Goal: Task Accomplishment & Management: Use online tool/utility

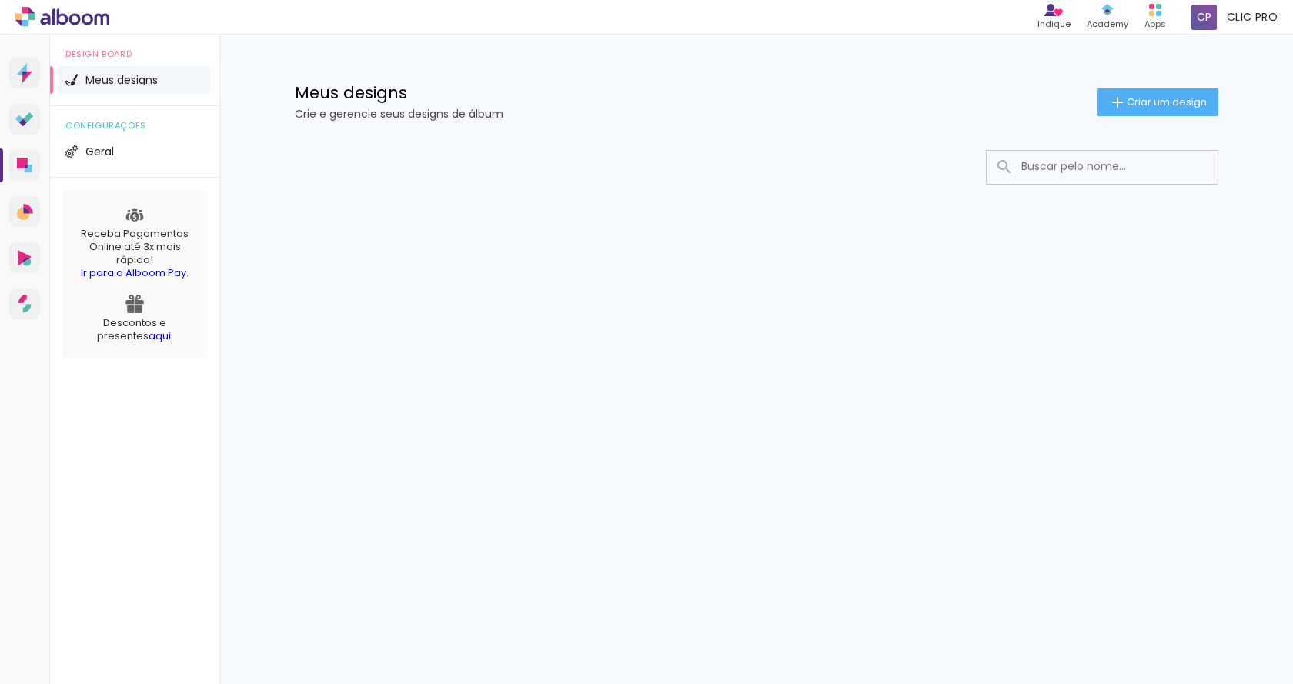
click at [357, 265] on div at bounding box center [756, 214] width 1000 height 158
click at [1117, 99] on iron-icon at bounding box center [1117, 102] width 18 height 18
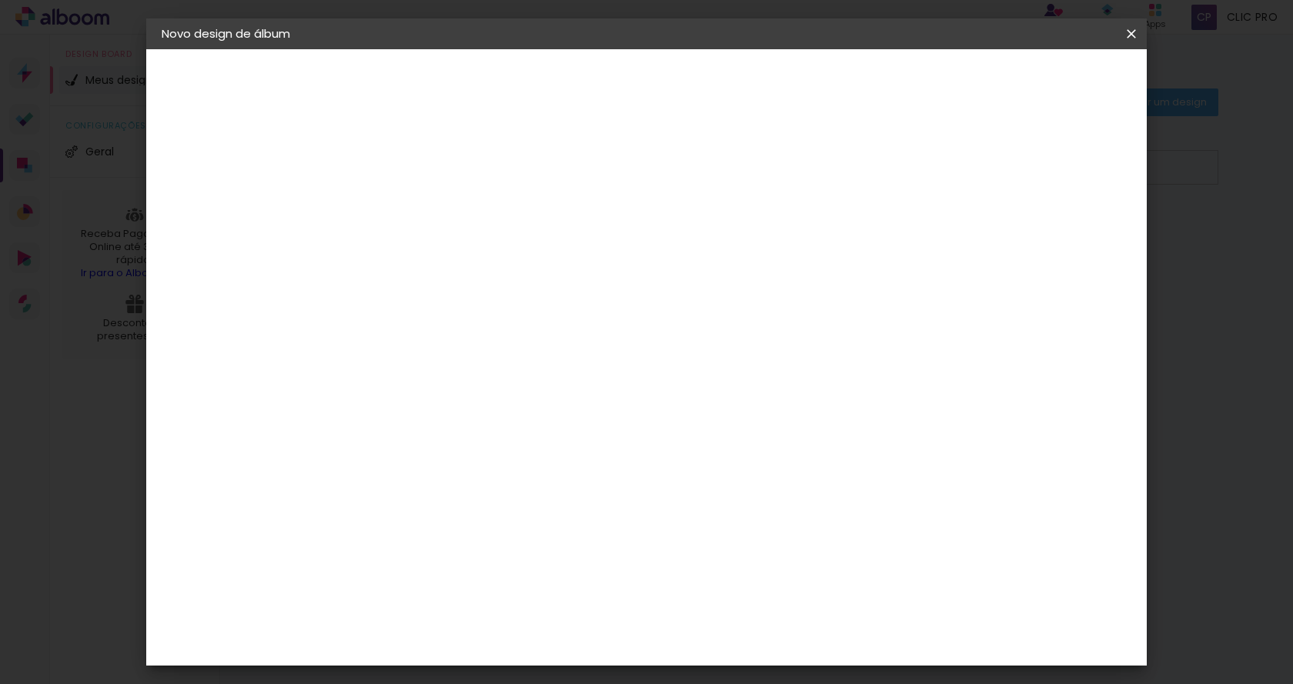
click at [413, 195] on input at bounding box center [413, 207] width 0 height 24
type input "teste junior"
type paper-input "teste junior"
click at [0, 0] on slot "Avançar" at bounding box center [0, 0] width 0 height 0
click at [449, 288] on input at bounding box center [452, 292] width 155 height 19
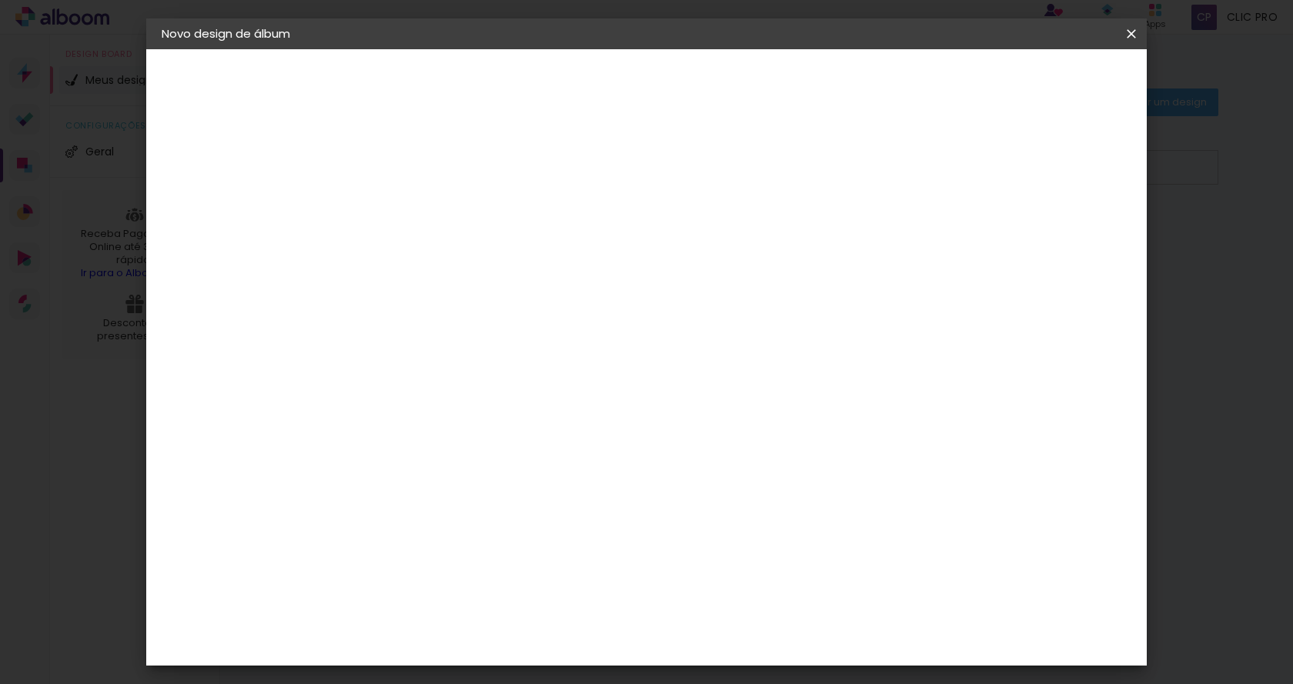
type input "clic"
type paper-input "clic"
click at [406, 347] on div "Clic Pro" at bounding box center [414, 351] width 22 height 25
click at [505, 355] on paper-item "Clic Pro" at bounding box center [436, 351] width 135 height 40
click at [0, 0] on slot "Avançar" at bounding box center [0, 0] width 0 height 0
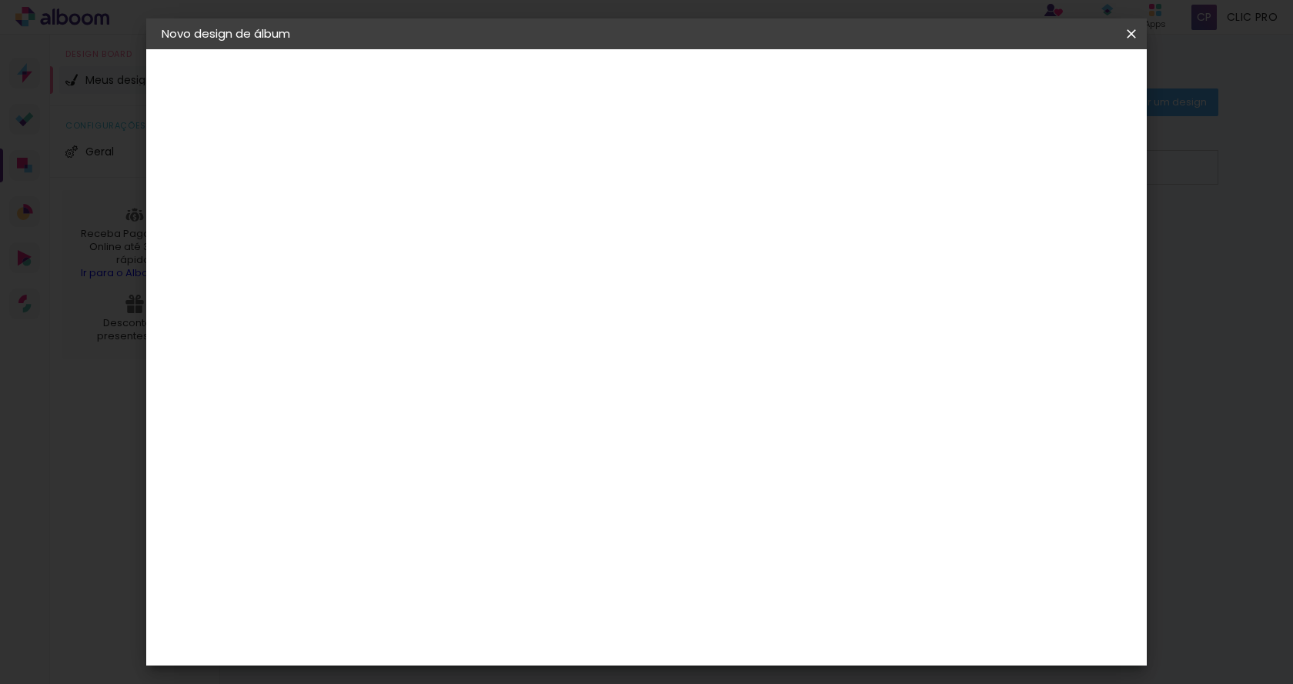
click at [473, 256] on input "text" at bounding box center [443, 268] width 60 height 24
click at [0, 0] on slot "Luxo" at bounding box center [0, 0] width 0 height 0
type input "Luxo"
click at [517, 479] on span "20 × 30" at bounding box center [482, 495] width 72 height 32
click at [581, 71] on paper-button "Voltar" at bounding box center [550, 81] width 62 height 26
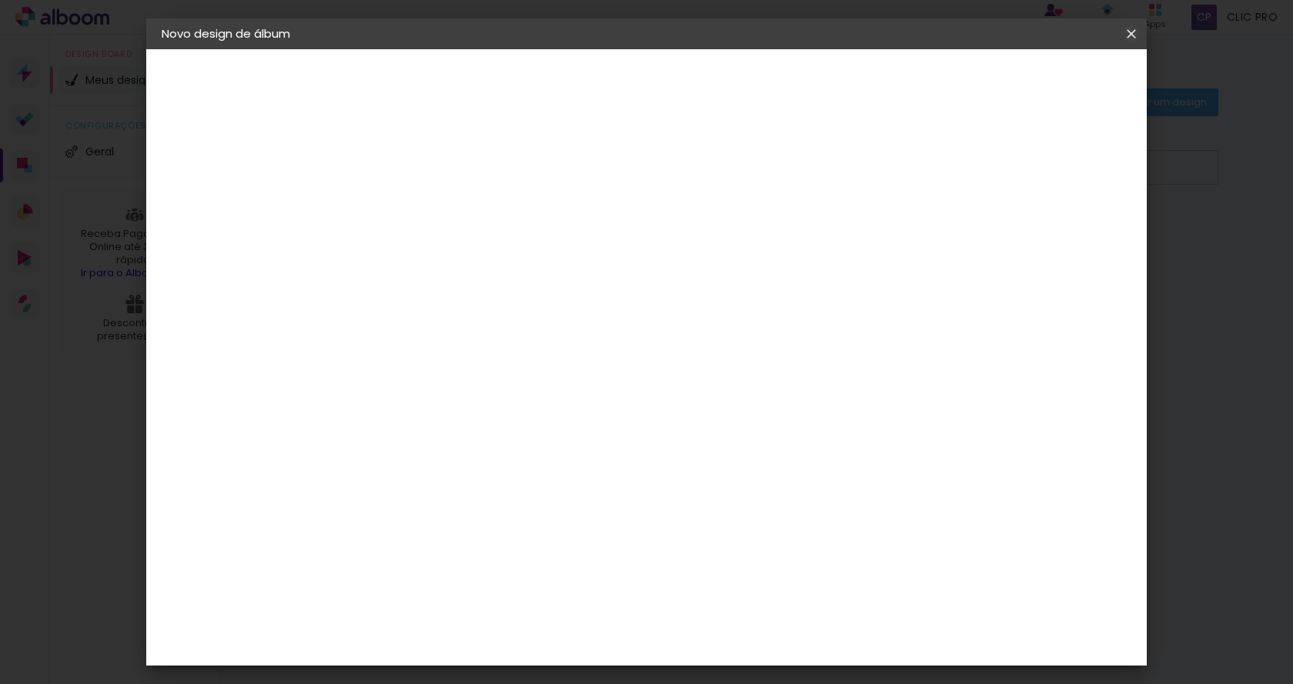
click at [1131, 32] on iron-icon at bounding box center [1131, 33] width 18 height 15
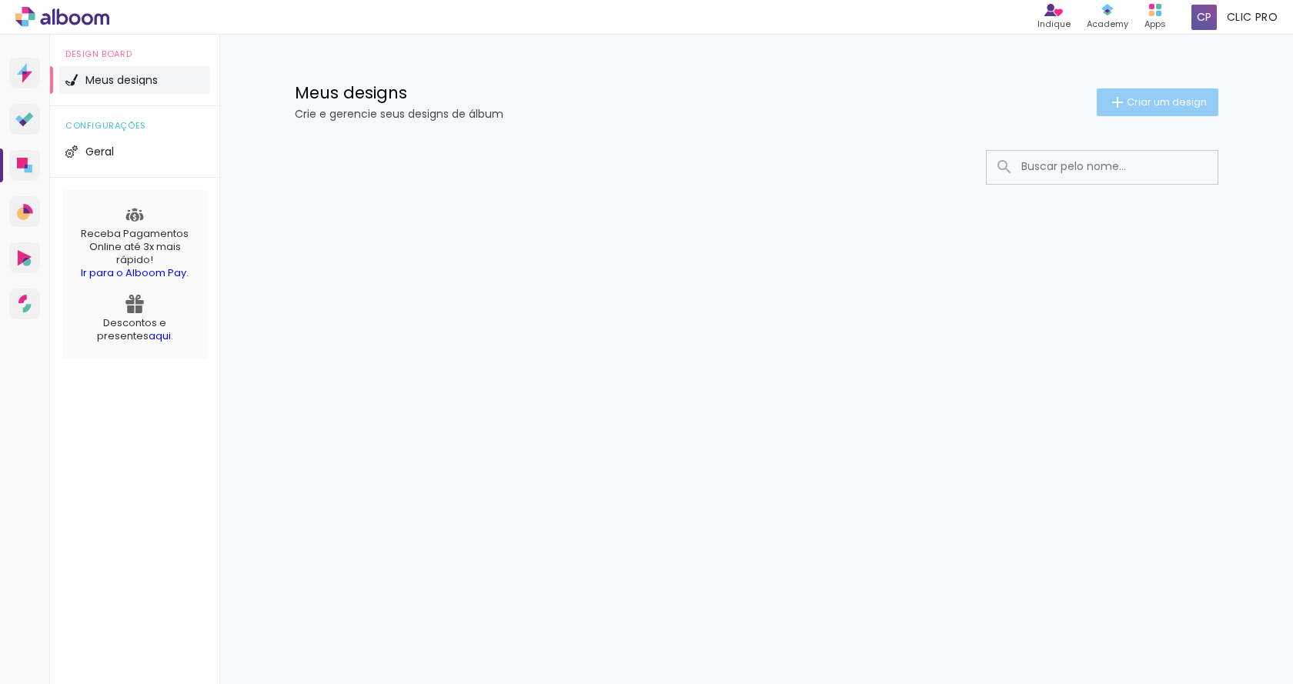
click at [1147, 105] on span "Criar um design" at bounding box center [1167, 102] width 80 height 10
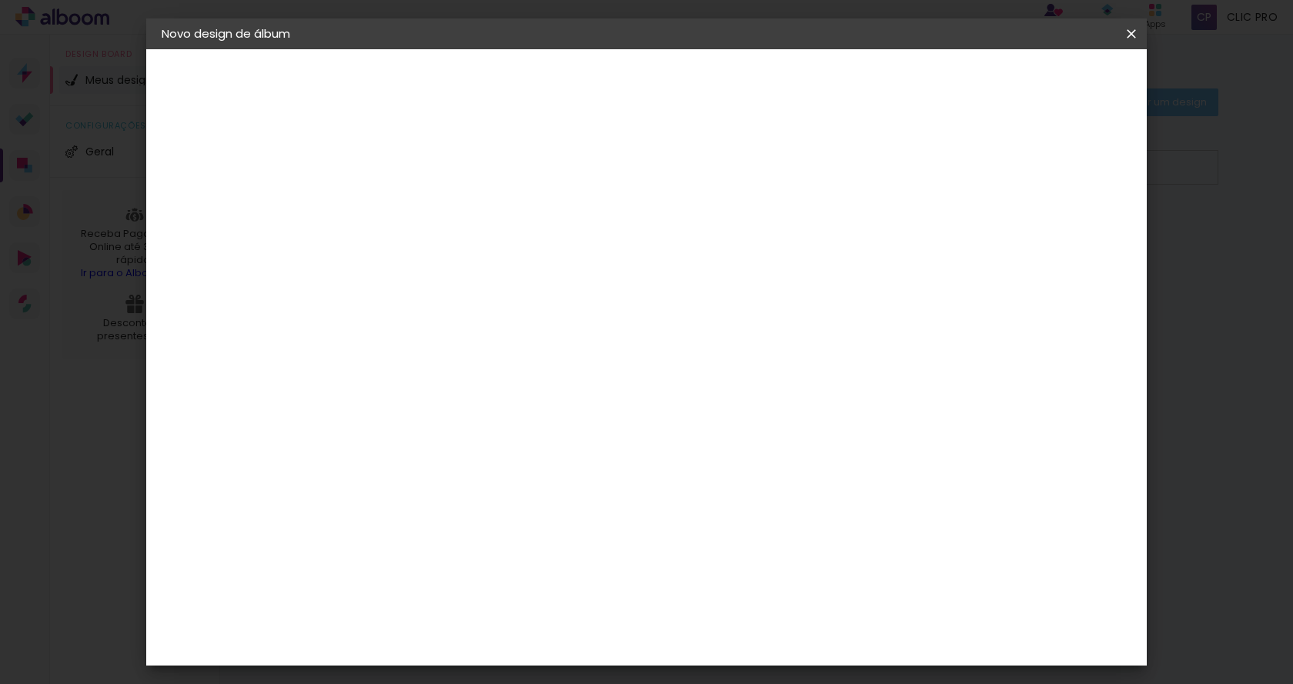
click at [413, 203] on input at bounding box center [413, 207] width 0 height 24
type input "teste jrcesar"
type paper-input "teste jrcesar"
click at [0, 0] on slot "Avançar" at bounding box center [0, 0] width 0 height 0
drag, startPoint x: 401, startPoint y: 294, endPoint x: 253, endPoint y: 273, distance: 149.2
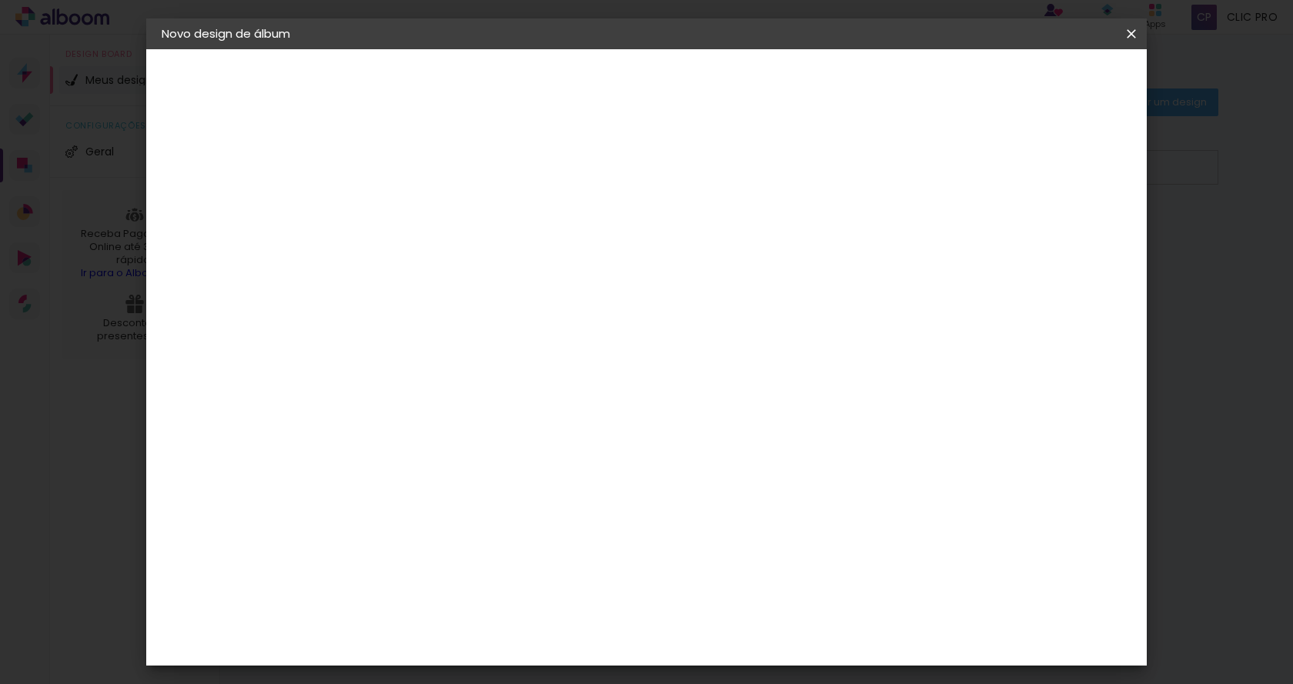
click at [253, 49] on quentale-album-spec "Iniciar design Iniciar design" at bounding box center [646, 49] width 1000 height 0
click at [402, 298] on input at bounding box center [452, 292] width 155 height 19
type input "clic"
click at [422, 349] on div "Clic Pro" at bounding box center [414, 351] width 22 height 25
click at [660, 91] on paper-button "Avançar" at bounding box center [622, 81] width 75 height 26
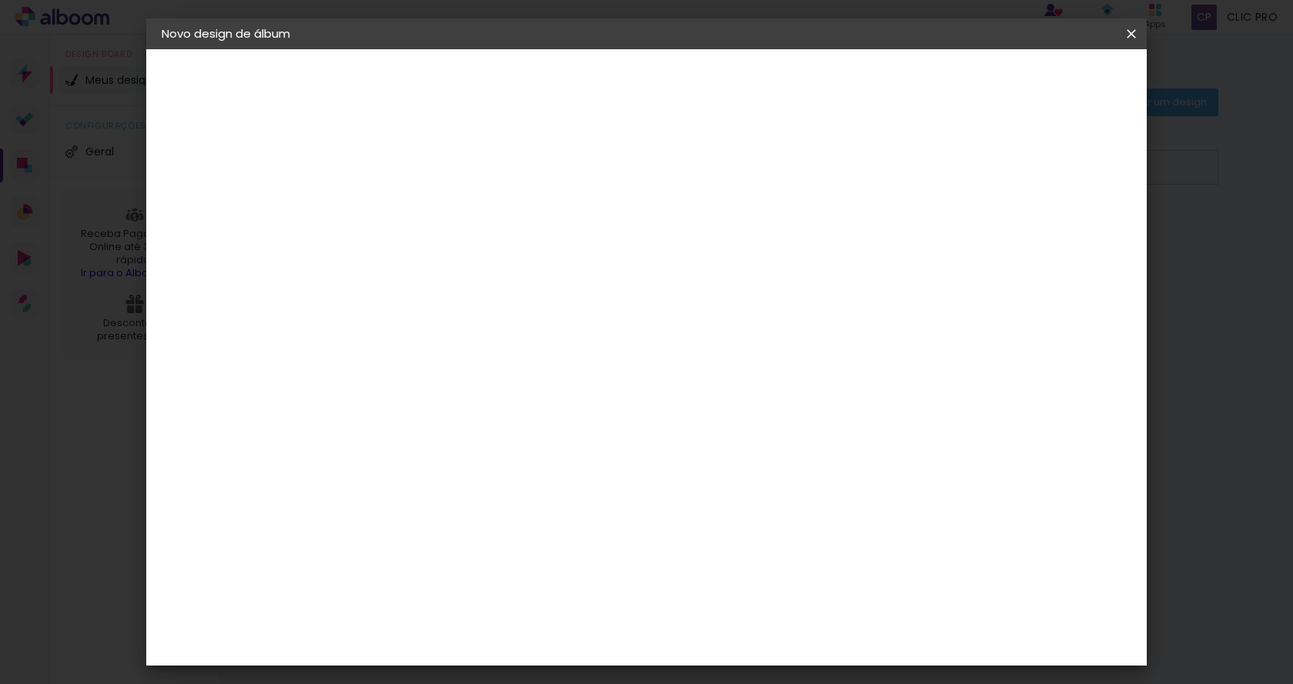
click at [473, 256] on input "text" at bounding box center [443, 268] width 60 height 24
click at [0, 0] on slot "Luxo" at bounding box center [0, 0] width 0 height 0
type input "Luxo"
click at [517, 325] on span "20 × 30" at bounding box center [482, 341] width 72 height 32
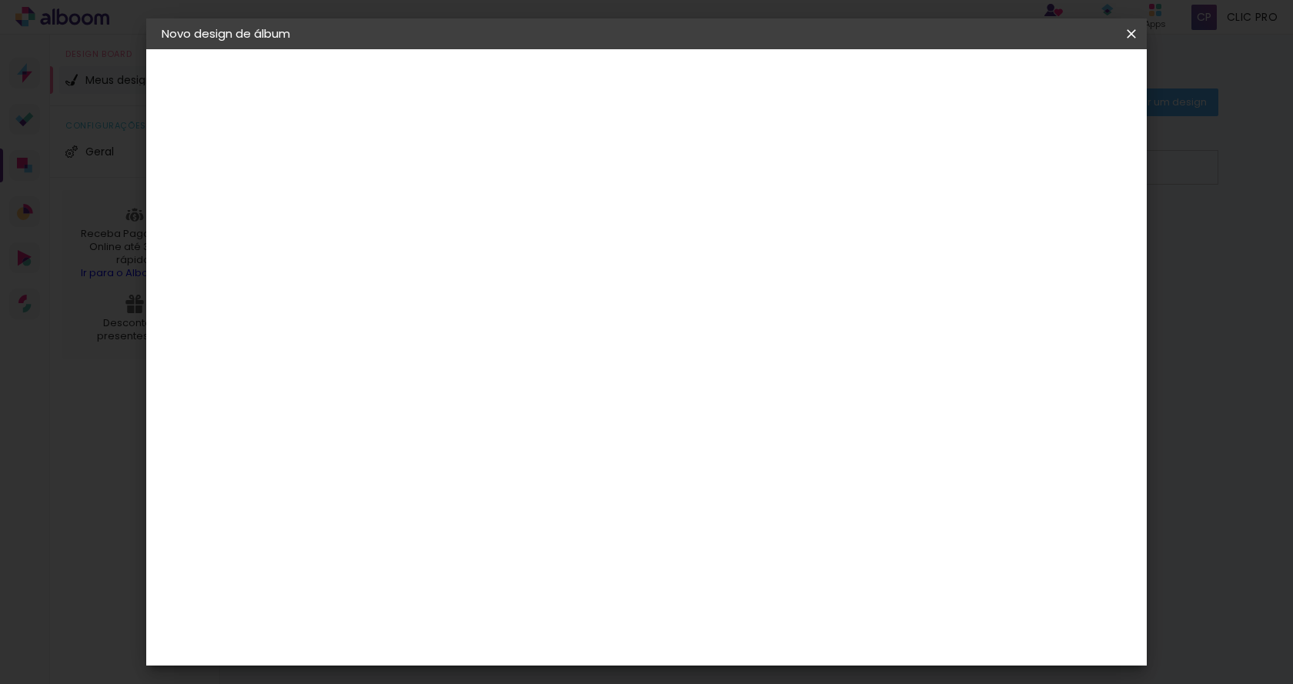
click at [0, 0] on slot "Avançar" at bounding box center [0, 0] width 0 height 0
click at [1008, 165] on div "Mostrar sangria" at bounding box center [999, 166] width 102 height 19
type paper-checkbox "on"
click at [1049, 73] on paper-button "Iniciar design" at bounding box center [1000, 81] width 101 height 26
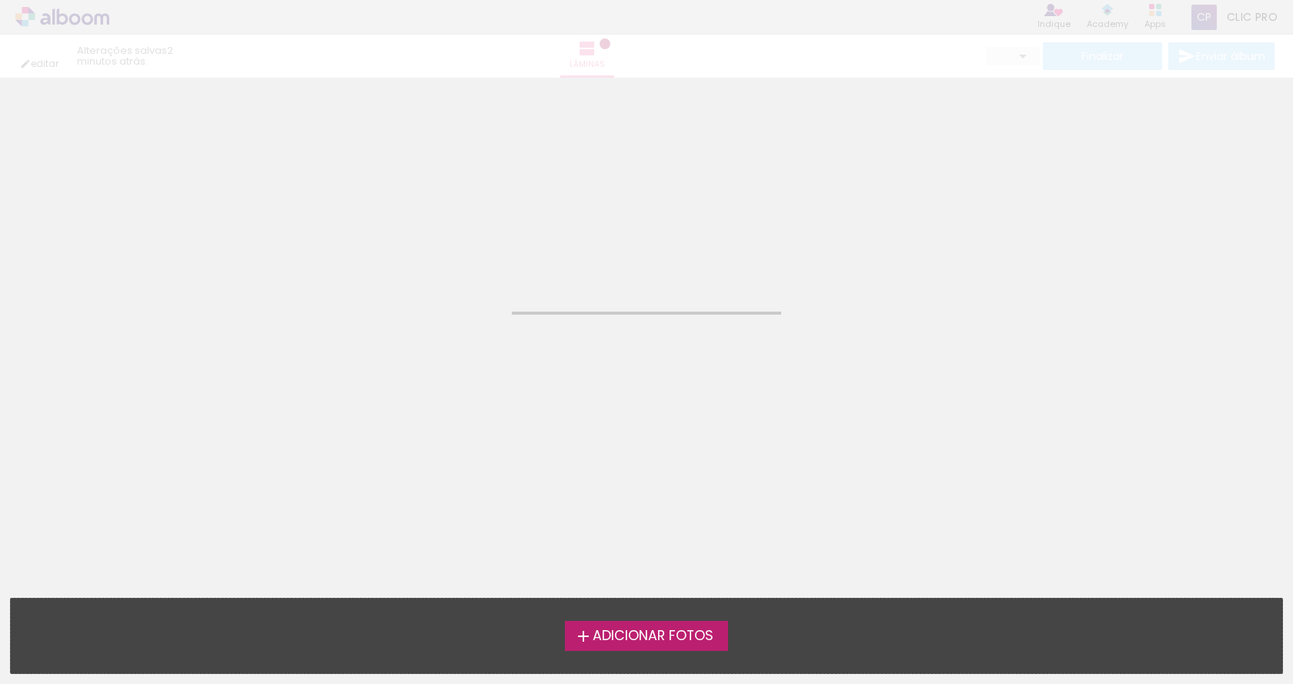
click at [636, 640] on span "Adicionar Fotos" at bounding box center [653, 636] width 121 height 14
click at [0, 0] on input "file" at bounding box center [0, 0] width 0 height 0
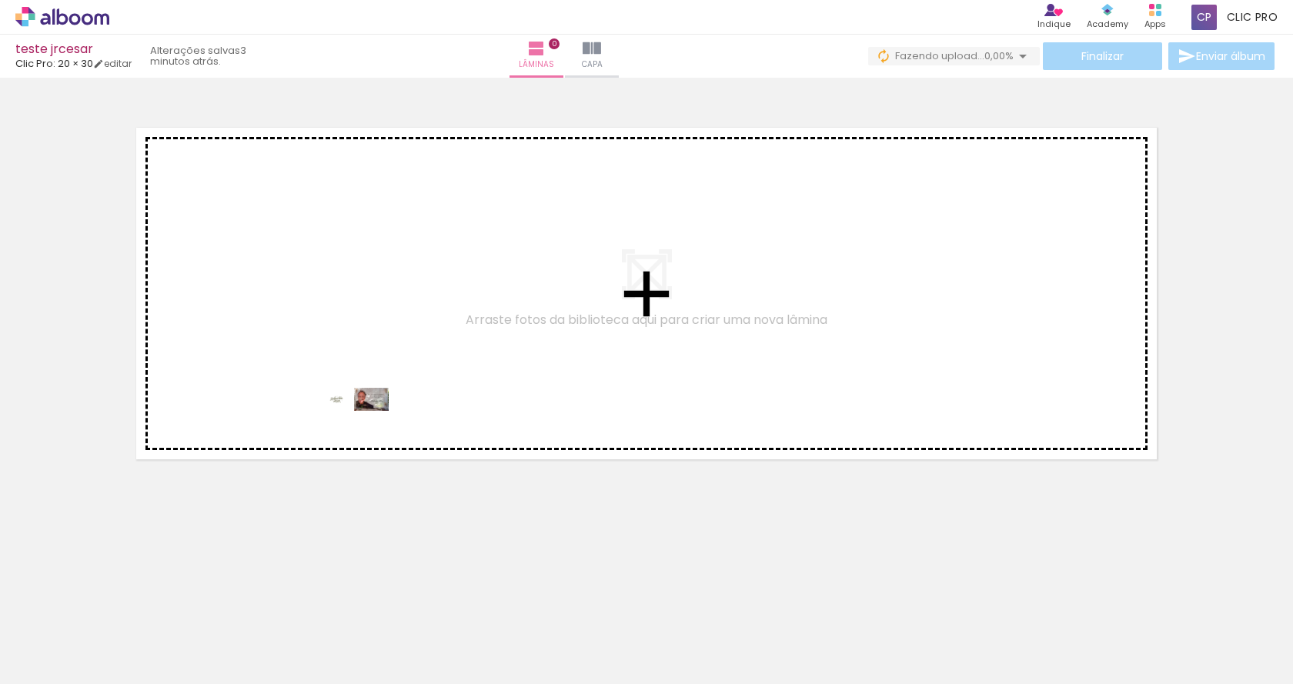
drag, startPoint x: 160, startPoint y: 645, endPoint x: 373, endPoint y: 422, distance: 308.0
click at [373, 422] on quentale-workspace at bounding box center [646, 342] width 1293 height 684
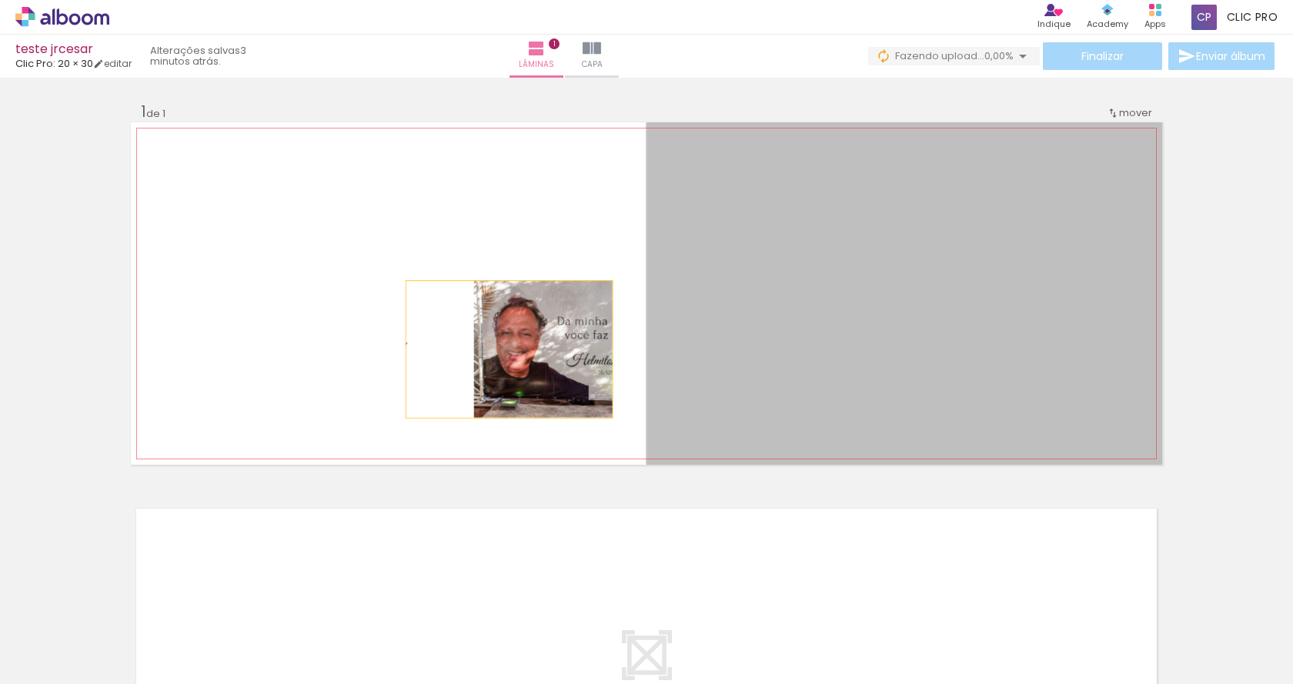
drag, startPoint x: 734, startPoint y: 355, endPoint x: 502, endPoint y: 345, distance: 231.8
click at [502, 345] on quentale-layouter at bounding box center [646, 293] width 1031 height 342
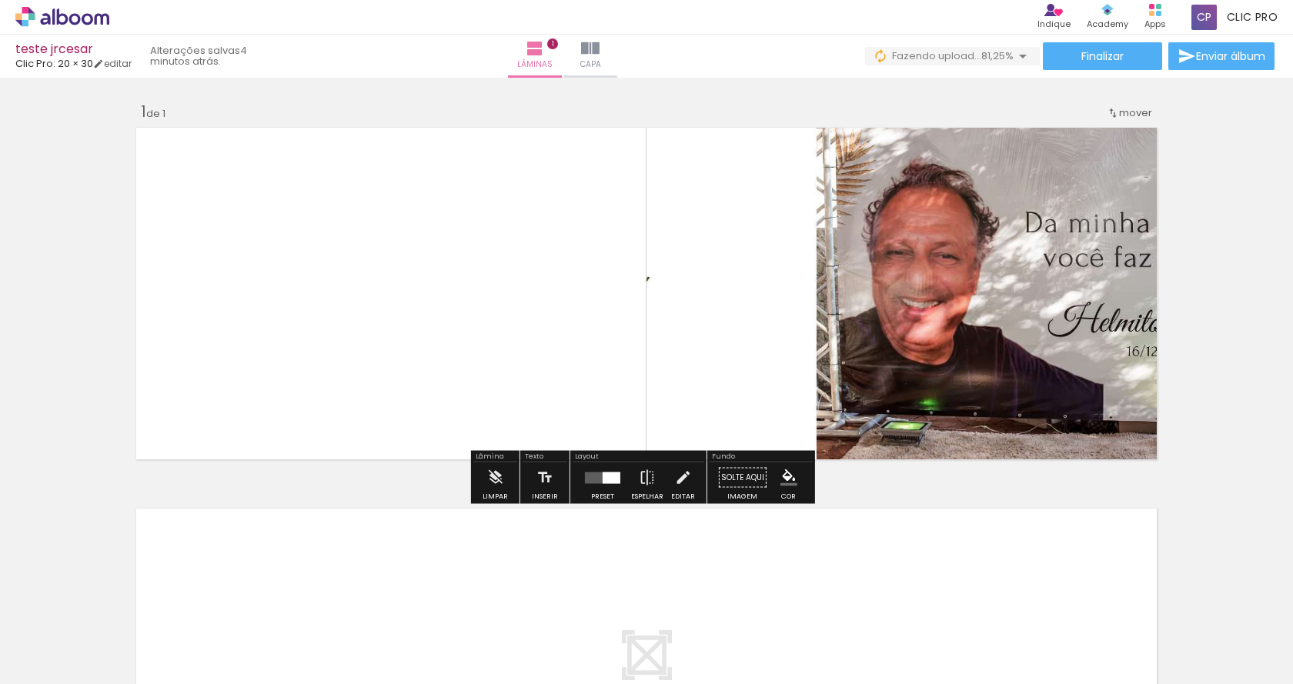
click at [740, 479] on paper-button "Solte aqui Imagem" at bounding box center [742, 481] width 55 height 39
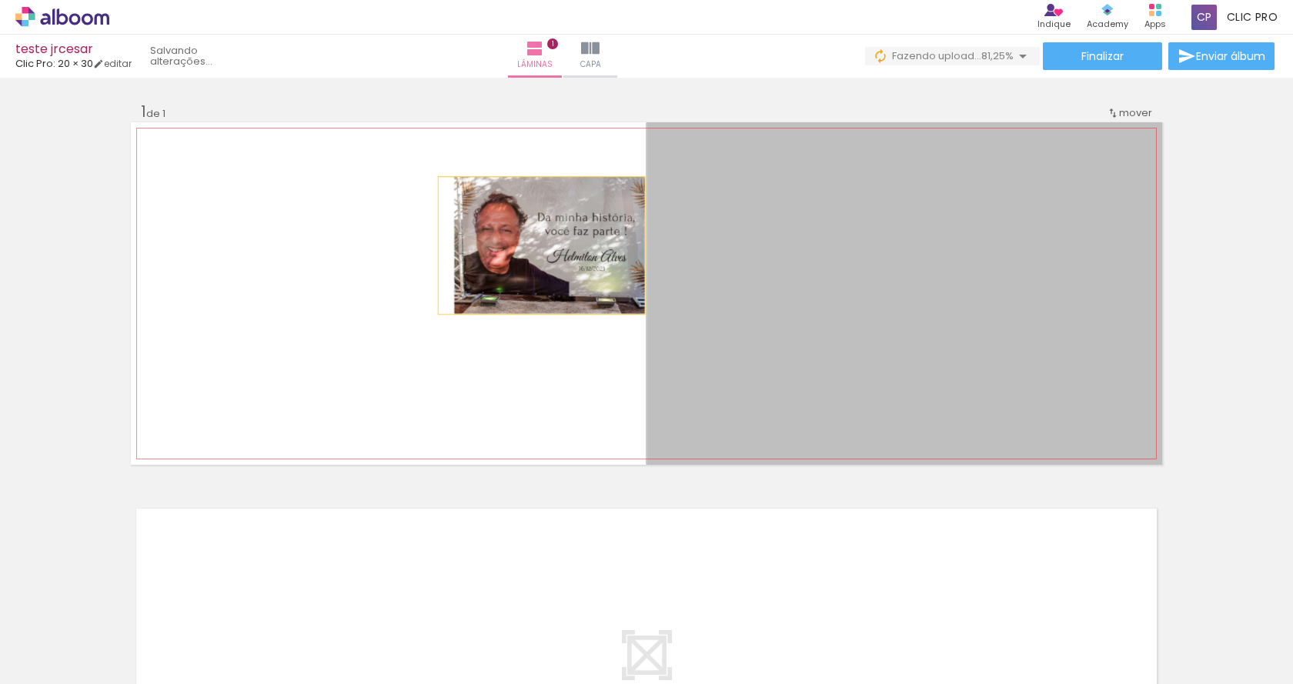
drag, startPoint x: 758, startPoint y: 233, endPoint x: 536, endPoint y: 245, distance: 222.7
click at [536, 245] on quentale-layouter at bounding box center [646, 293] width 1031 height 342
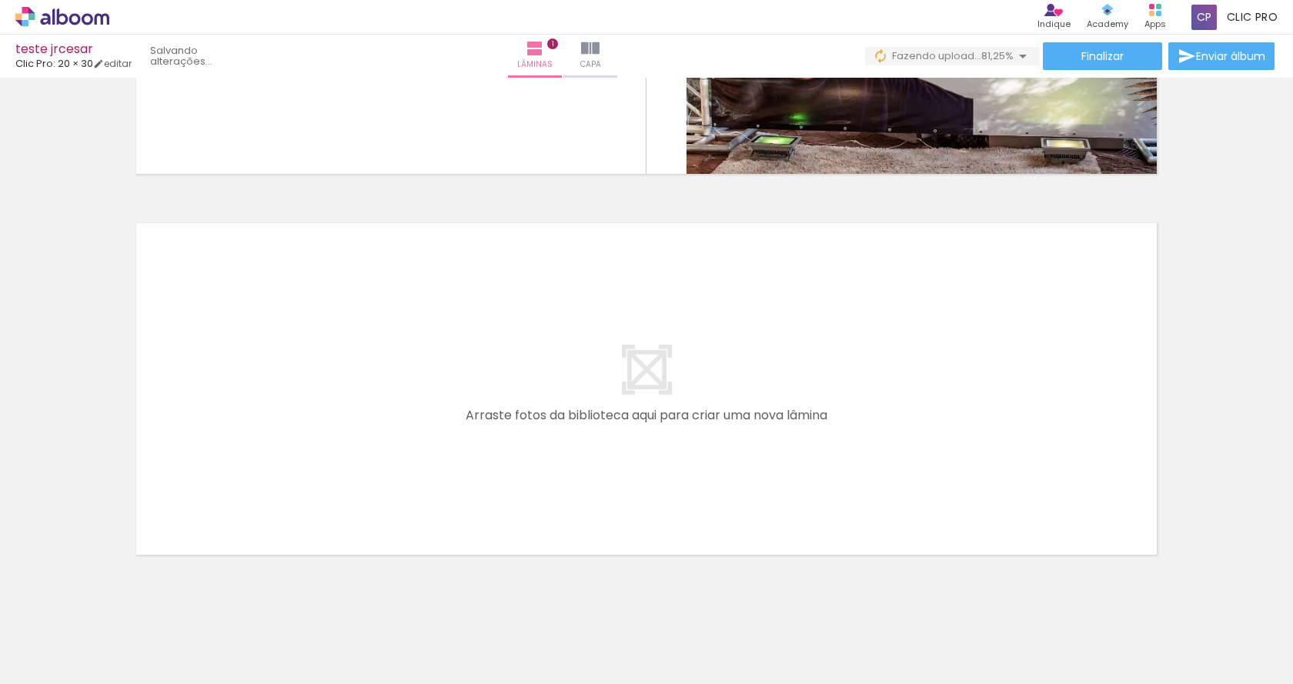
scroll to position [323, 0]
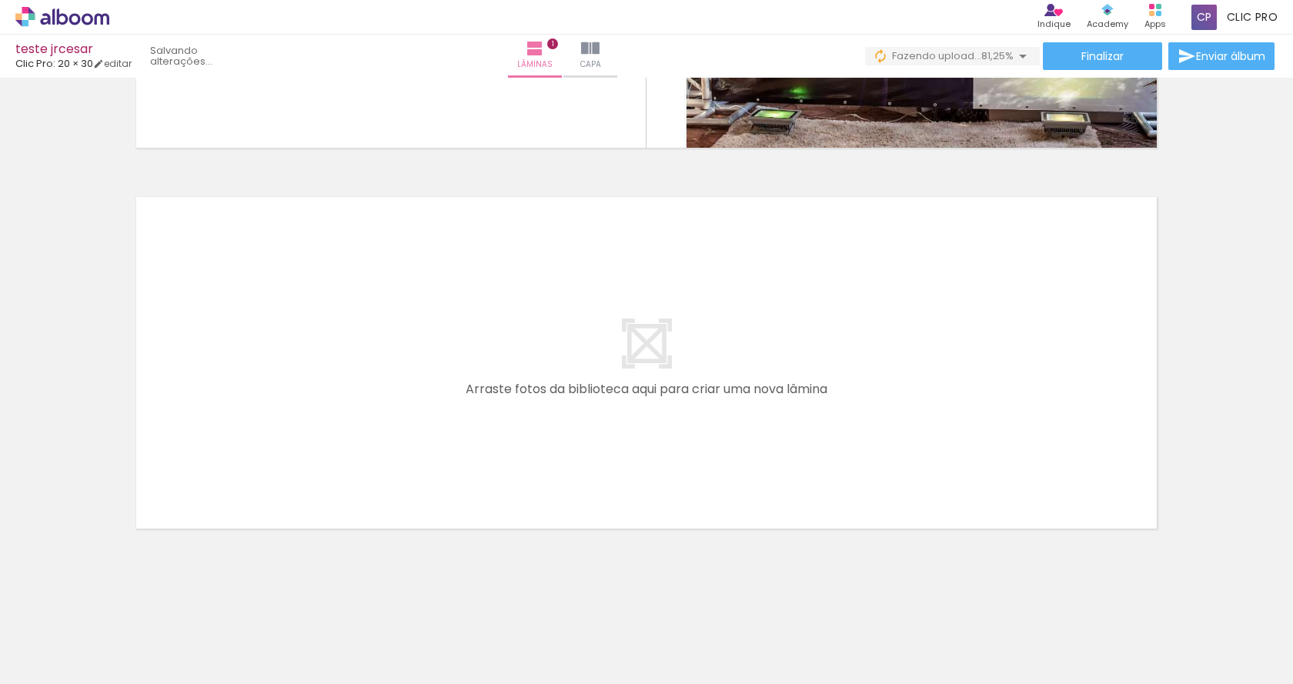
click at [262, 629] on div at bounding box center [240, 631] width 76 height 25
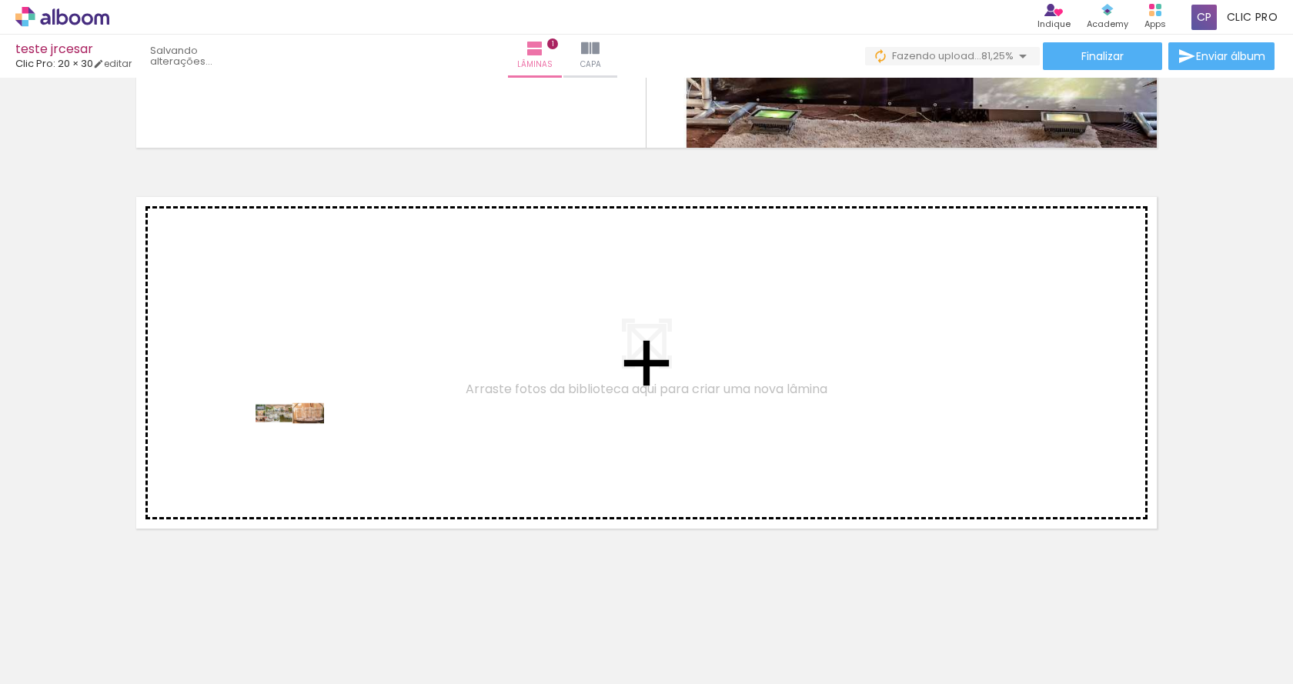
drag, startPoint x: 266, startPoint y: 630, endPoint x: 301, endPoint y: 448, distance: 185.6
click at [301, 448] on quentale-workspace at bounding box center [646, 342] width 1293 height 684
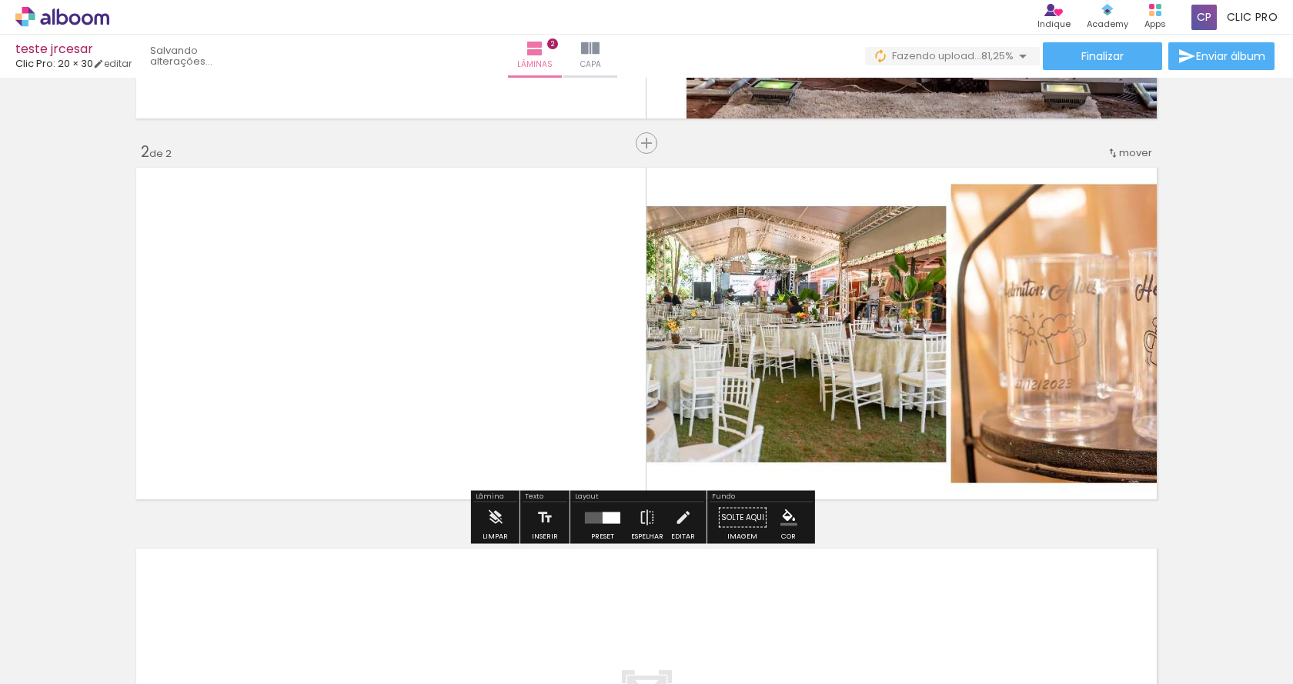
scroll to position [342, 0]
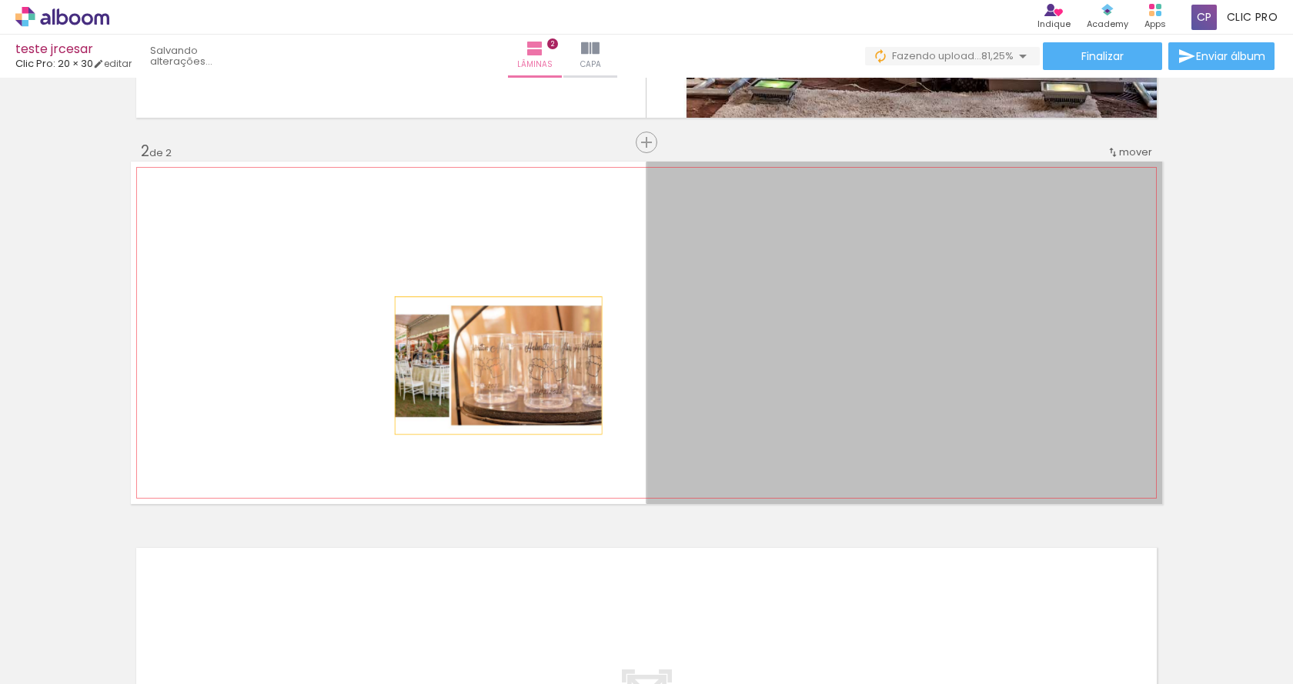
drag, startPoint x: 803, startPoint y: 346, endPoint x: 492, endPoint y: 366, distance: 310.7
click at [492, 366] on quentale-layouter at bounding box center [646, 333] width 1031 height 342
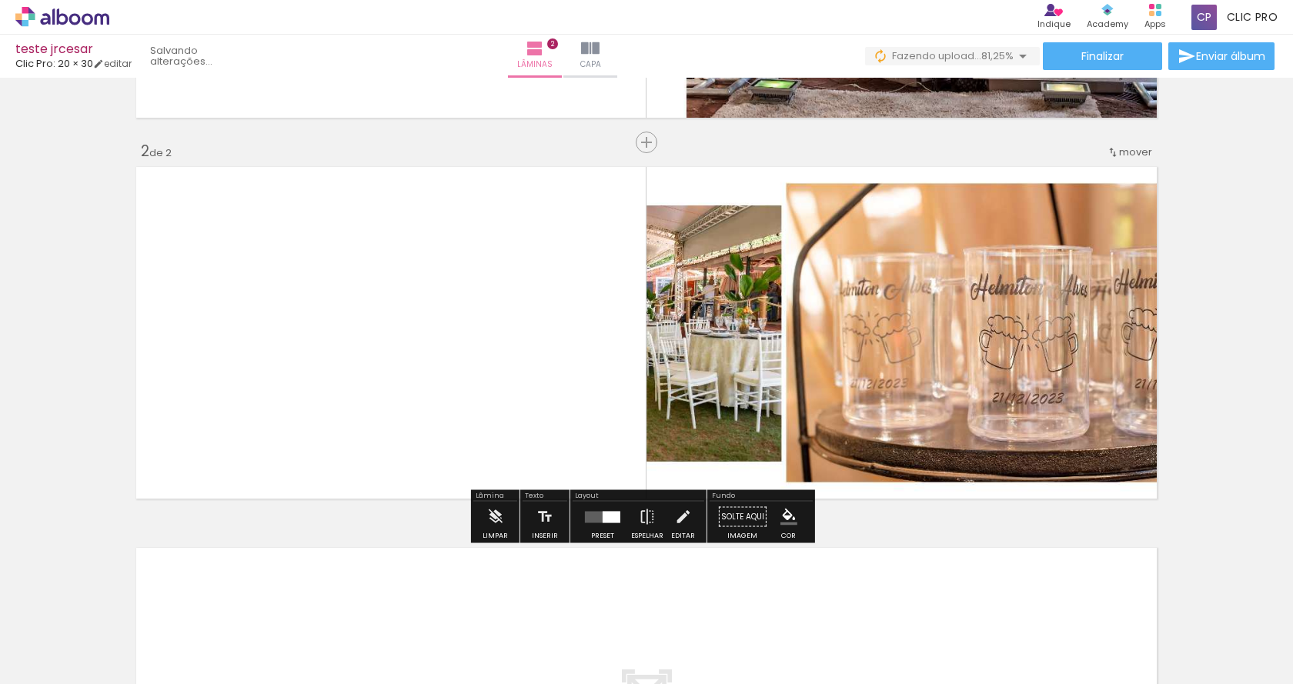
click at [684, 350] on quentale-photo at bounding box center [904, 333] width 516 height 342
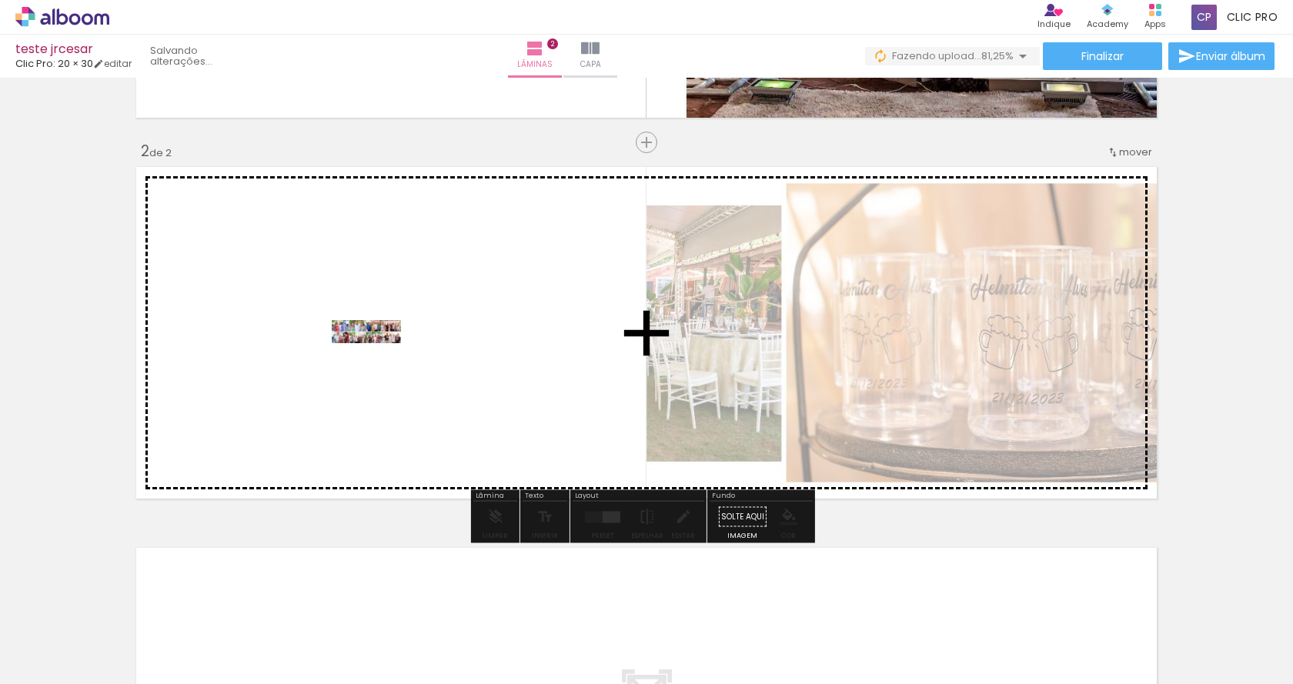
drag, startPoint x: 413, startPoint y: 636, endPoint x: 378, endPoint y: 340, distance: 298.4
click at [376, 331] on quentale-workspace at bounding box center [646, 342] width 1293 height 684
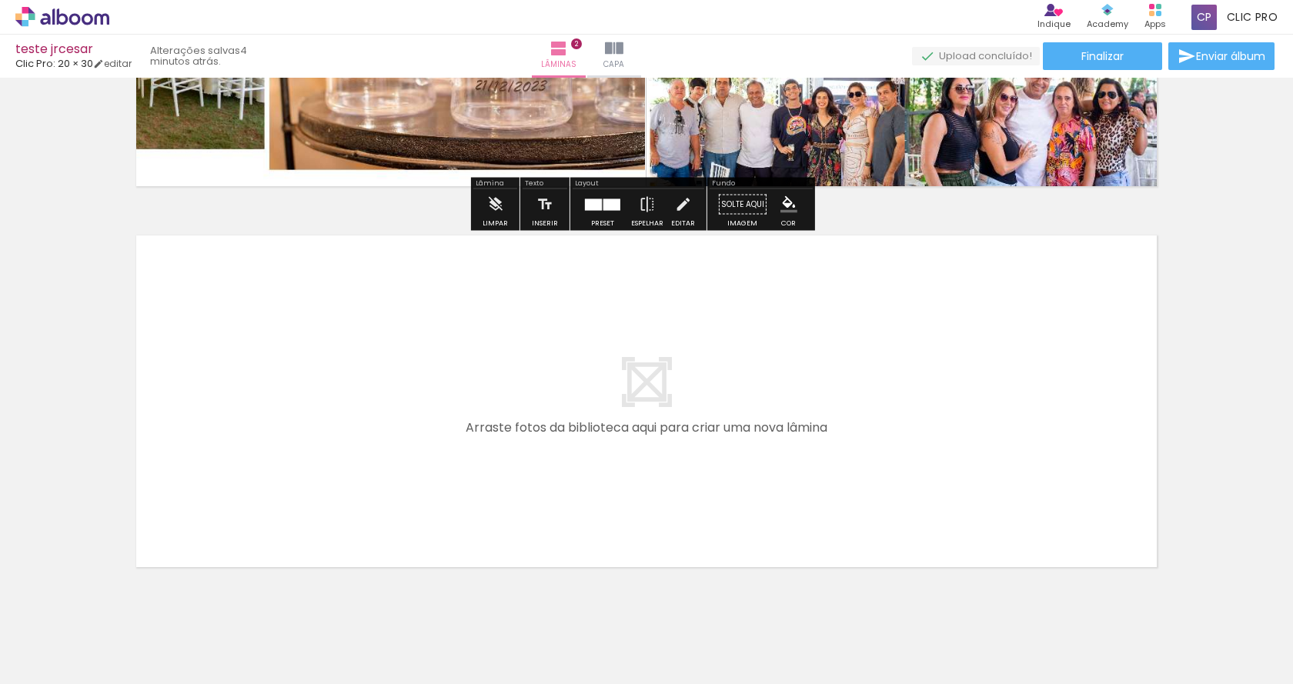
scroll to position [704, 0]
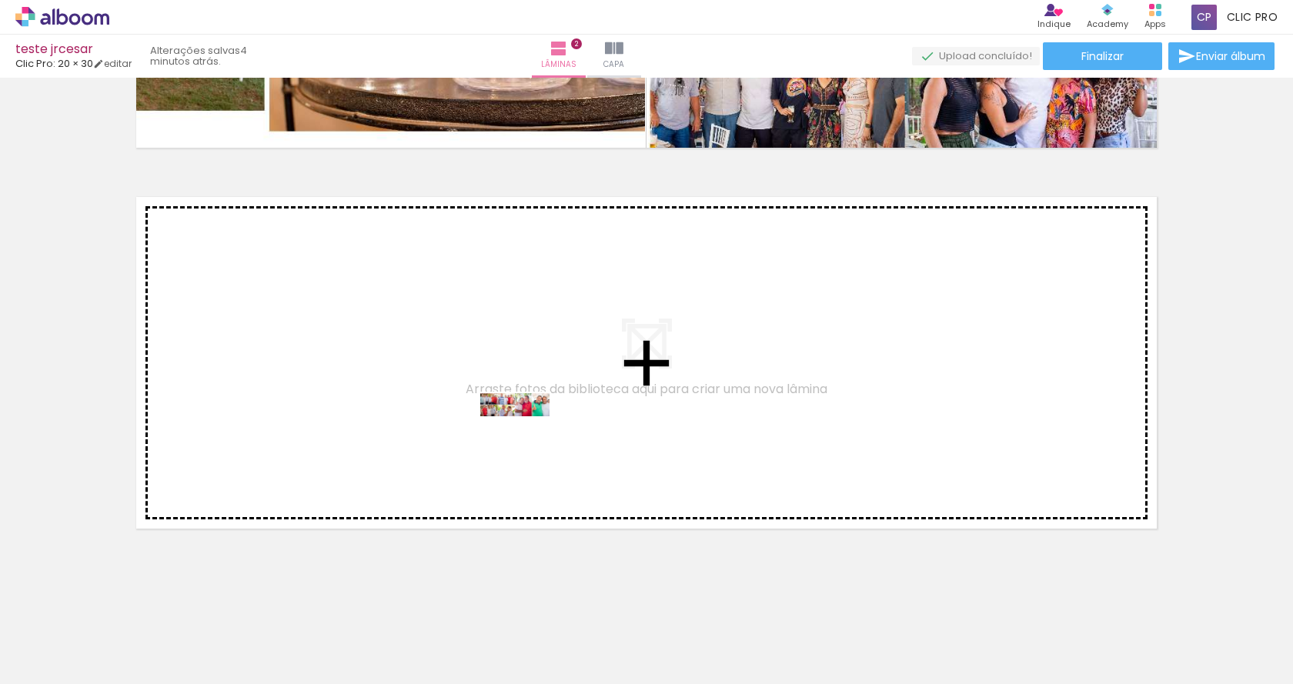
drag, startPoint x: 503, startPoint y: 622, endPoint x: 526, endPoint y: 439, distance: 183.8
click at [526, 439] on quentale-workspace at bounding box center [646, 342] width 1293 height 684
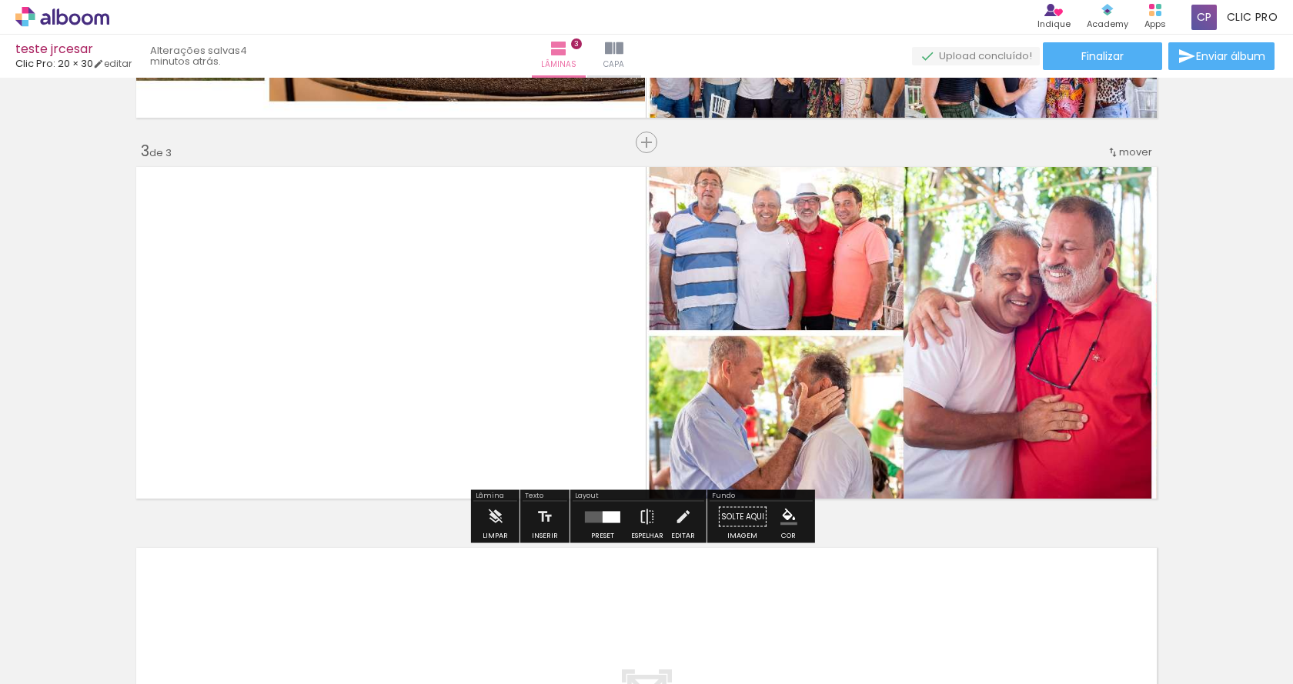
scroll to position [1085, 0]
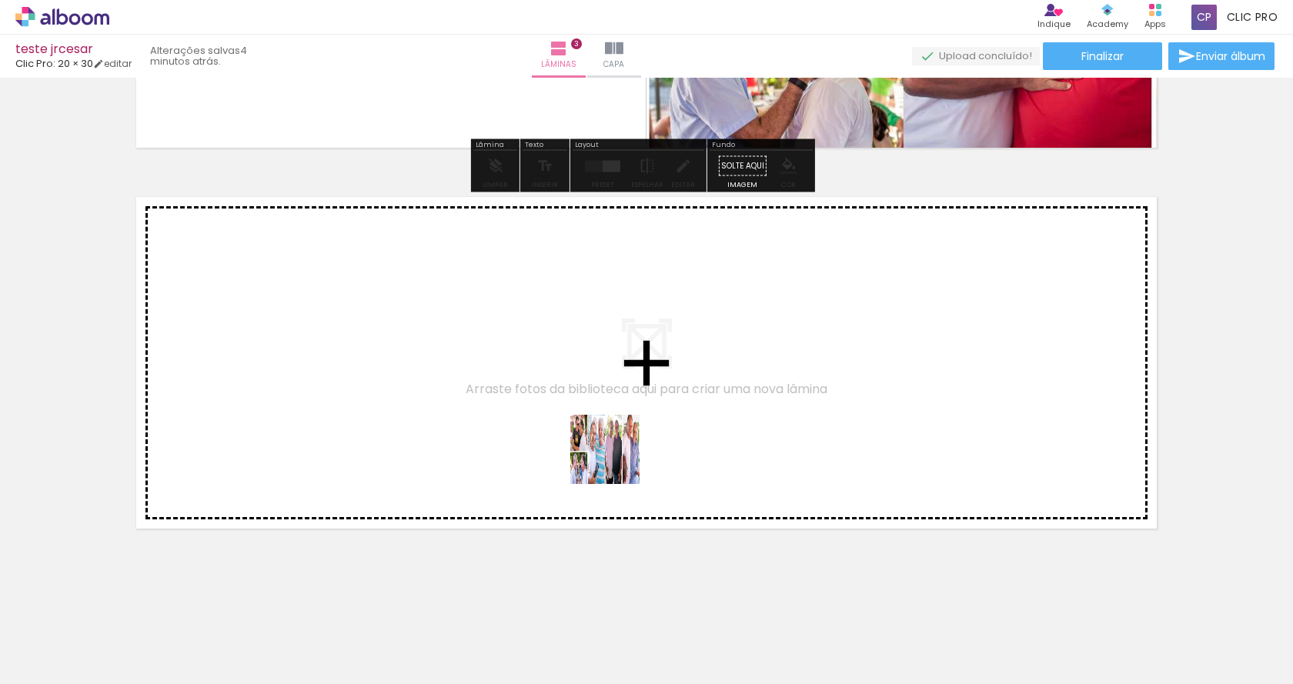
drag, startPoint x: 668, startPoint y: 633, endPoint x: 612, endPoint y: 432, distance: 209.3
click at [612, 432] on quentale-workspace at bounding box center [646, 342] width 1293 height 684
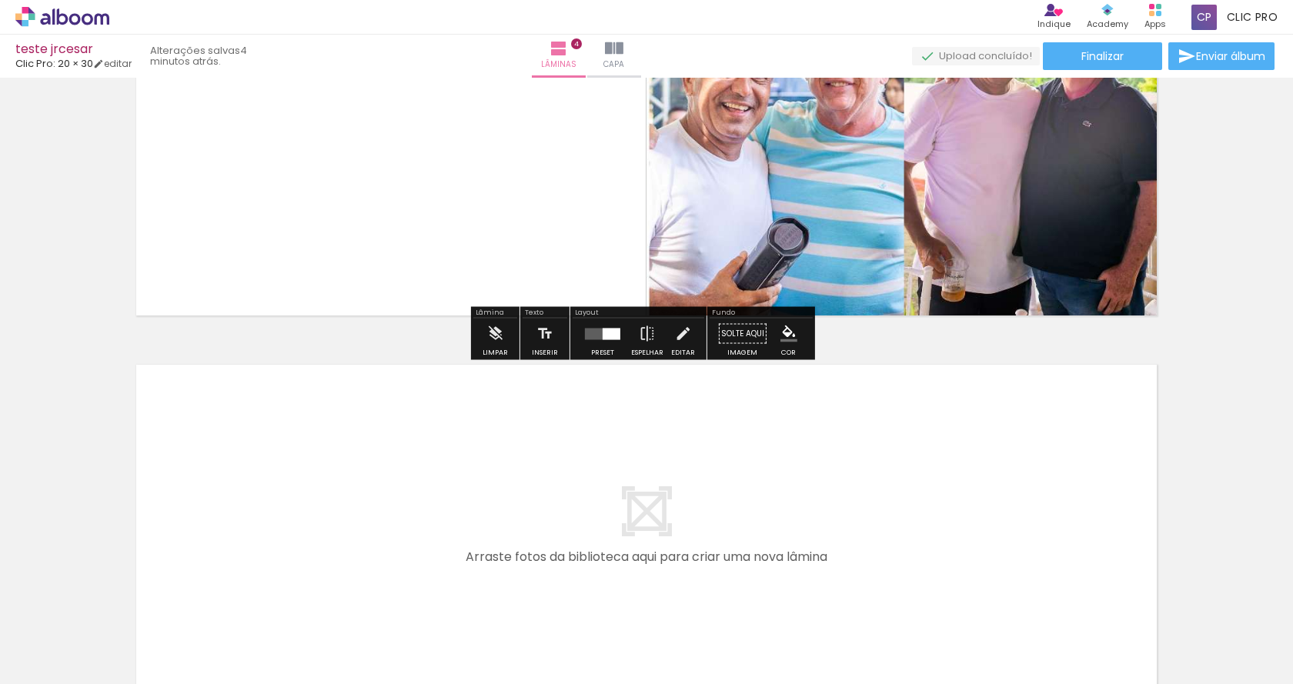
scroll to position [1466, 0]
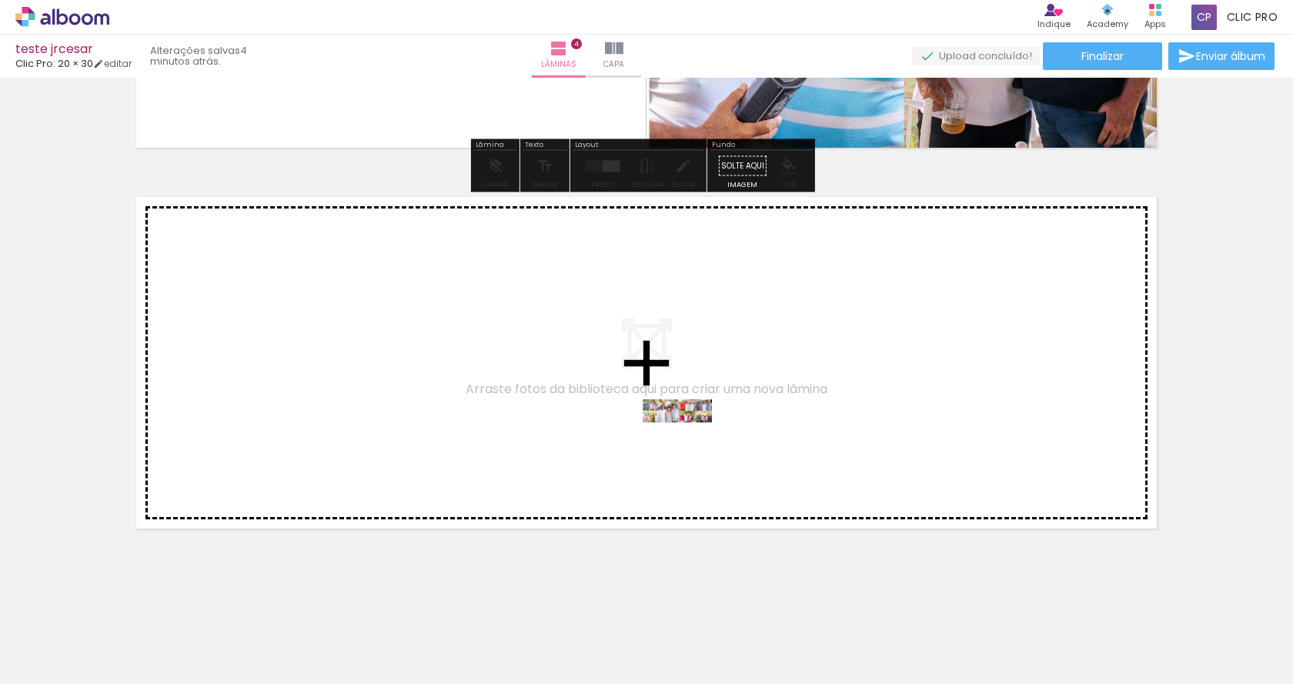
drag, startPoint x: 767, startPoint y: 634, endPoint x: 809, endPoint y: 546, distance: 97.1
click at [684, 436] on quentale-workspace at bounding box center [646, 342] width 1293 height 684
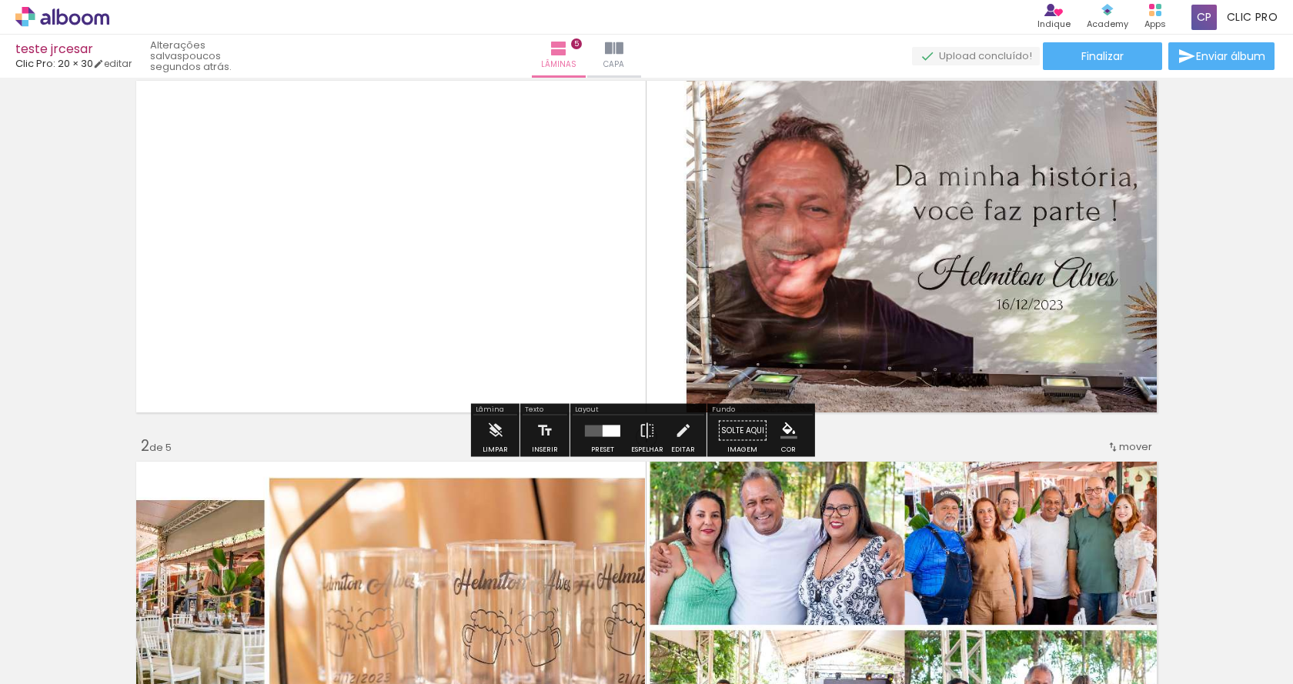
scroll to position [0, 0]
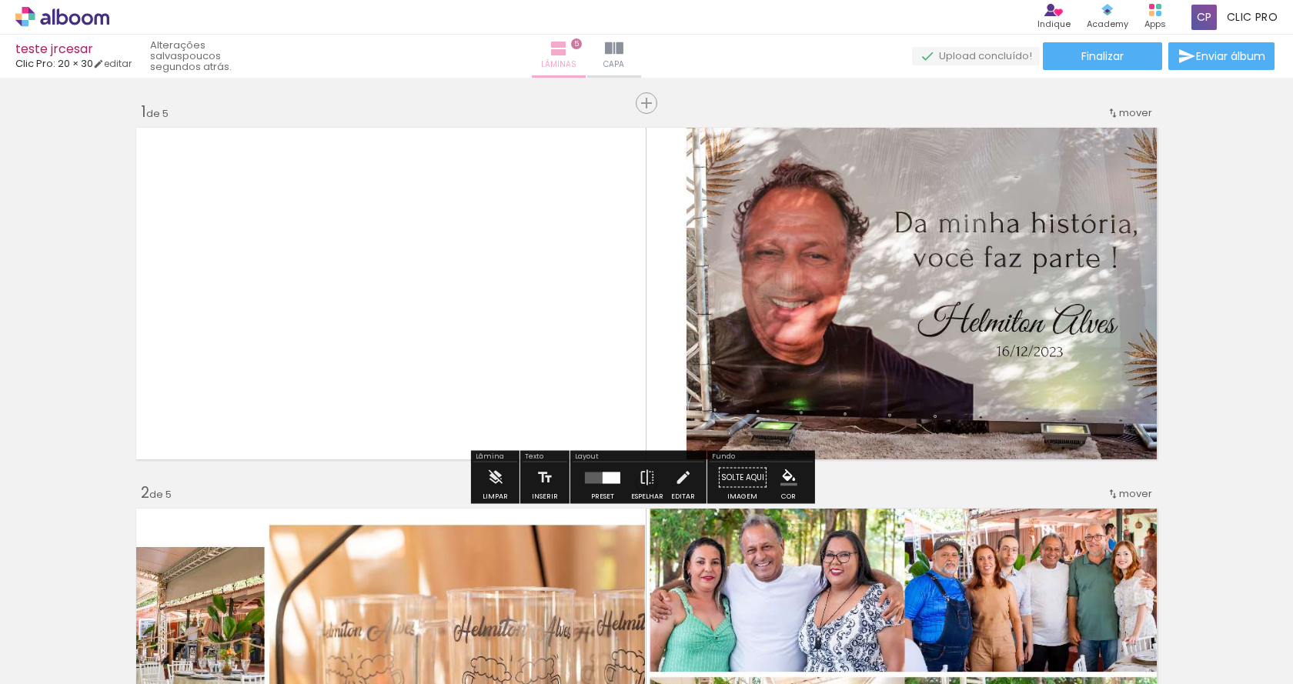
click at [568, 51] on iron-icon at bounding box center [558, 48] width 18 height 18
click at [576, 66] on span "Lâminas" at bounding box center [558, 65] width 35 height 14
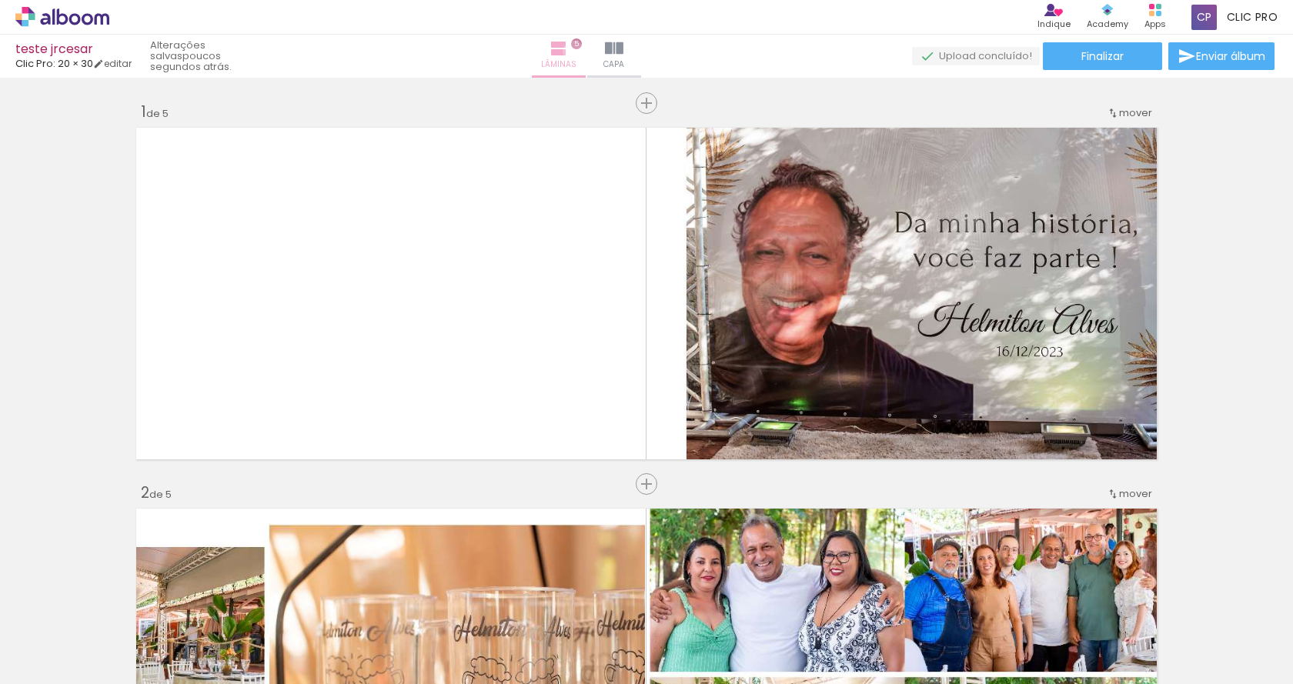
click at [586, 51] on paper-button "Lâminas 5" at bounding box center [559, 56] width 54 height 43
click at [586, 47] on paper-button "Lâminas 5" at bounding box center [559, 56] width 54 height 43
click at [124, 68] on link "editar" at bounding box center [112, 63] width 38 height 13
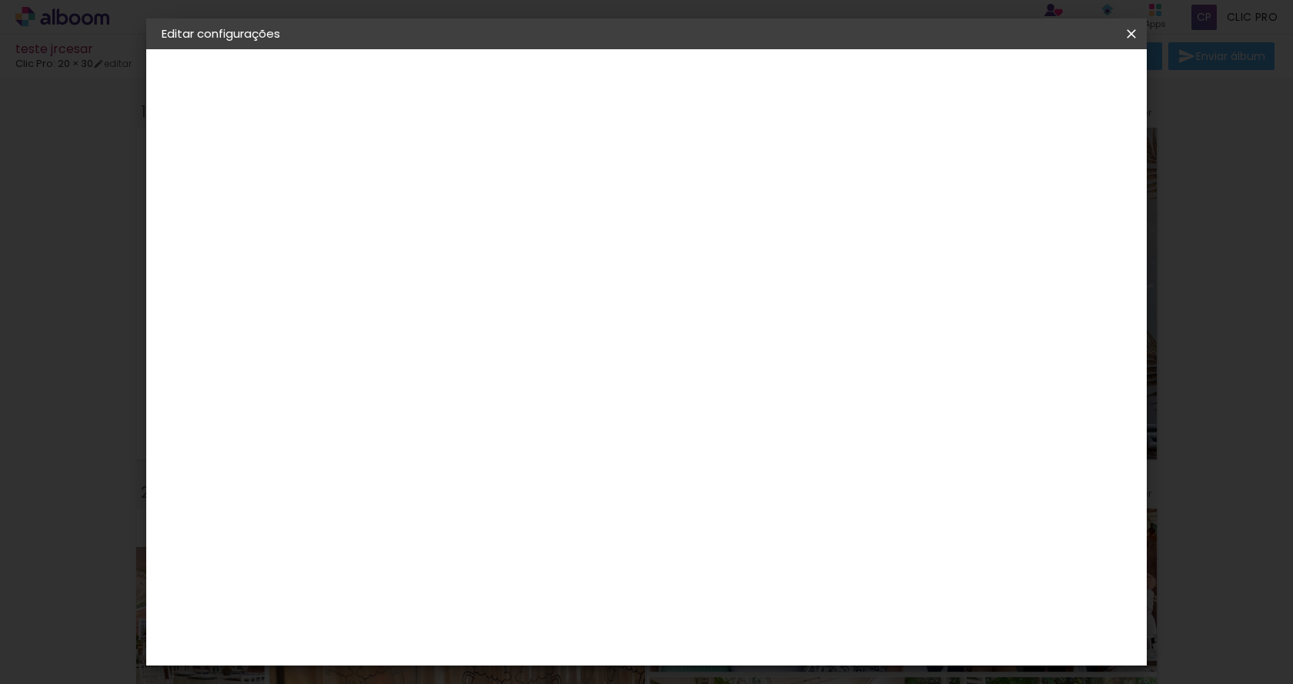
type input "1"
type paper-input "1"
click at [420, 172] on input "1" at bounding box center [401, 165] width 53 height 19
type input "2"
type paper-input "2"
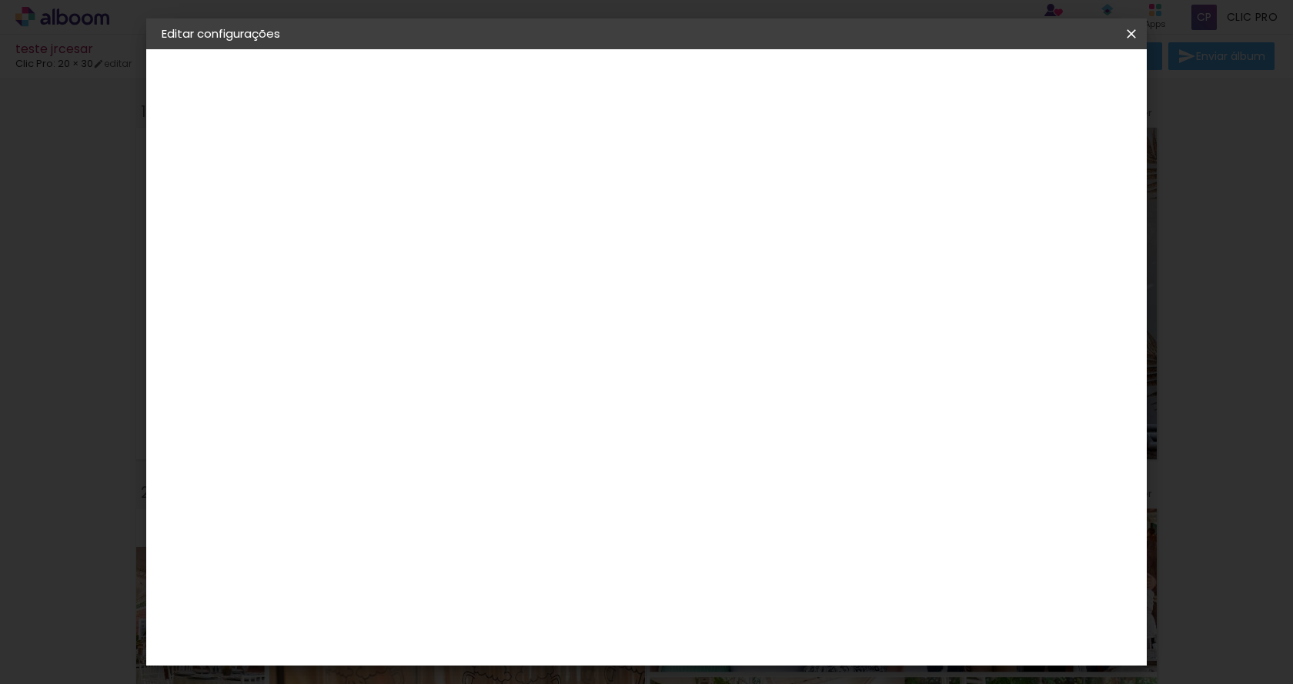
click at [422, 162] on input "2" at bounding box center [401, 165] width 53 height 19
type input "3"
type paper-input "3"
click at [422, 162] on input "3" at bounding box center [401, 165] width 53 height 19
type input "4"
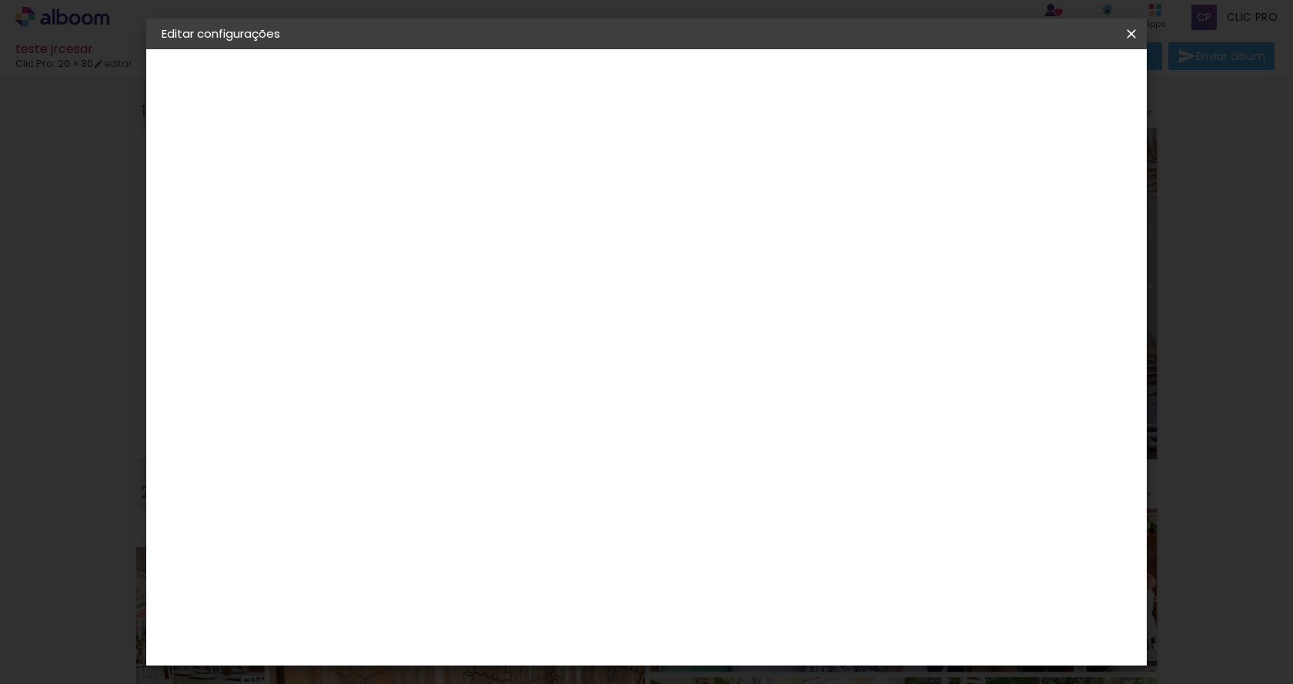
type paper-input "4"
click at [422, 162] on input "4" at bounding box center [401, 165] width 53 height 19
type input "5"
type paper-input "5"
click at [422, 162] on input "5" at bounding box center [401, 165] width 53 height 19
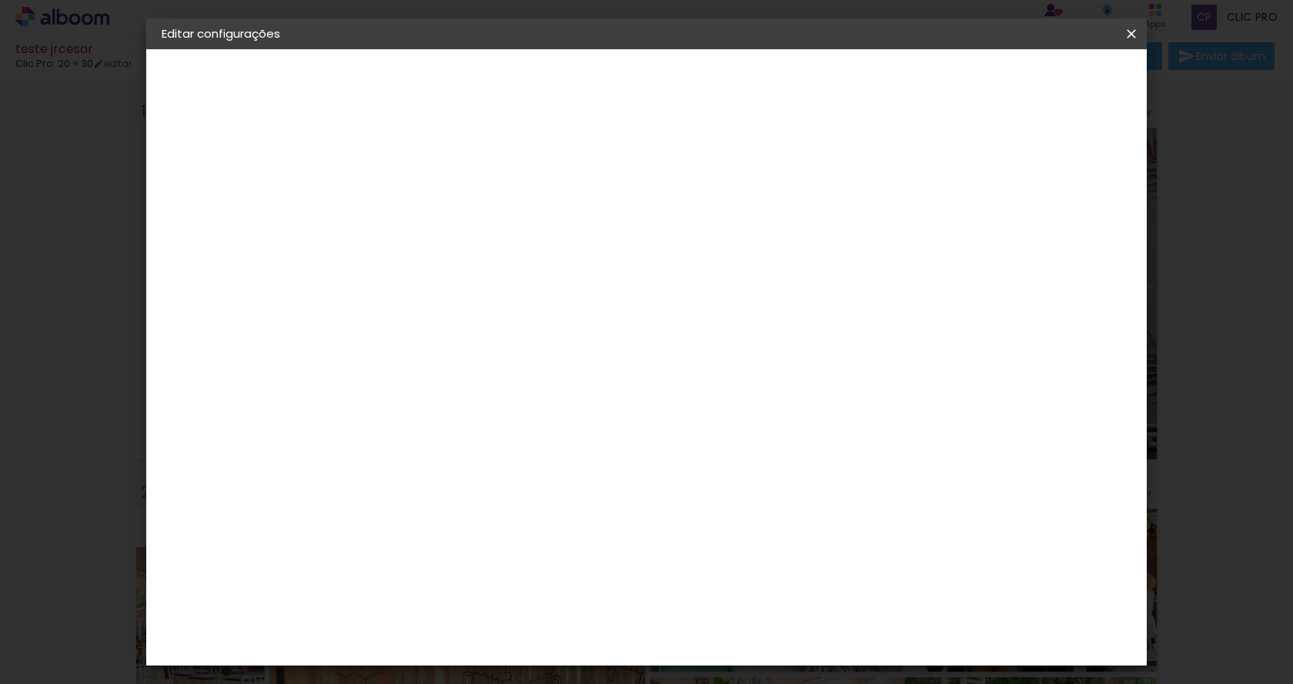
click at [886, 372] on div at bounding box center [848, 368] width 102 height 153
click at [1035, 83] on span "Salvar configurações" at bounding box center [978, 81] width 114 height 11
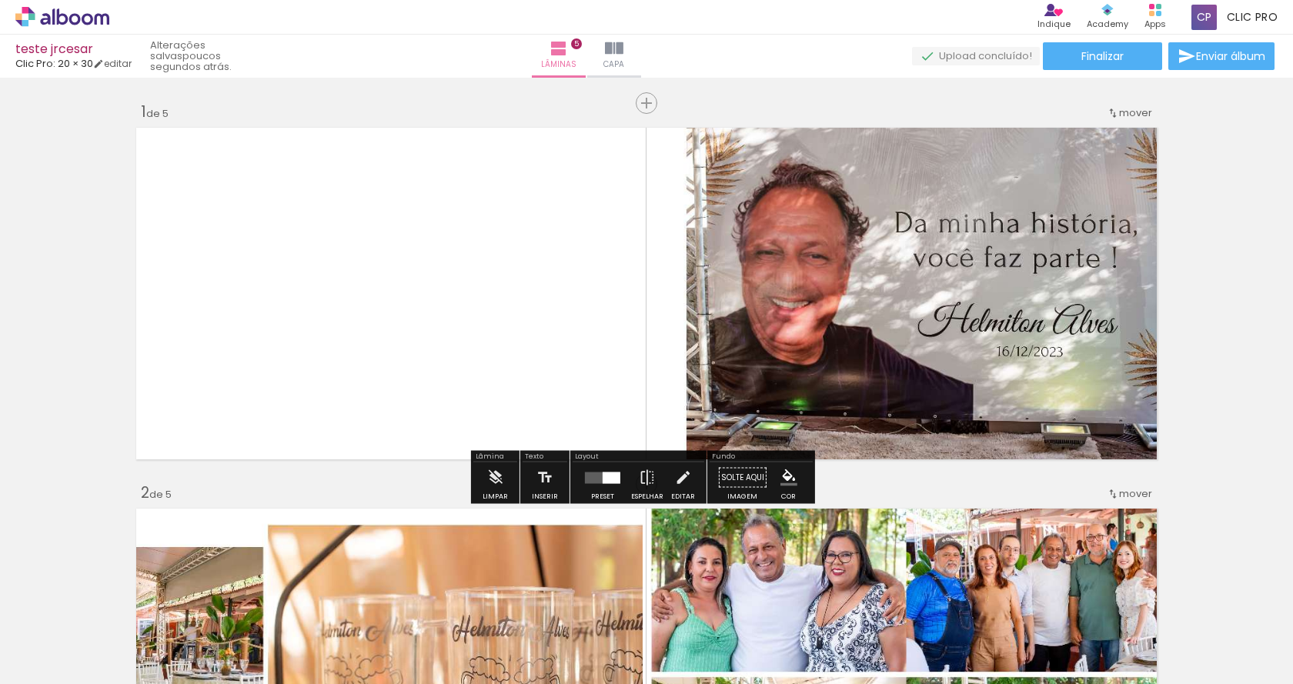
drag, startPoint x: 710, startPoint y: 338, endPoint x: 676, endPoint y: 480, distance: 146.5
click at [676, 480] on iron-icon at bounding box center [682, 477] width 17 height 31
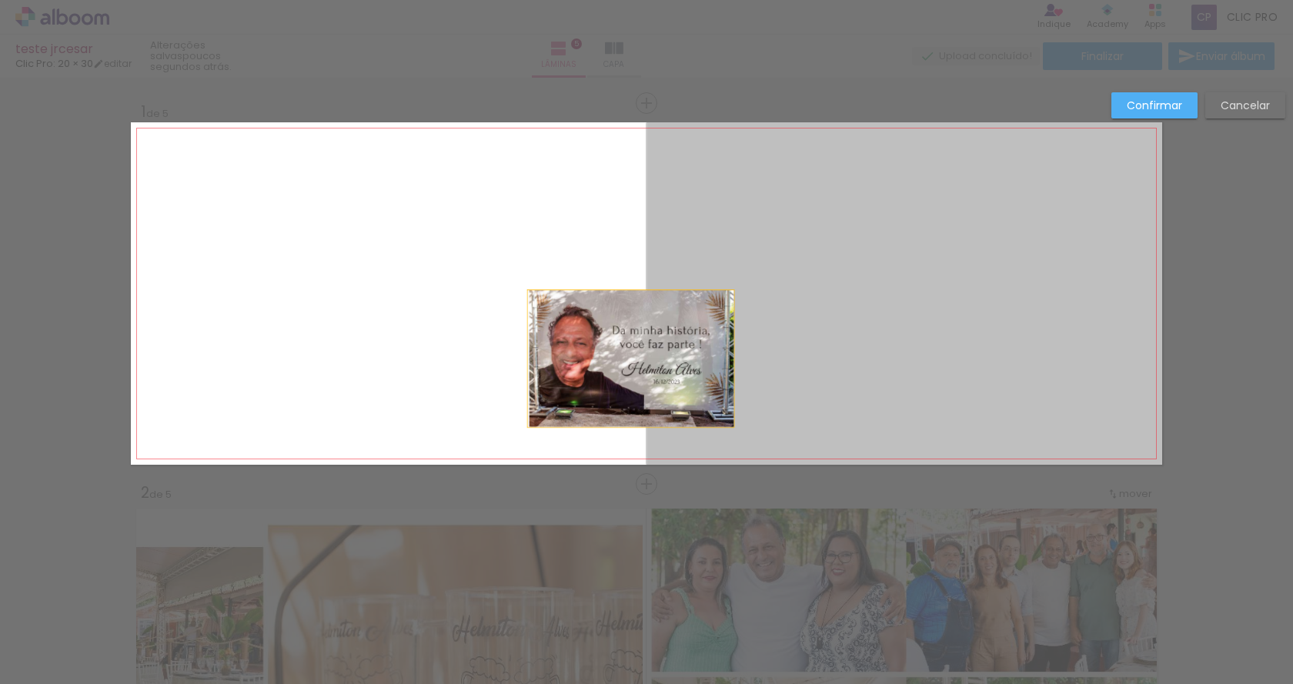
drag, startPoint x: 743, startPoint y: 373, endPoint x: 625, endPoint y: 359, distance: 119.4
click at [625, 359] on quentale-layouter at bounding box center [646, 293] width 1031 height 342
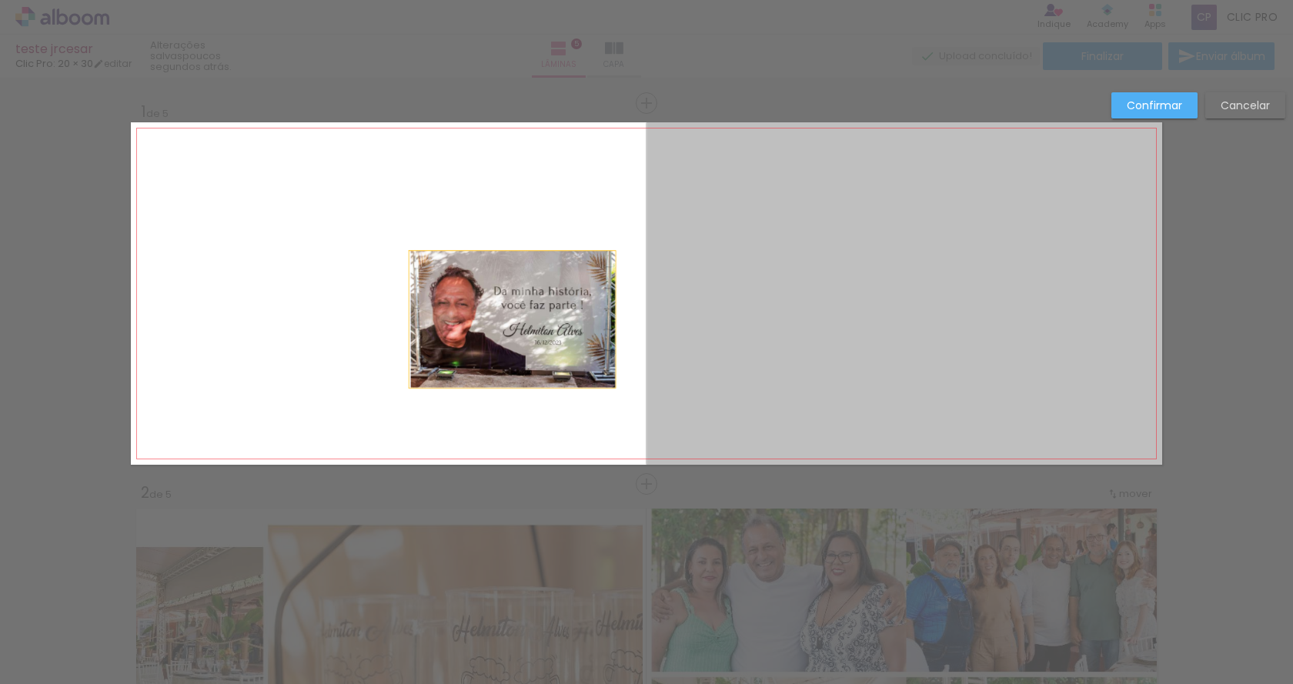
drag, startPoint x: 702, startPoint y: 341, endPoint x: 506, endPoint y: 319, distance: 196.6
click at [506, 319] on quentale-layouter at bounding box center [646, 293] width 1031 height 342
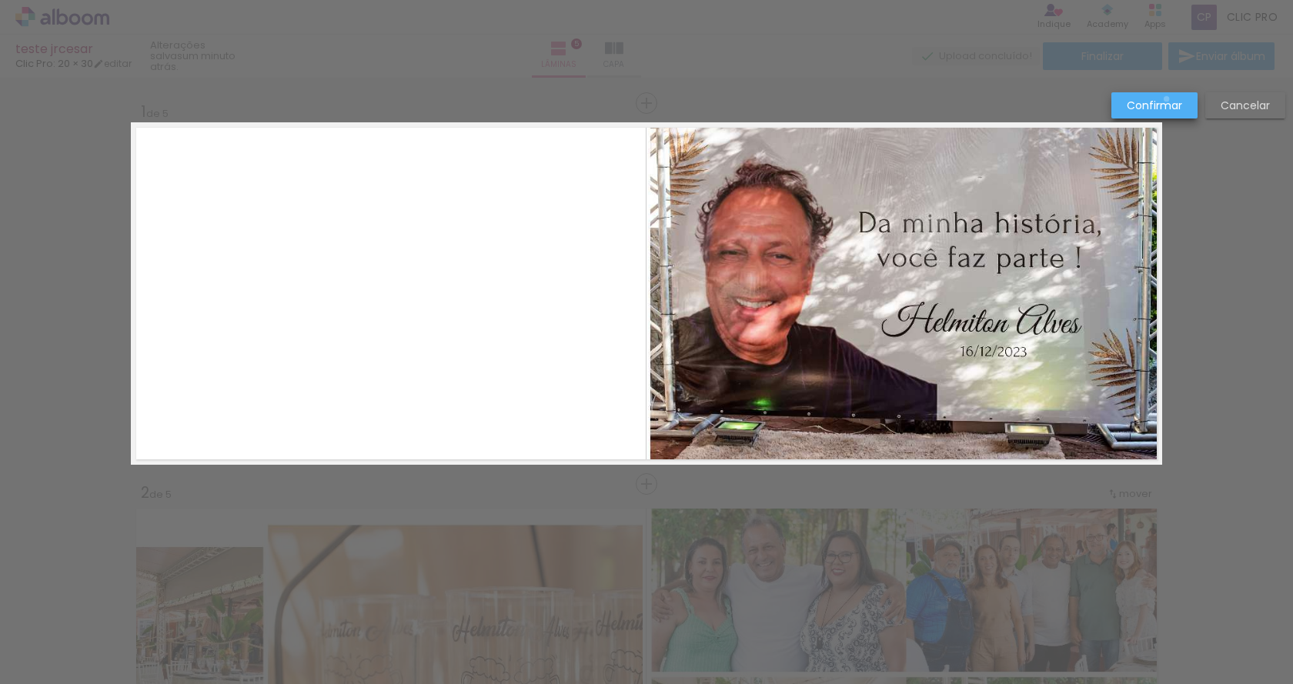
click at [0, 0] on slot "Confirmar" at bounding box center [0, 0] width 0 height 0
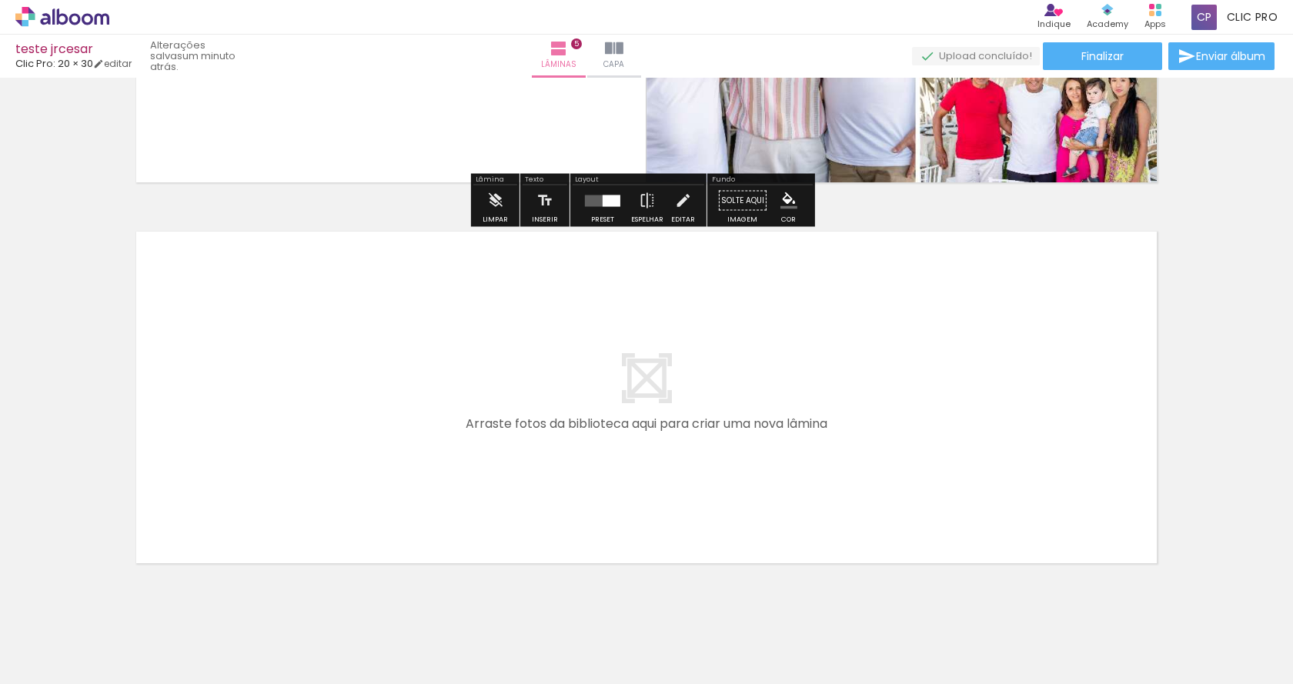
scroll to position [1847, 0]
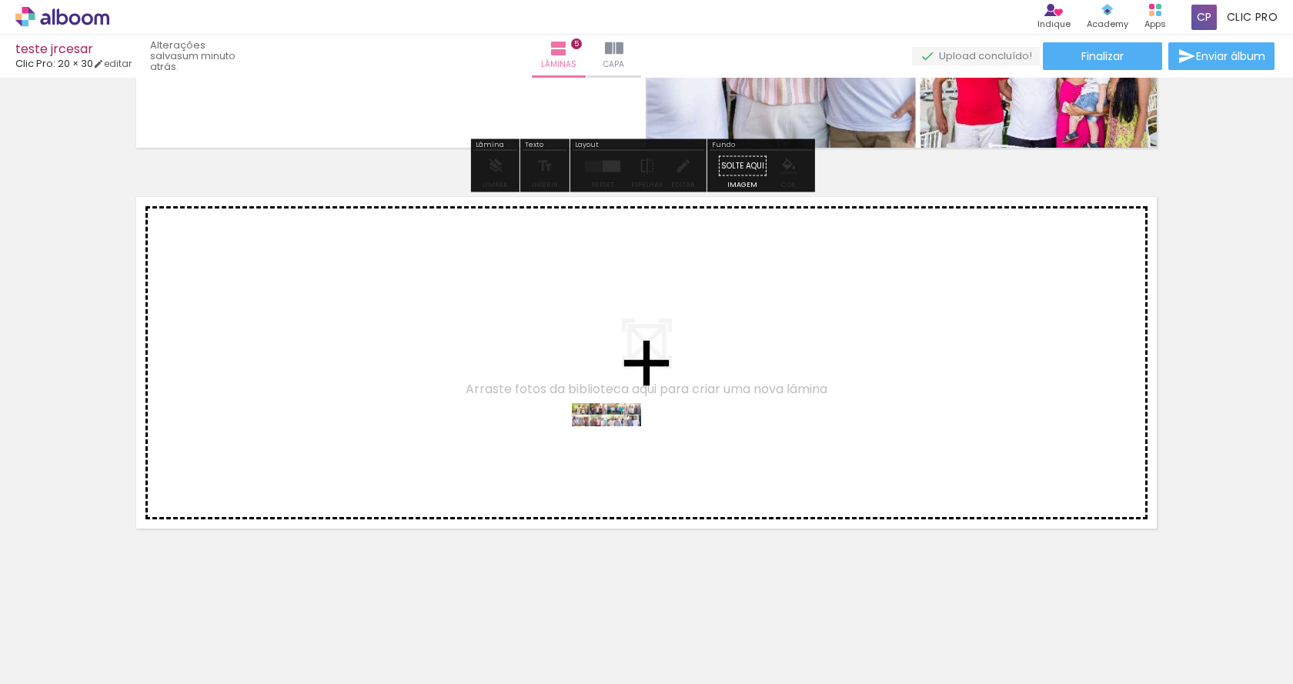
drag, startPoint x: 601, startPoint y: 639, endPoint x: 618, endPoint y: 447, distance: 193.1
click at [618, 447] on quentale-workspace at bounding box center [646, 342] width 1293 height 684
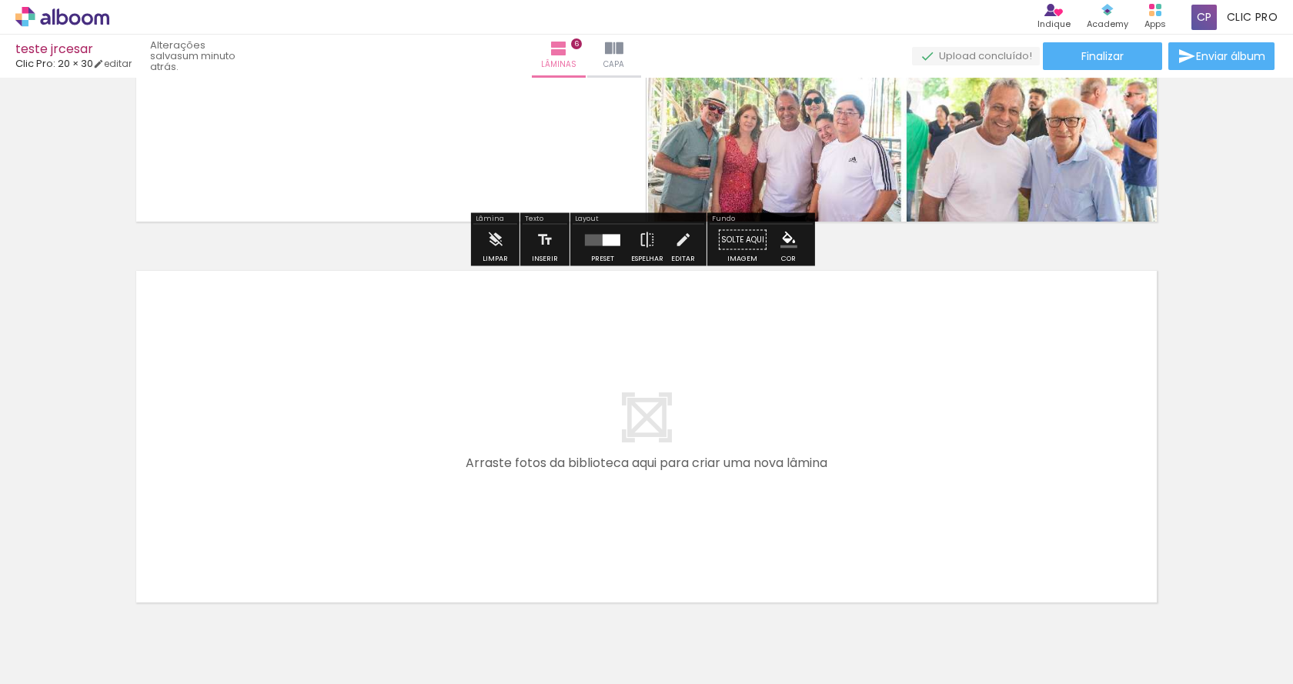
scroll to position [2228, 0]
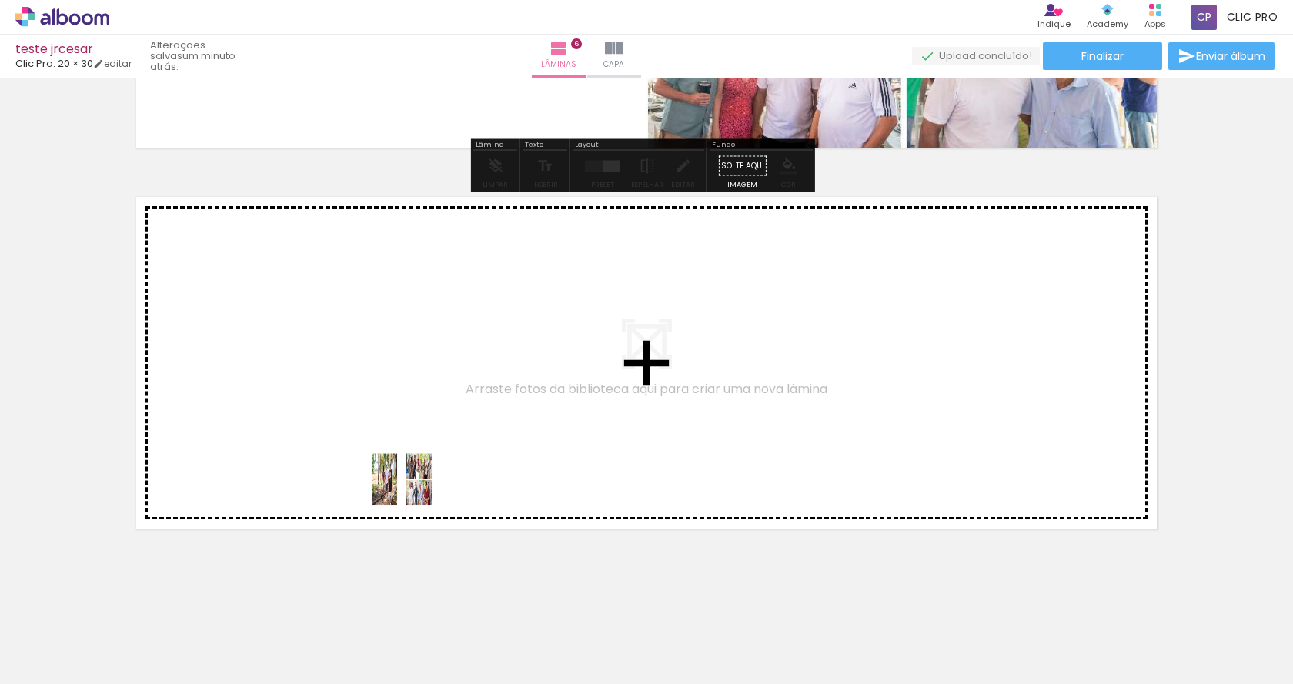
drag, startPoint x: 352, startPoint y: 631, endPoint x: 438, endPoint y: 452, distance: 197.9
click at [438, 452] on quentale-workspace at bounding box center [646, 342] width 1293 height 684
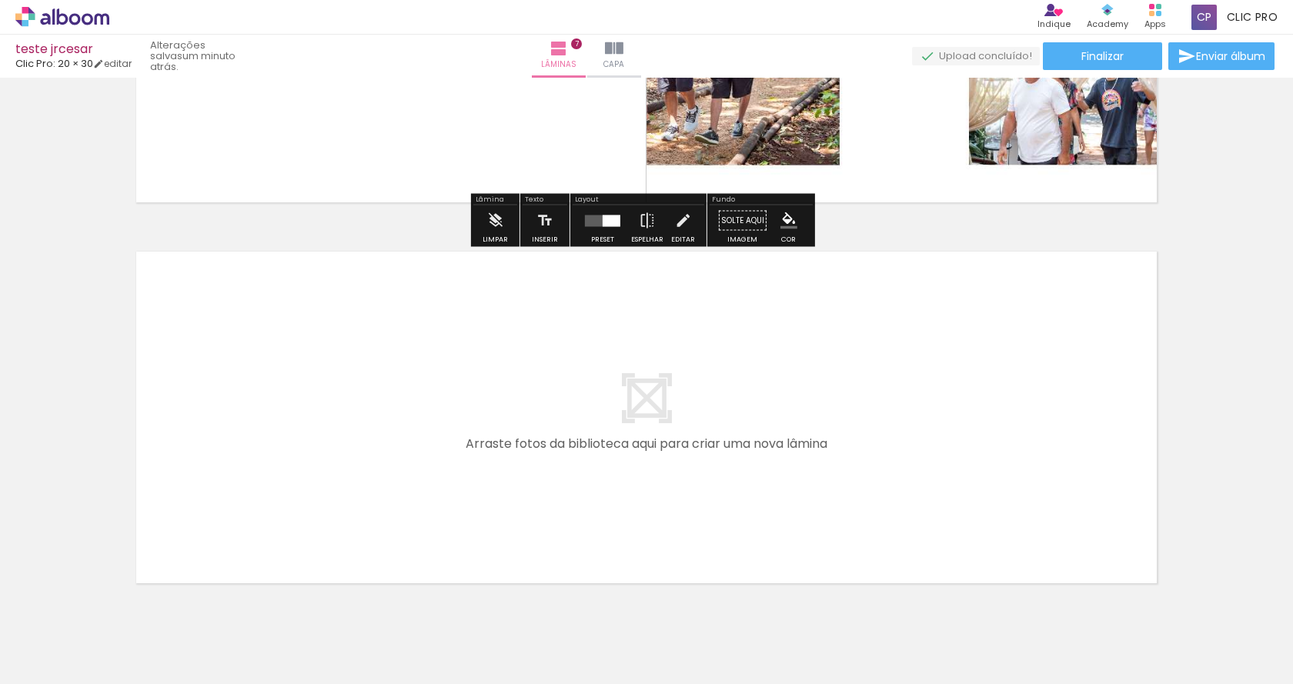
scroll to position [2609, 0]
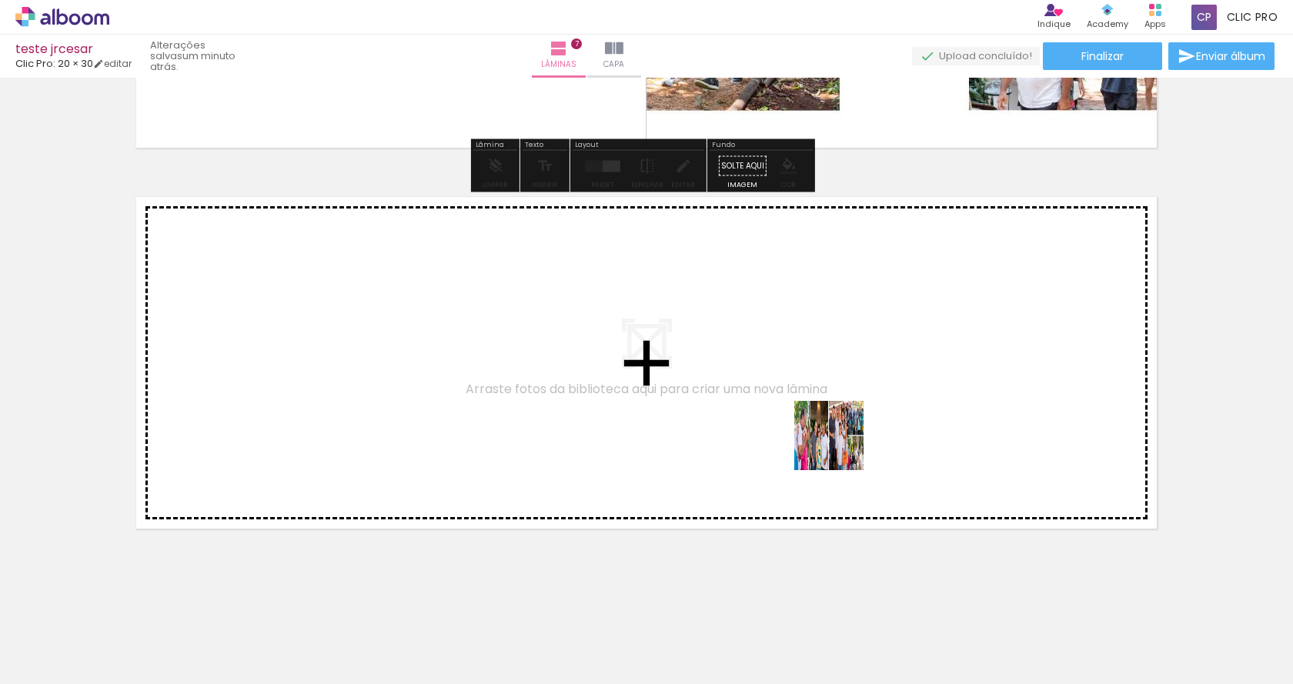
drag, startPoint x: 855, startPoint y: 633, endPoint x: 840, endPoint y: 447, distance: 186.0
click at [840, 447] on quentale-workspace at bounding box center [646, 342] width 1293 height 684
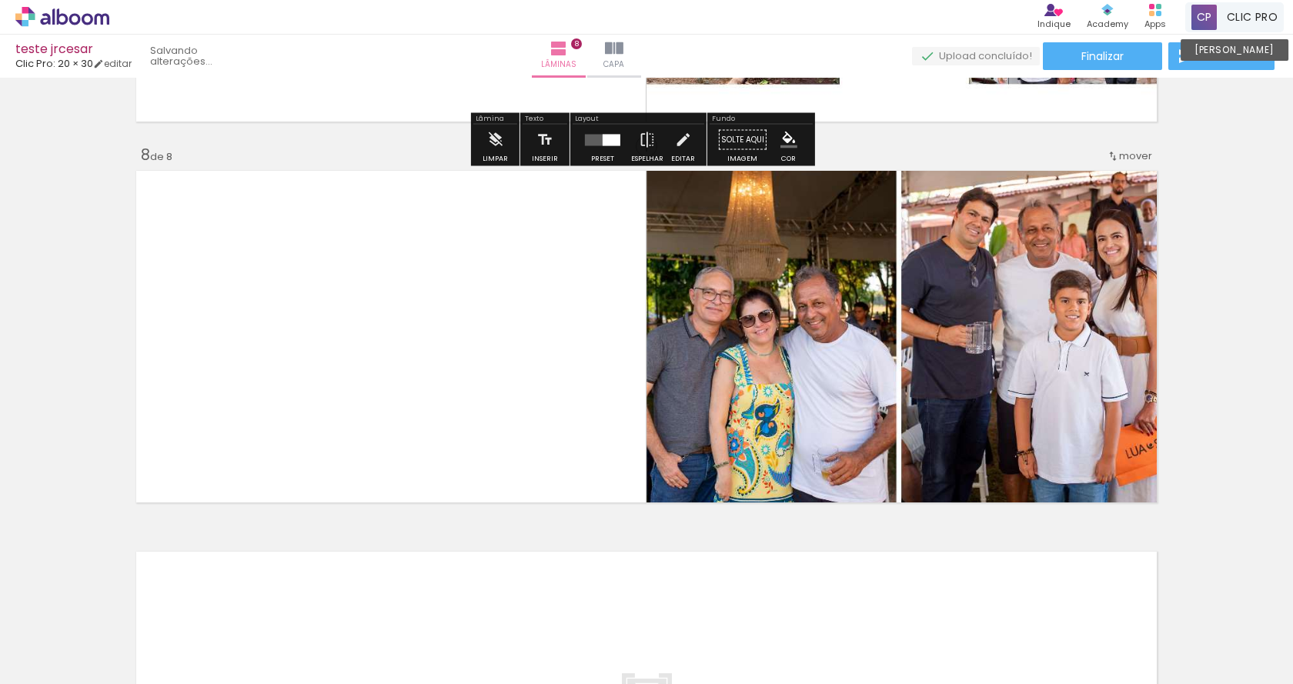
scroll to position [2627, 0]
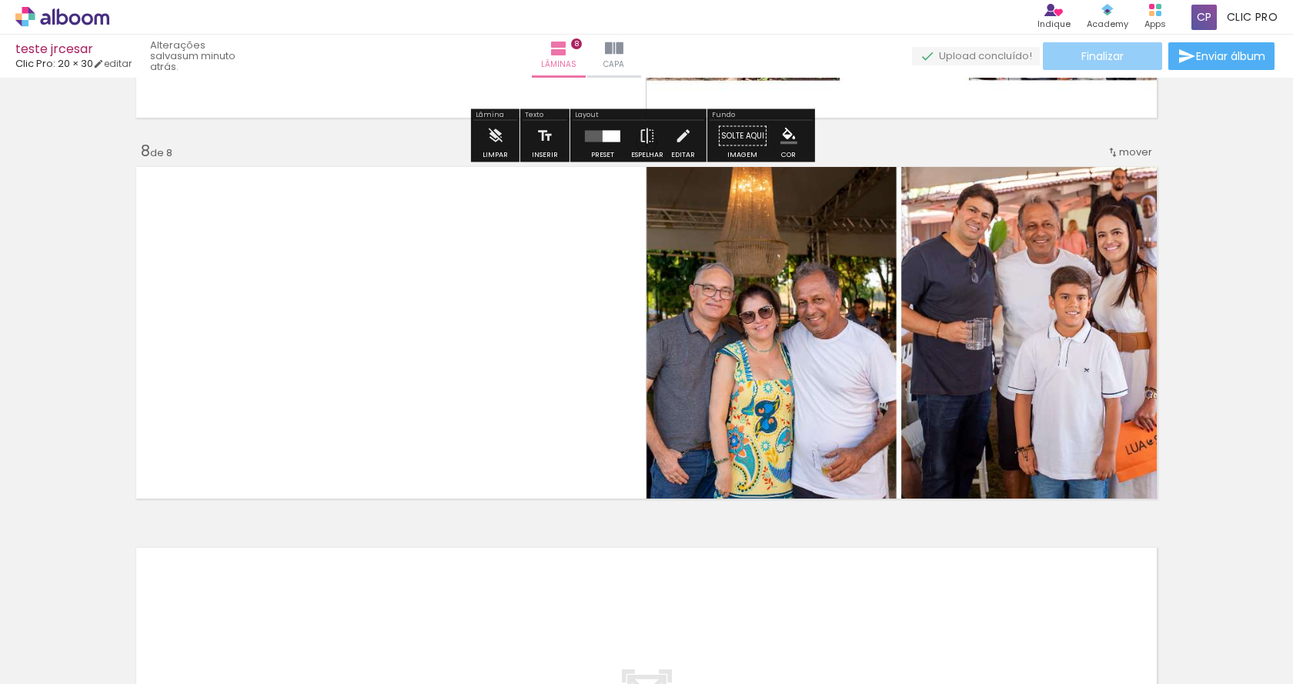
click at [1113, 44] on paper-button "Finalizar" at bounding box center [1102, 56] width 119 height 28
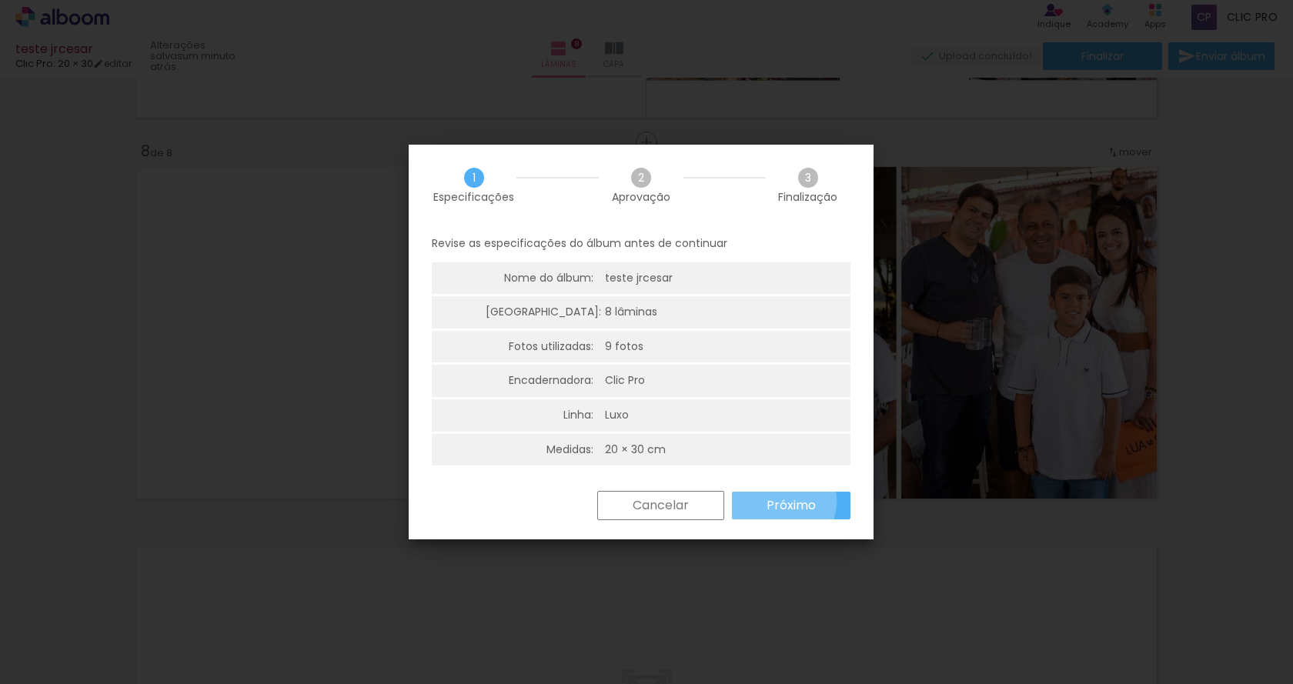
click at [0, 0] on slot "Próximo" at bounding box center [0, 0] width 0 height 0
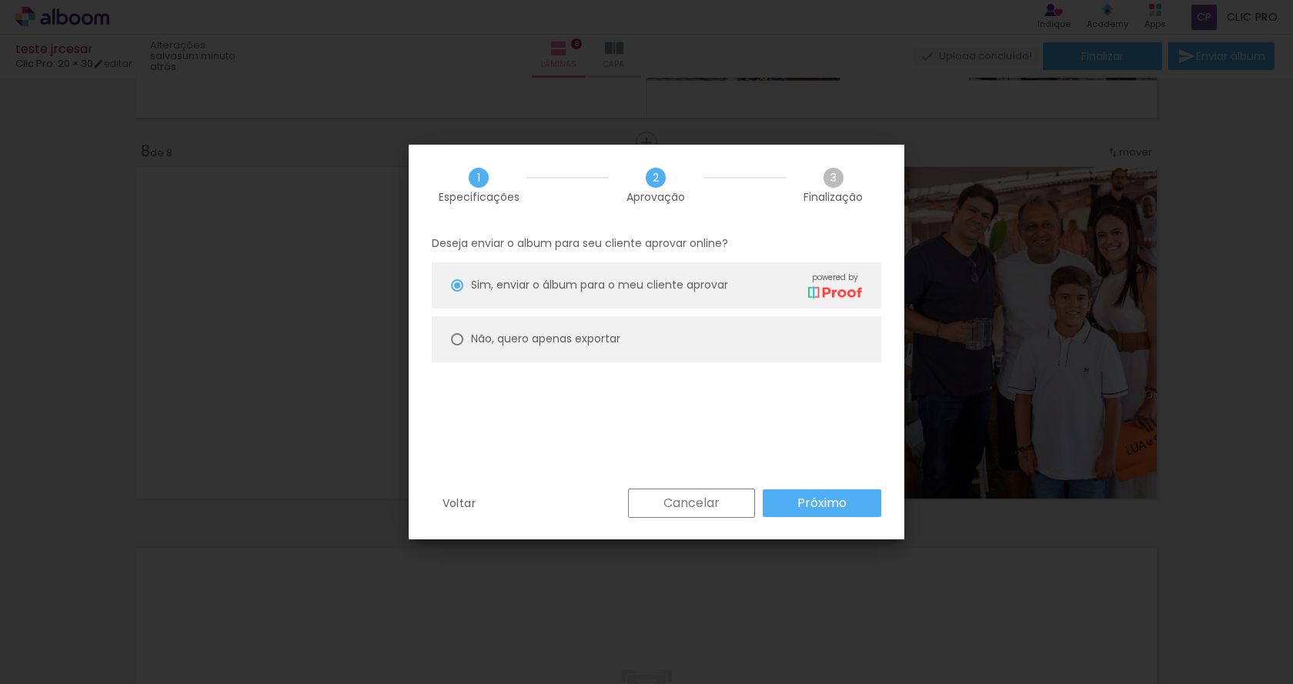
click at [0, 0] on slot "Não, quero apenas exportar" at bounding box center [0, 0] width 0 height 0
type paper-radio-button "on"
click at [795, 500] on paper-button "Próximo" at bounding box center [822, 503] width 119 height 28
type input "Alta, 300 DPI"
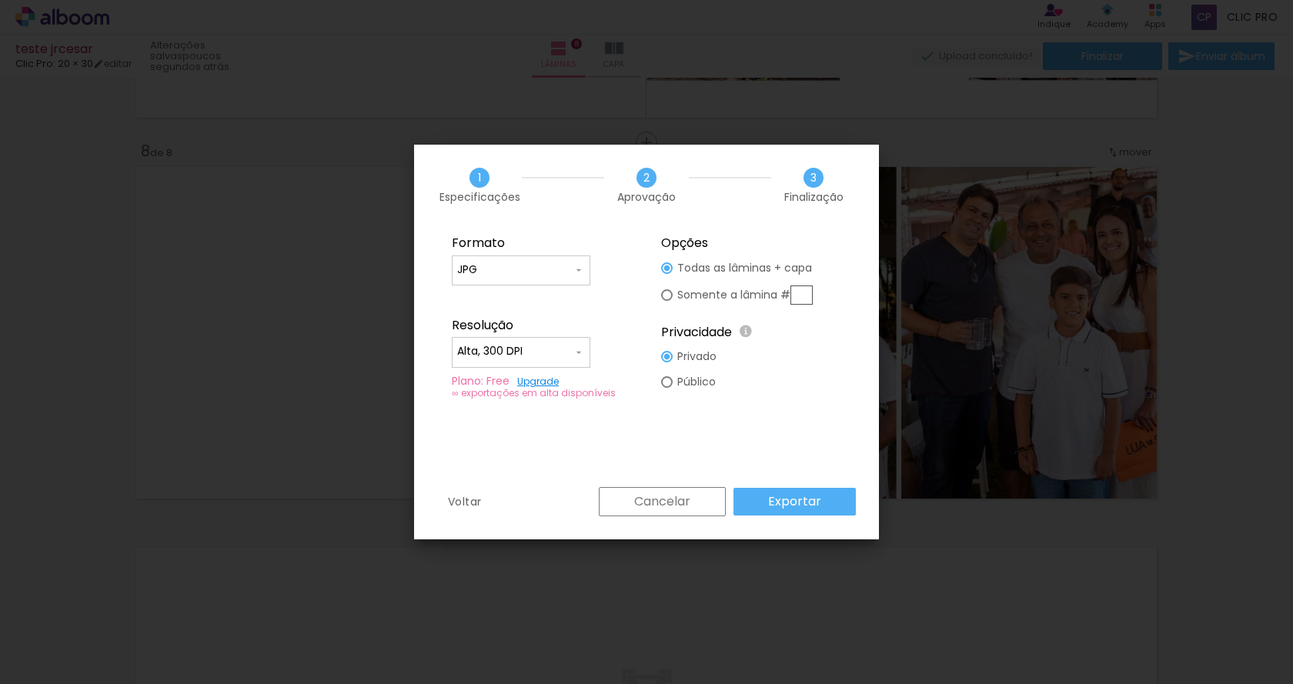
click at [581, 271] on iron-icon at bounding box center [579, 270] width 12 height 12
click at [581, 271] on paper-item "JPG" at bounding box center [521, 267] width 139 height 31
click at [0, 0] on slot "Exportar" at bounding box center [0, 0] width 0 height 0
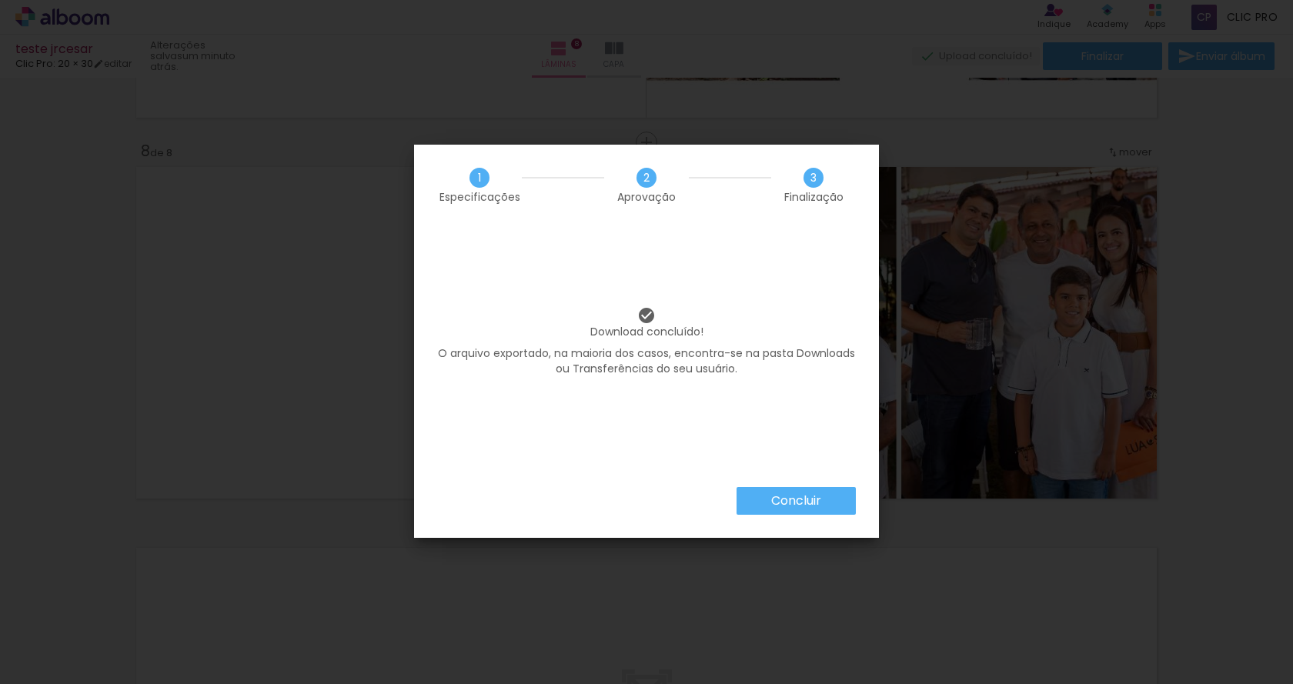
click at [0, 0] on slot "Concluir" at bounding box center [0, 0] width 0 height 0
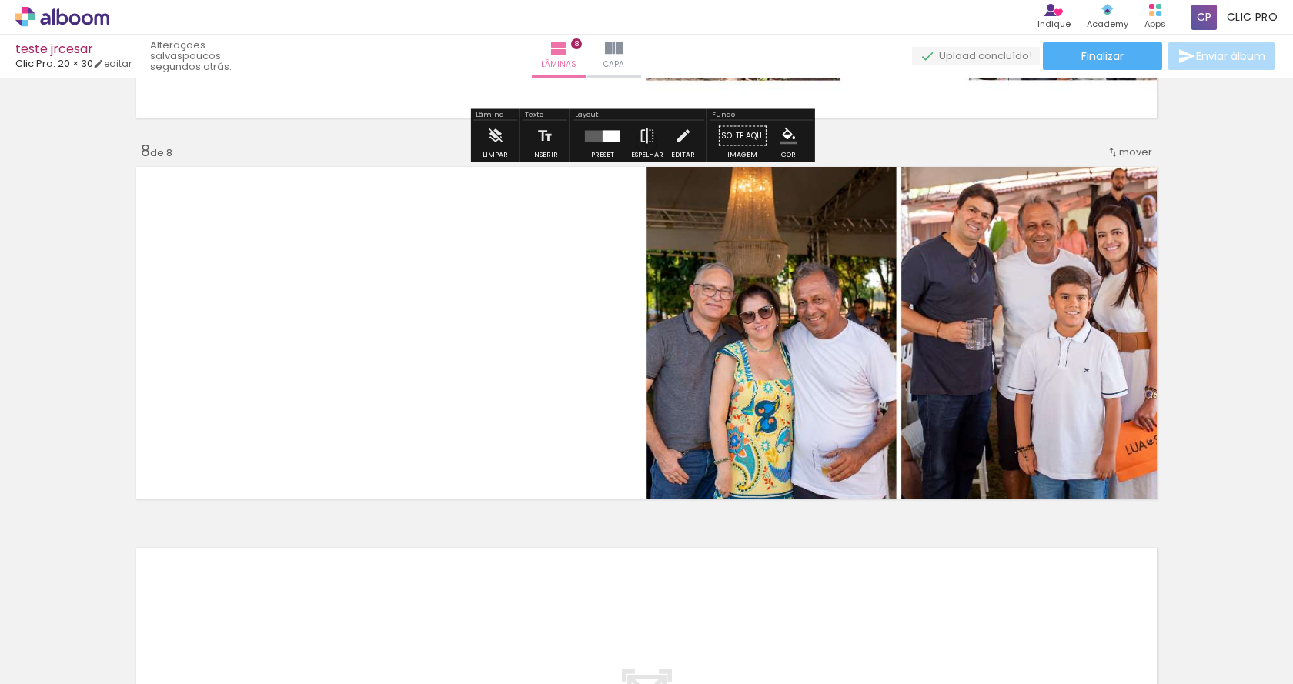
click at [1220, 58] on span "Enviar álbum" at bounding box center [1230, 56] width 69 height 11
type input "[EMAIL_ADDRESS][DOMAIN_NAME]"
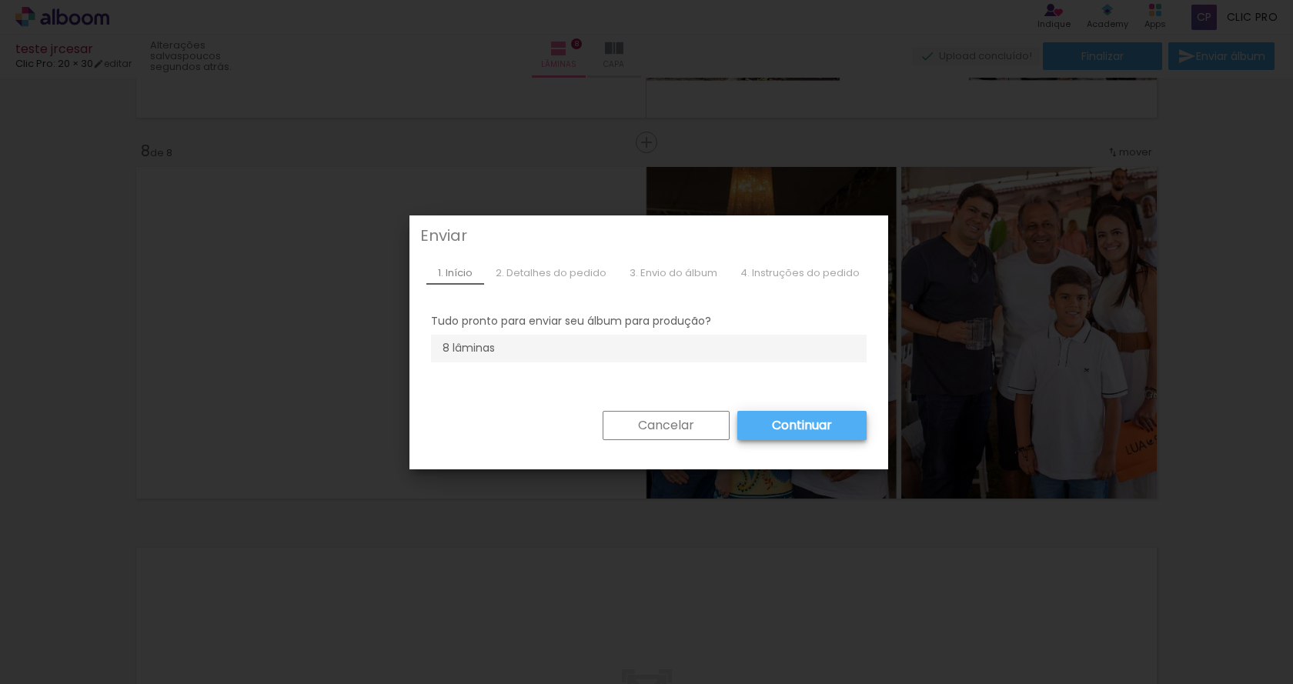
click at [757, 426] on paper-button "Continuar" at bounding box center [801, 425] width 129 height 29
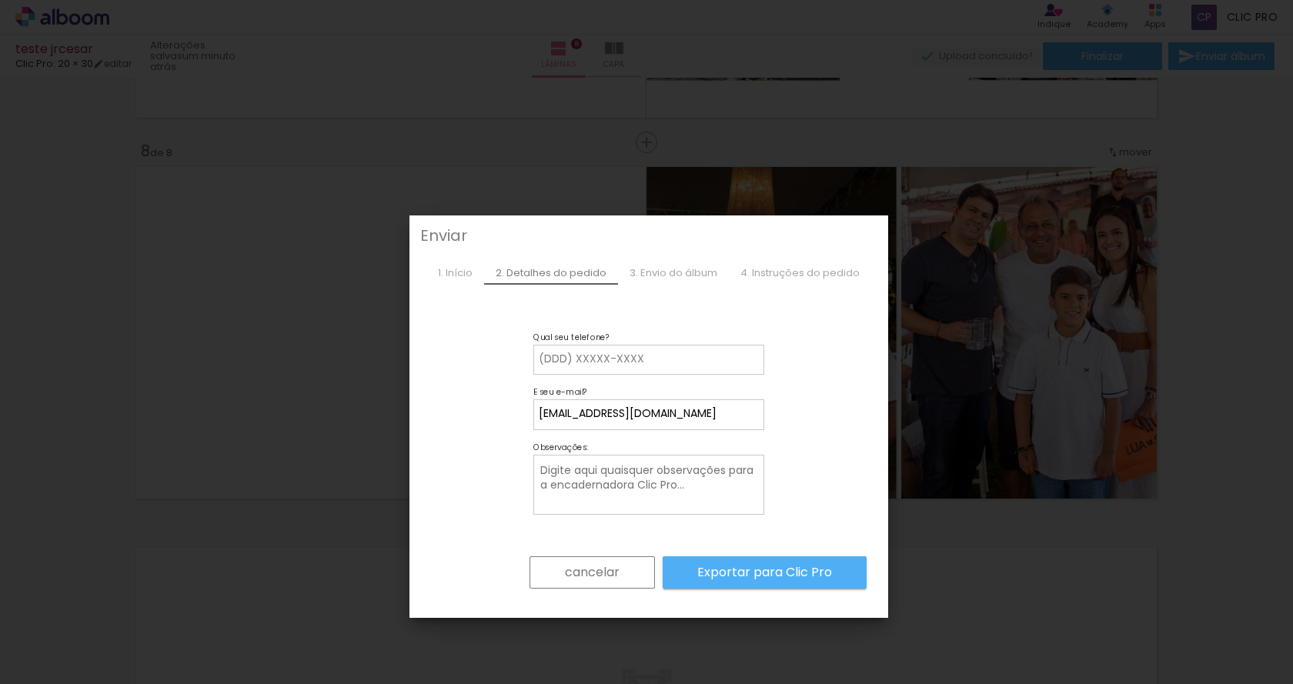
click at [623, 356] on input at bounding box center [649, 359] width 220 height 15
type input "34999620660"
type paper-input "34999620660"
drag, startPoint x: 706, startPoint y: 417, endPoint x: 432, endPoint y: 438, distance: 274.7
click at [440, 436] on form "cancelar Exportar para Clic Pro" at bounding box center [649, 479] width 436 height 268
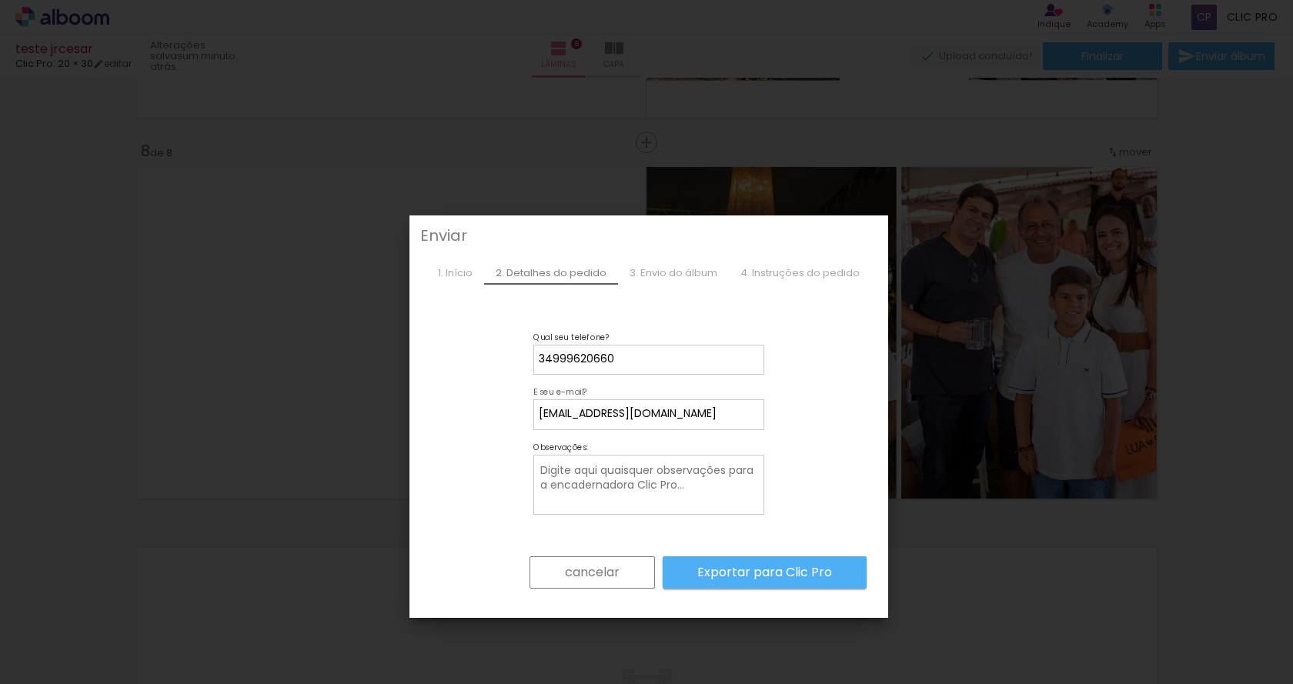
type input "[EMAIL_ADDRESS][DOMAIN_NAME]"
type paper-input "[EMAIL_ADDRESS][DOMAIN_NAME]"
click at [586, 481] on textarea at bounding box center [650, 486] width 223 height 48
type textarea "teste jr"
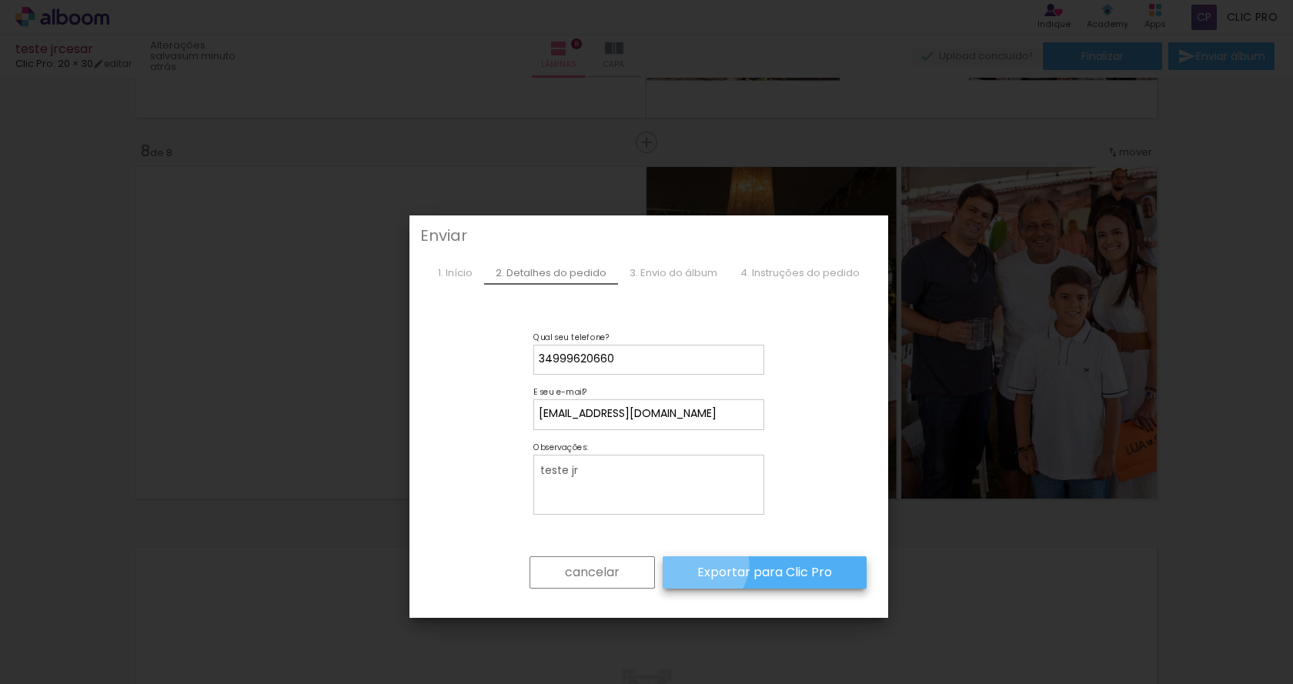
click at [0, 0] on slot "Exportar para Clic Pro" at bounding box center [0, 0] width 0 height 0
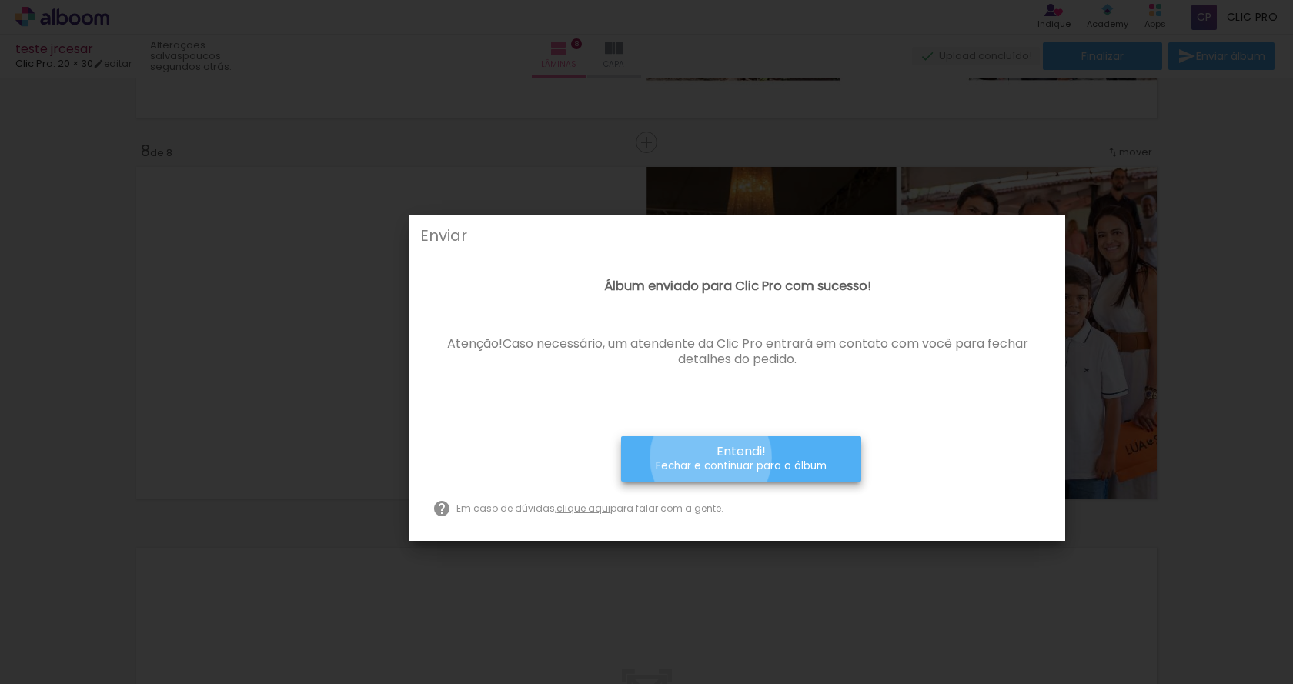
click at [712, 458] on paper-button "Entendi! Fechar e continuar para o álbum" at bounding box center [741, 458] width 240 height 45
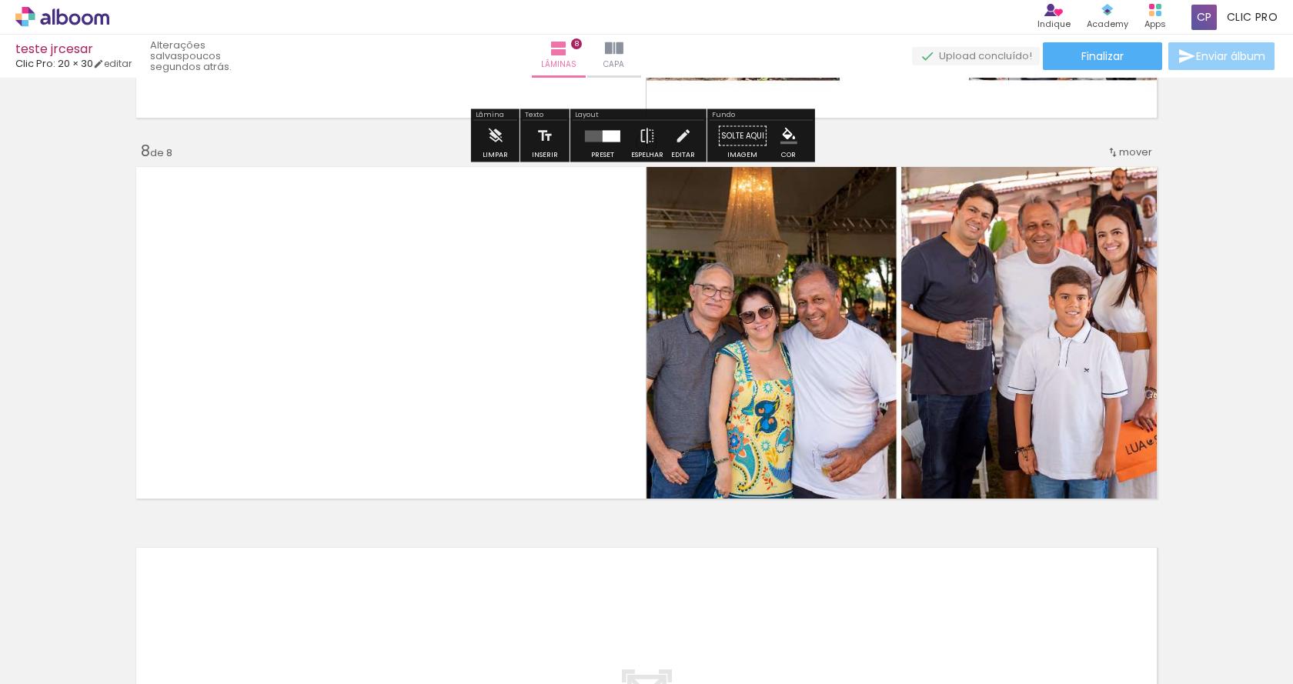
click at [1215, 46] on paper-button "Enviar álbum" at bounding box center [1221, 56] width 106 height 28
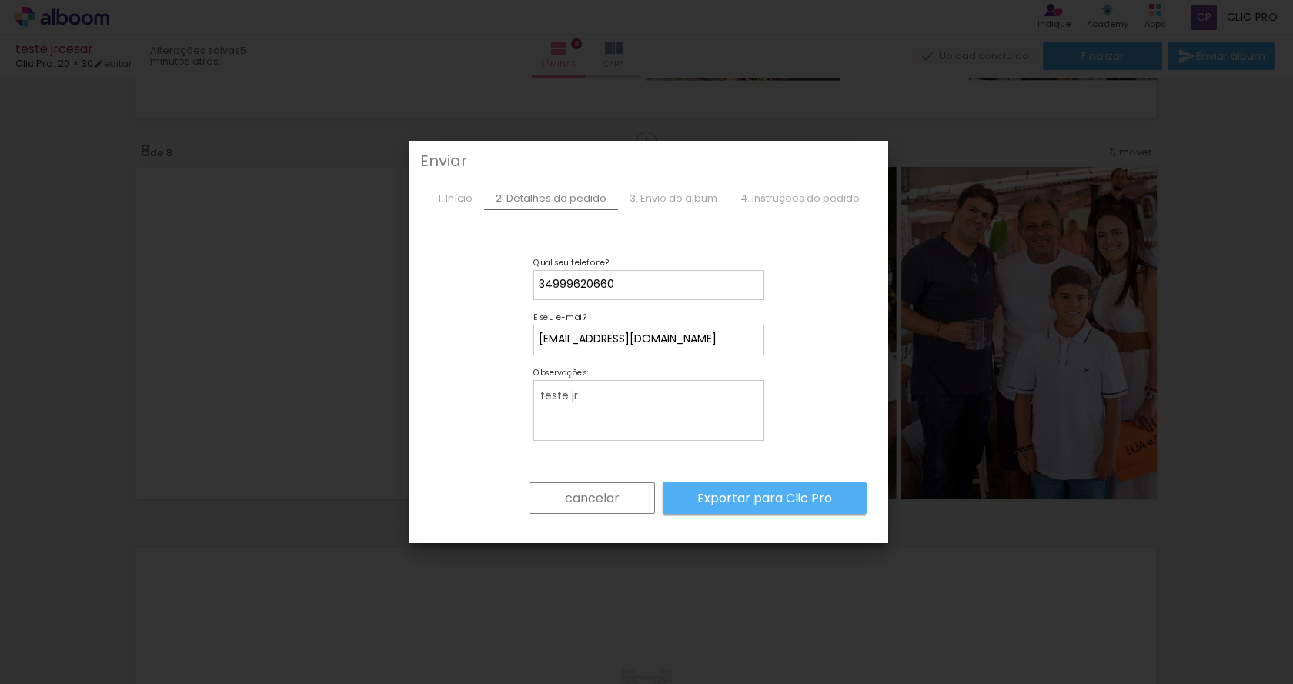
click at [0, 0] on slot "cancelar" at bounding box center [0, 0] width 0 height 0
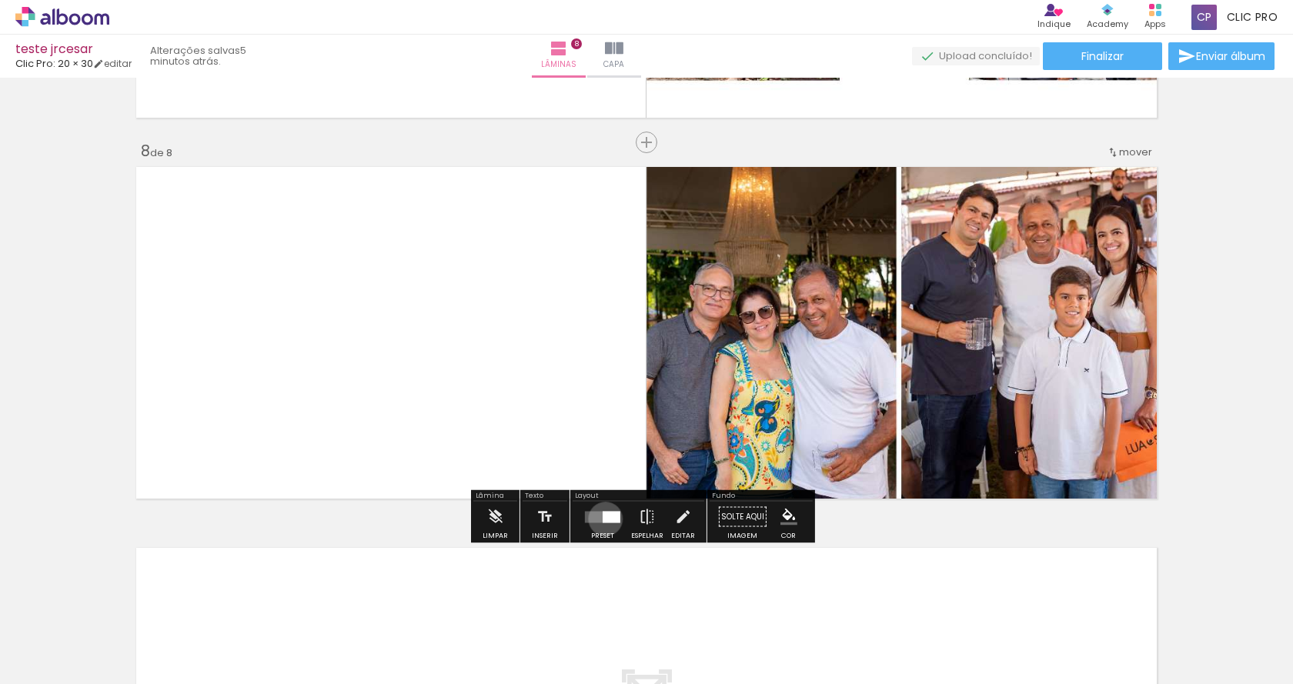
click at [603, 519] on div at bounding box center [612, 517] width 18 height 12
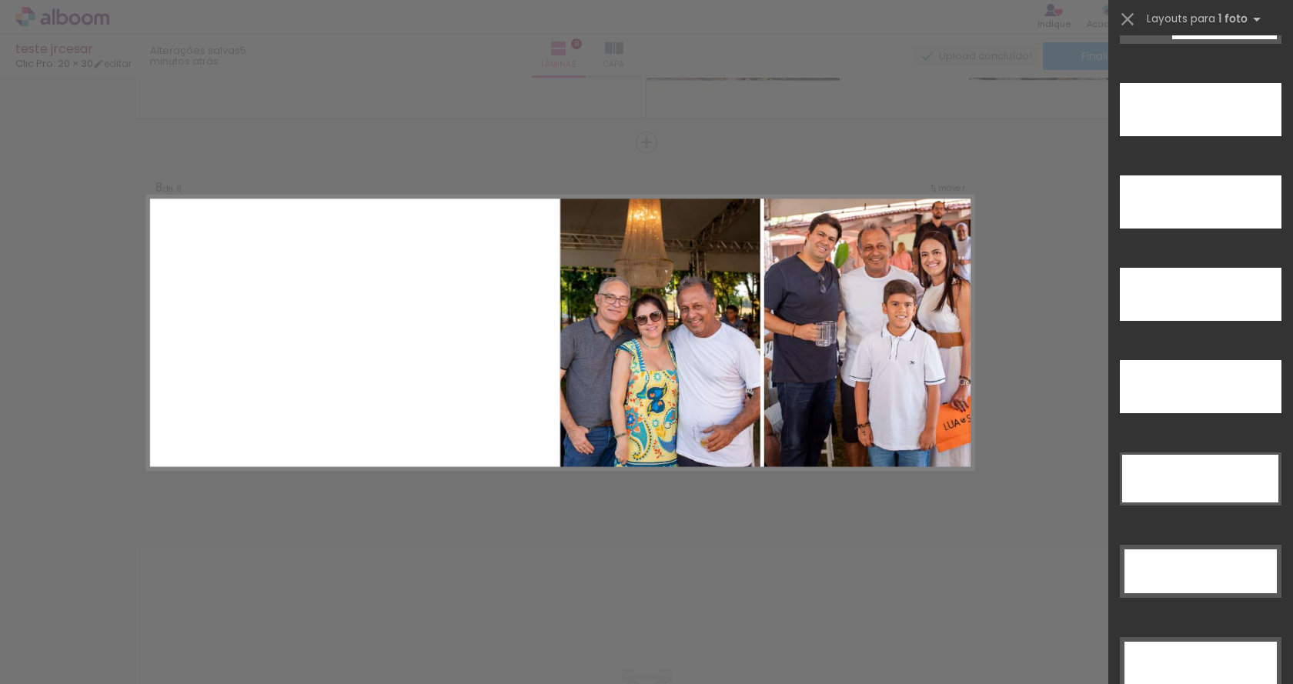
scroll to position [4338, 0]
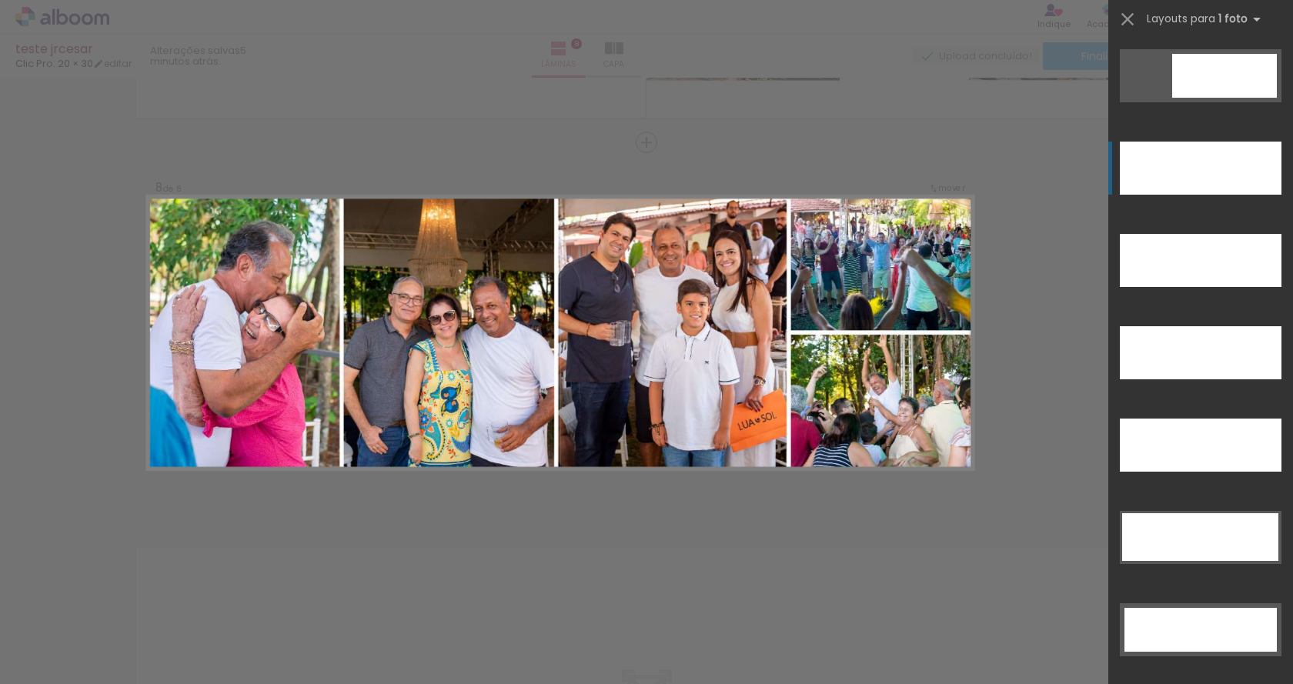
click at [1137, 169] on div at bounding box center [1201, 168] width 162 height 53
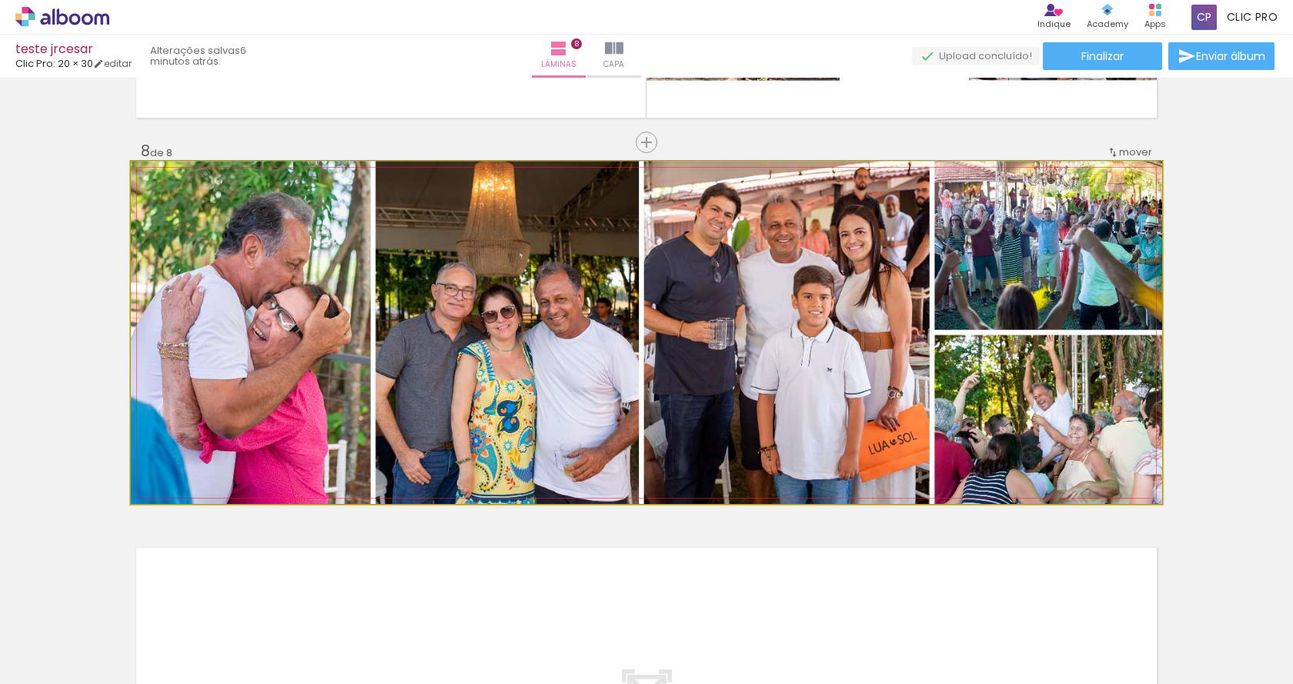
click at [533, 369] on quentale-photo at bounding box center [646, 333] width 1031 height 342
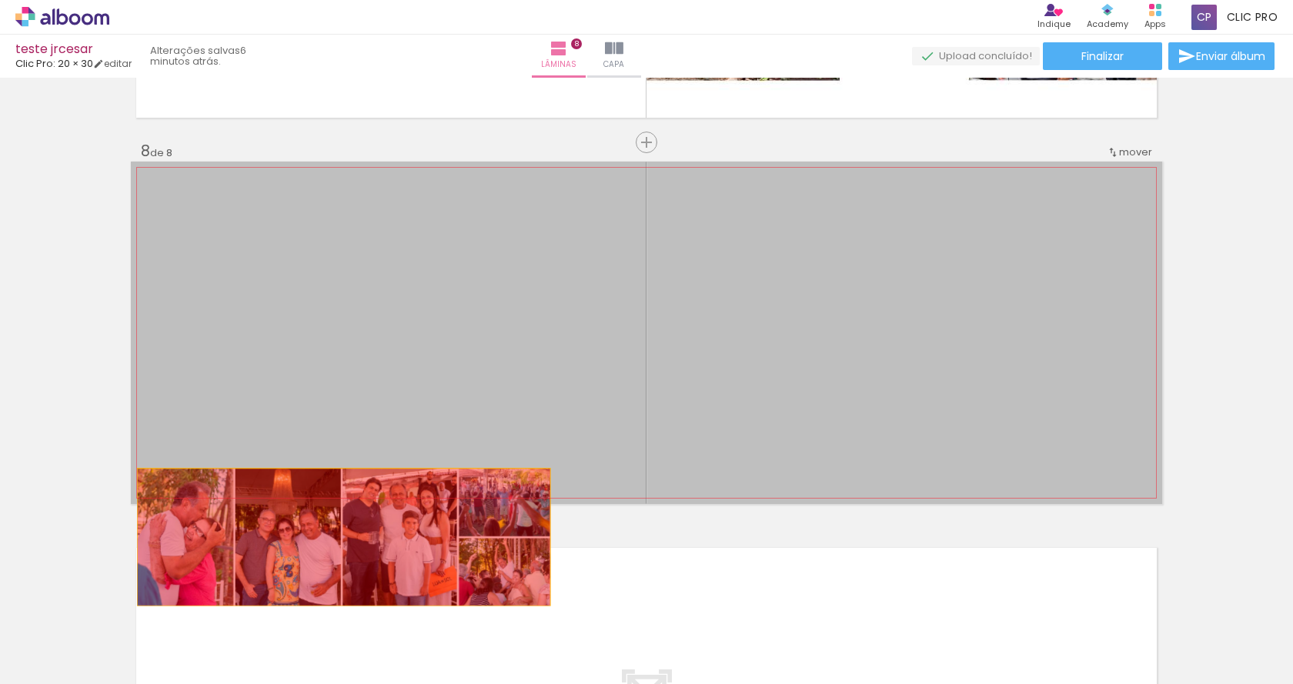
drag, startPoint x: 328, startPoint y: 264, endPoint x: 340, endPoint y: 496, distance: 232.7
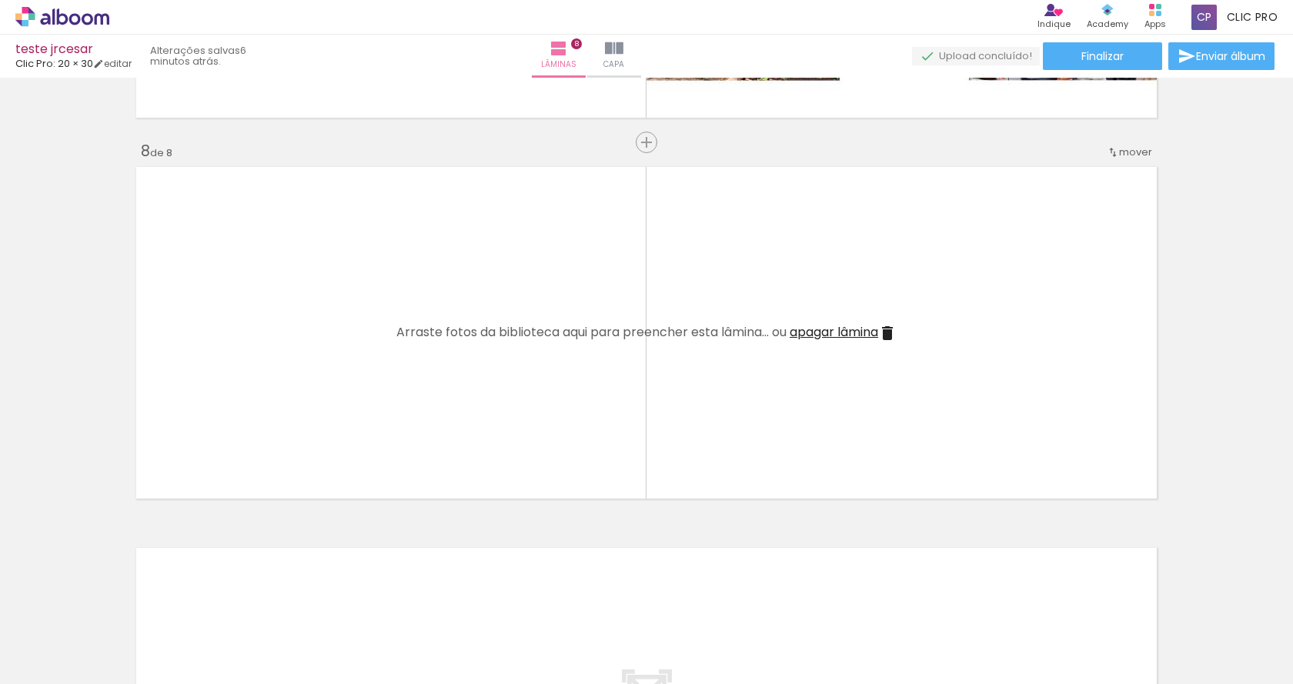
click at [893, 330] on iron-icon at bounding box center [887, 333] width 18 height 18
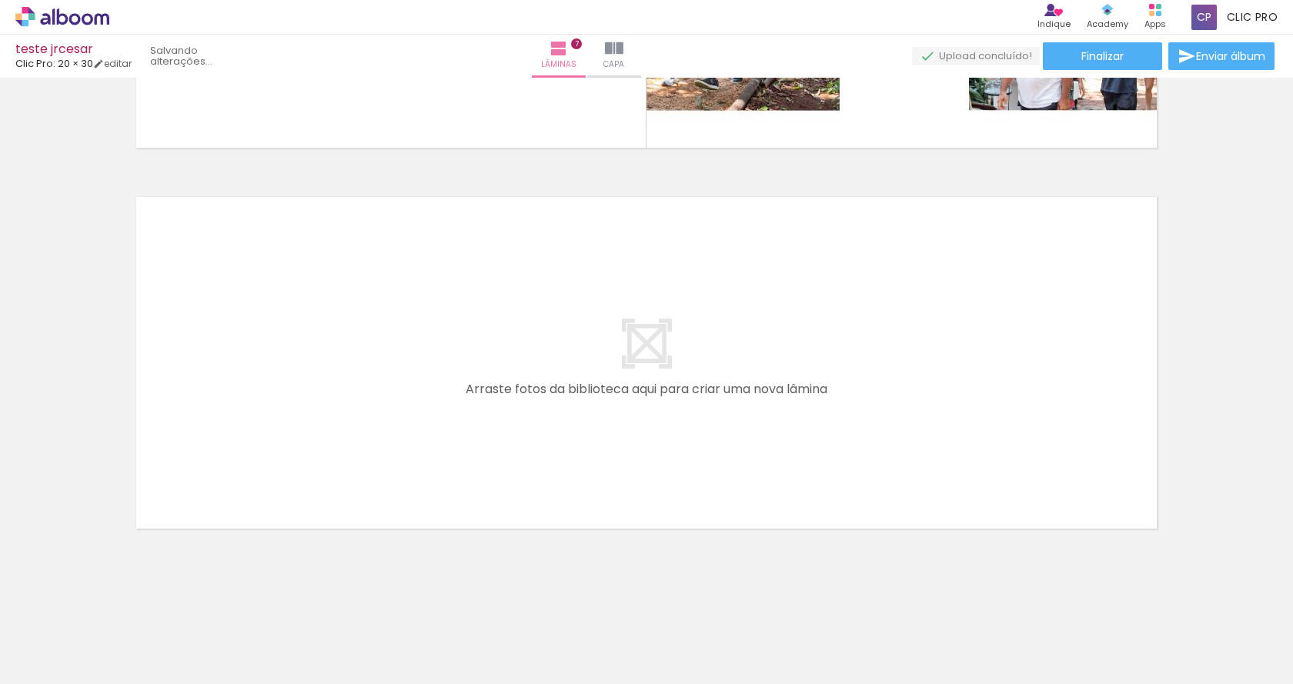
scroll to position [2609, 0]
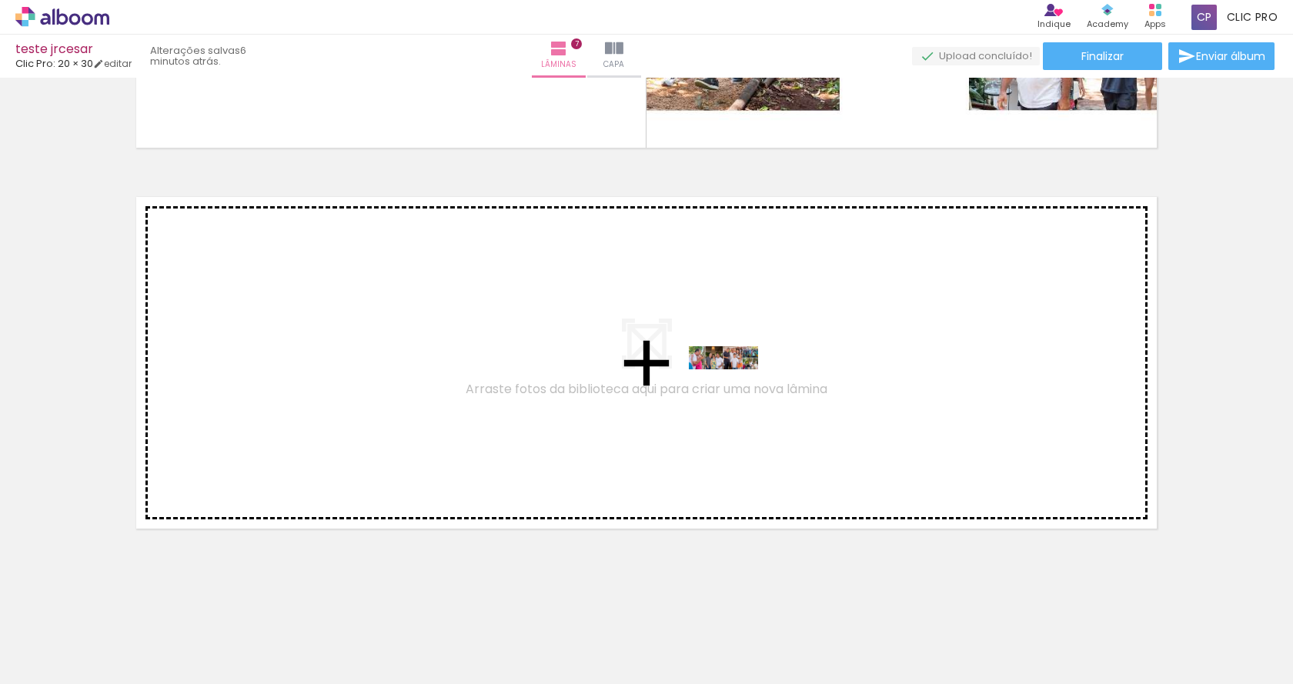
drag, startPoint x: 849, startPoint y: 630, endPoint x: 735, endPoint y: 392, distance: 263.6
click at [735, 392] on quentale-workspace at bounding box center [646, 342] width 1293 height 684
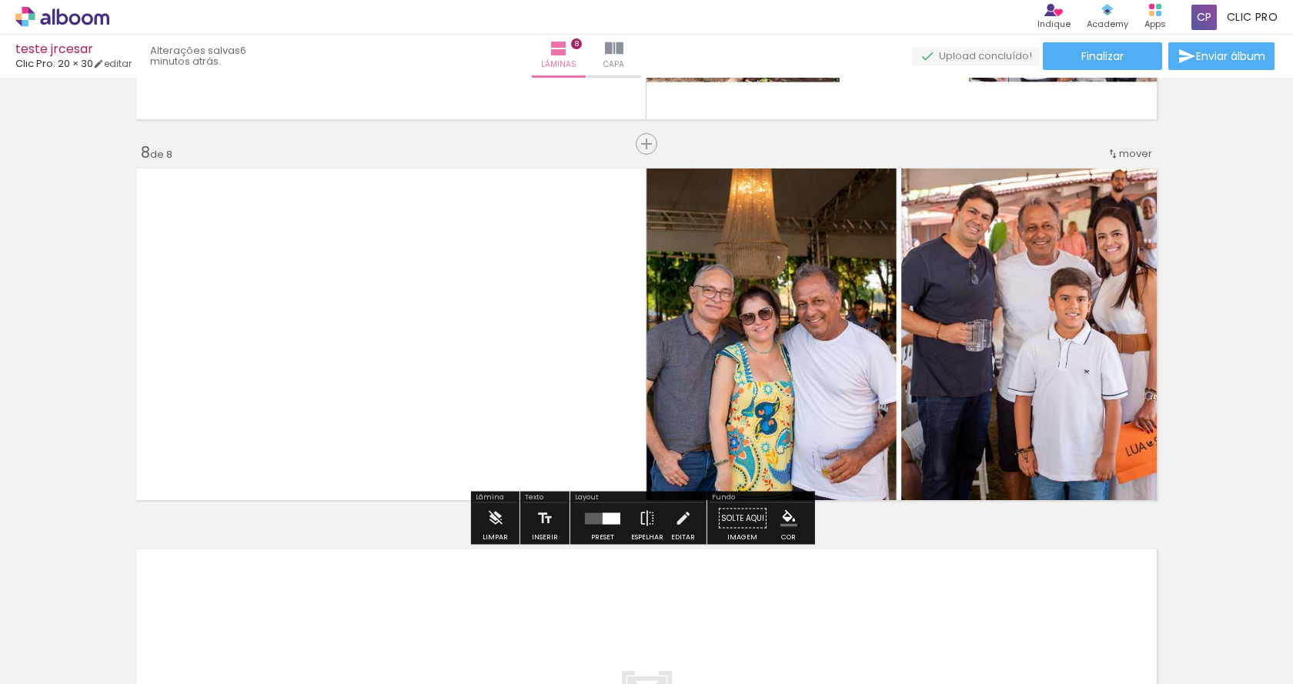
scroll to position [2627, 0]
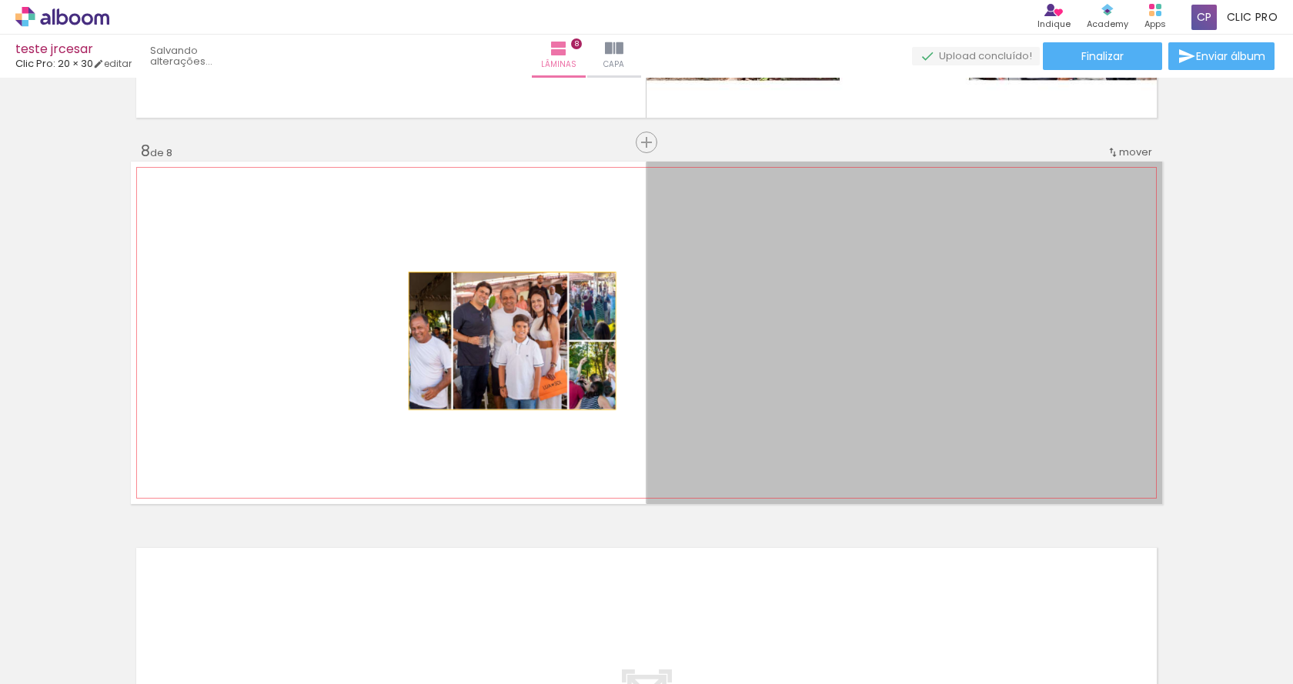
drag, startPoint x: 783, startPoint y: 324, endPoint x: 506, endPoint y: 341, distance: 277.5
click at [506, 341] on quentale-layouter at bounding box center [646, 333] width 1031 height 342
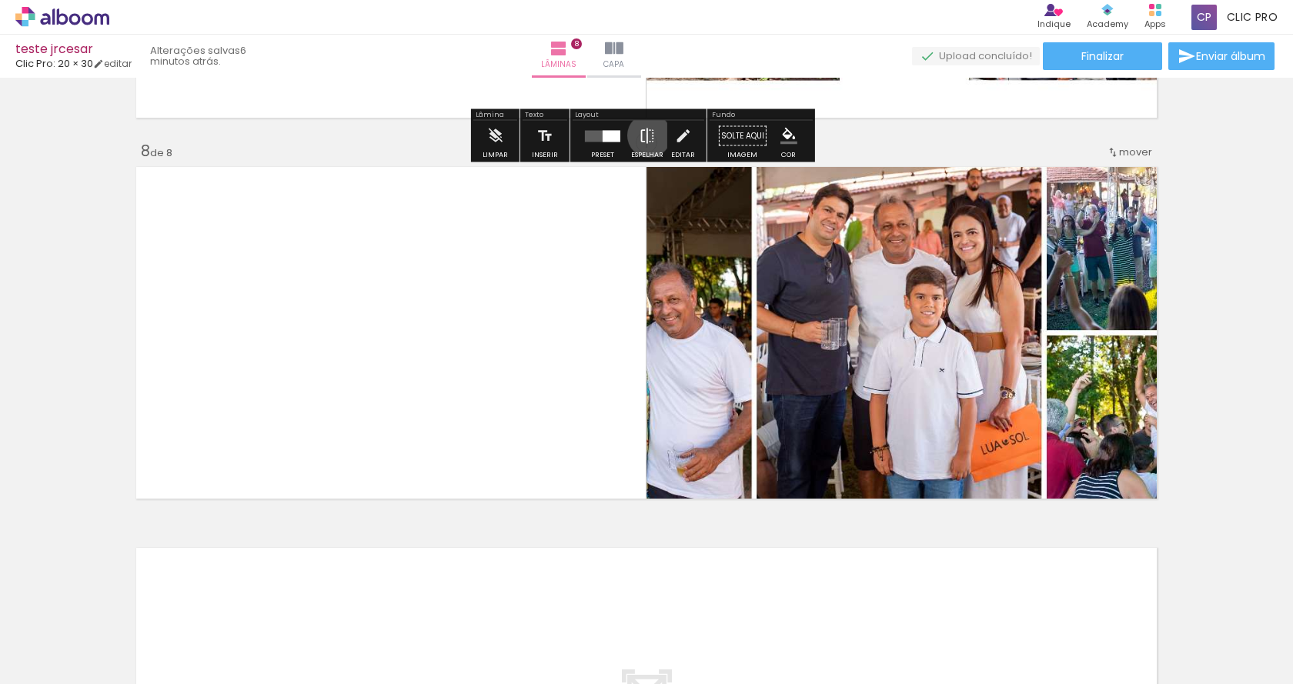
click at [645, 135] on iron-icon at bounding box center [647, 136] width 17 height 31
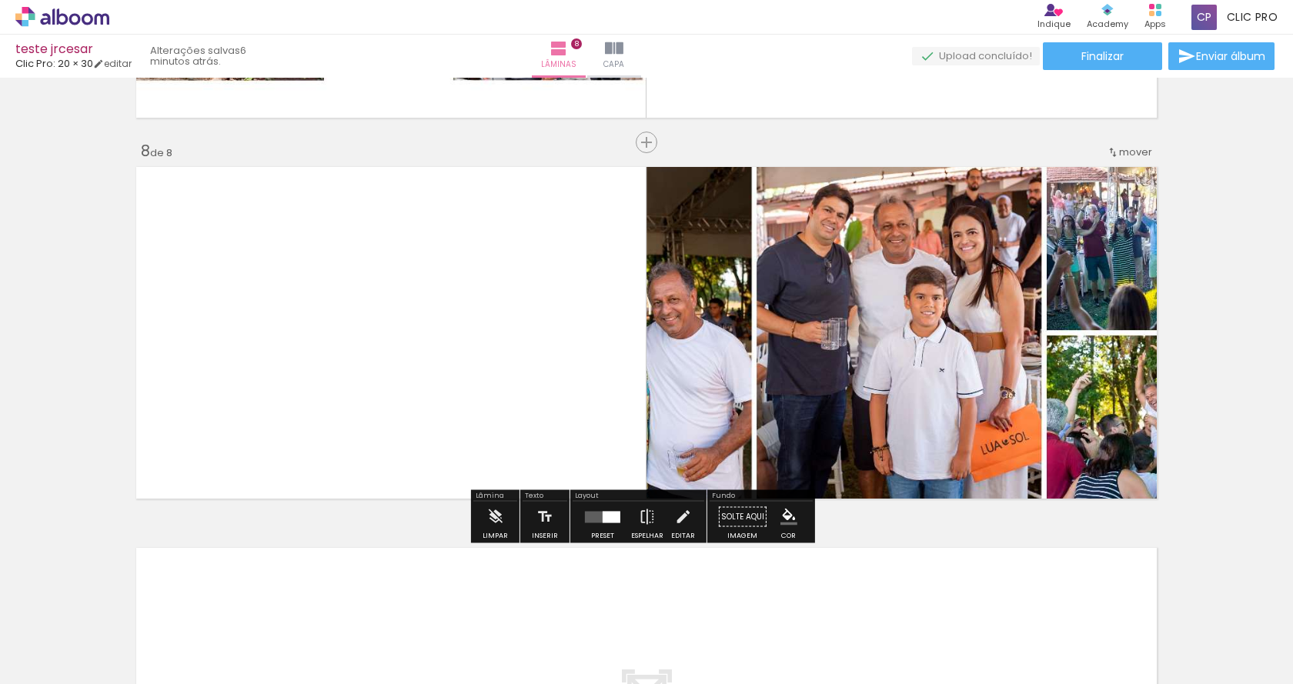
click at [569, 306] on quentale-layouter at bounding box center [646, 333] width 1031 height 342
click at [586, 321] on quentale-layouter at bounding box center [646, 333] width 1031 height 342
click at [588, 517] on quentale-layouter at bounding box center [602, 517] width 35 height 12
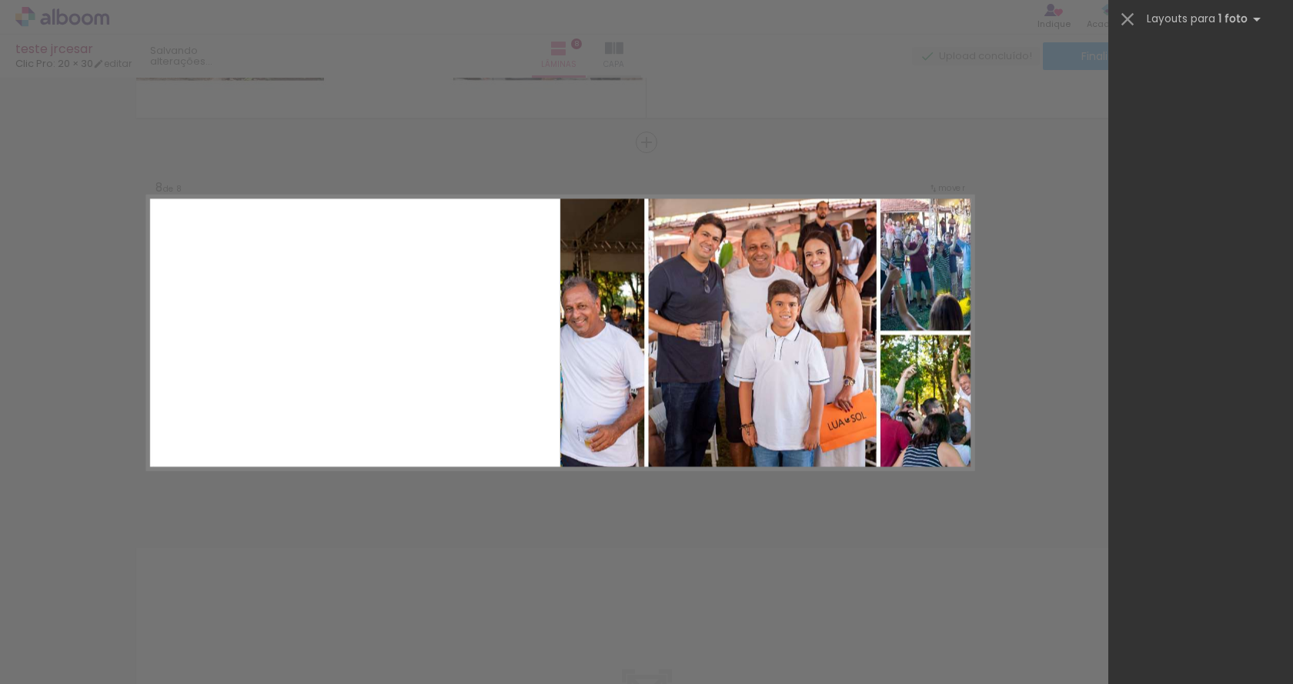
scroll to position [0, 0]
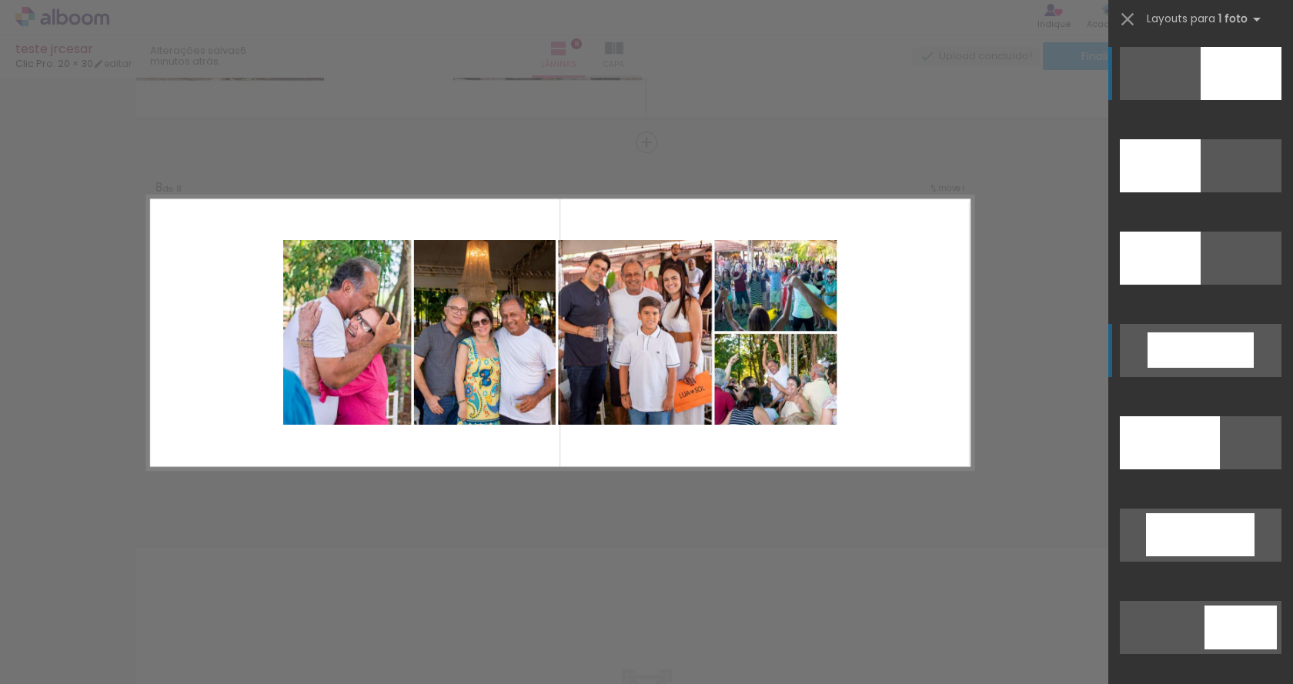
click at [1167, 346] on div at bounding box center [1200, 349] width 106 height 35
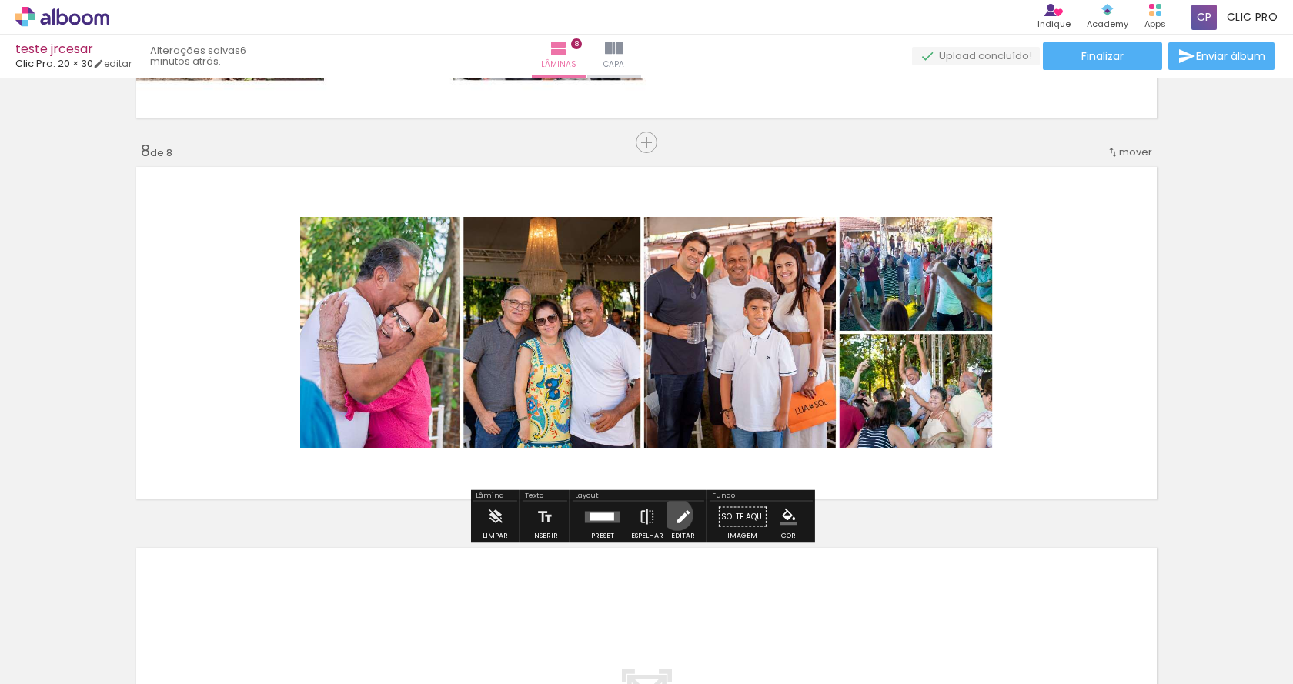
click at [674, 515] on iron-icon at bounding box center [682, 517] width 17 height 31
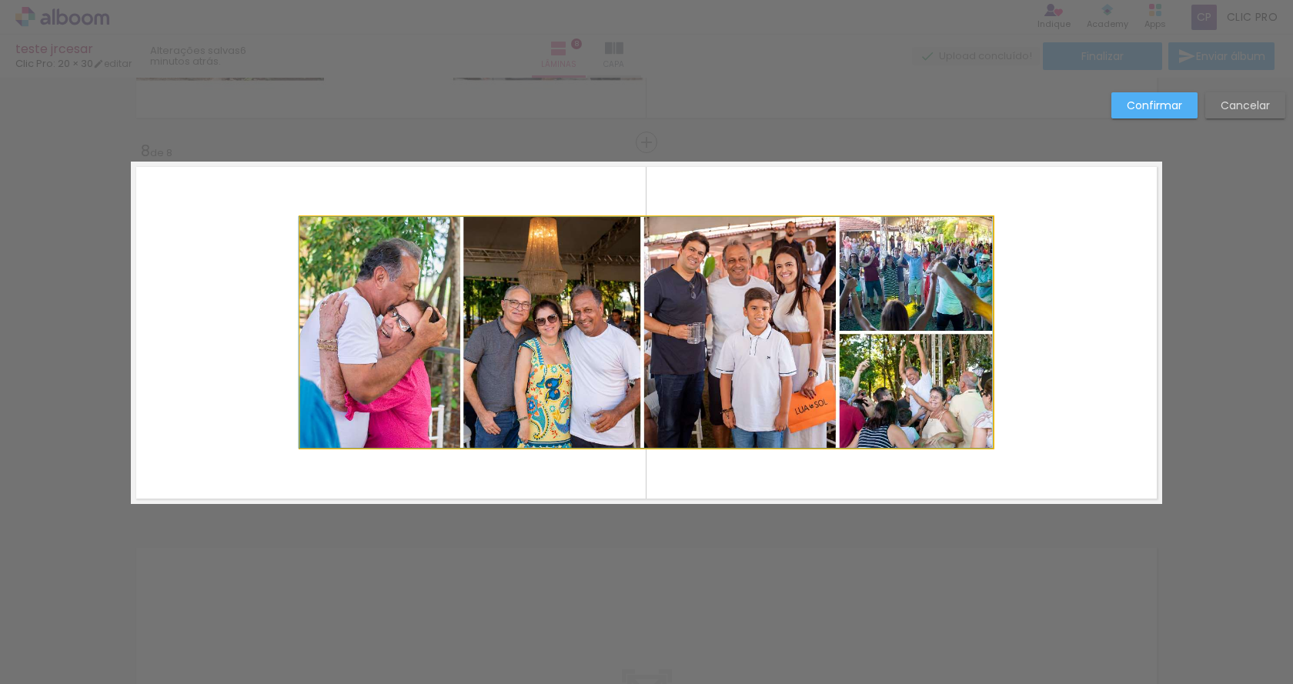
click at [682, 325] on quentale-photo at bounding box center [646, 332] width 693 height 231
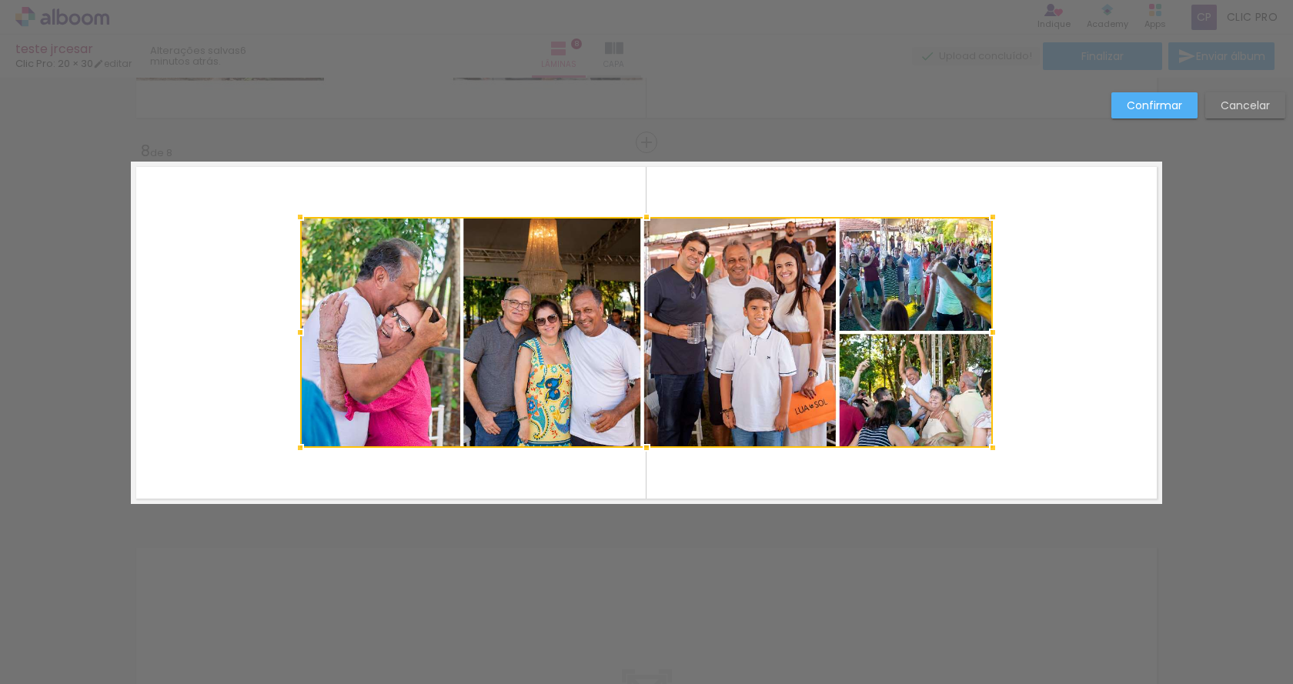
click at [598, 271] on div at bounding box center [646, 332] width 693 height 231
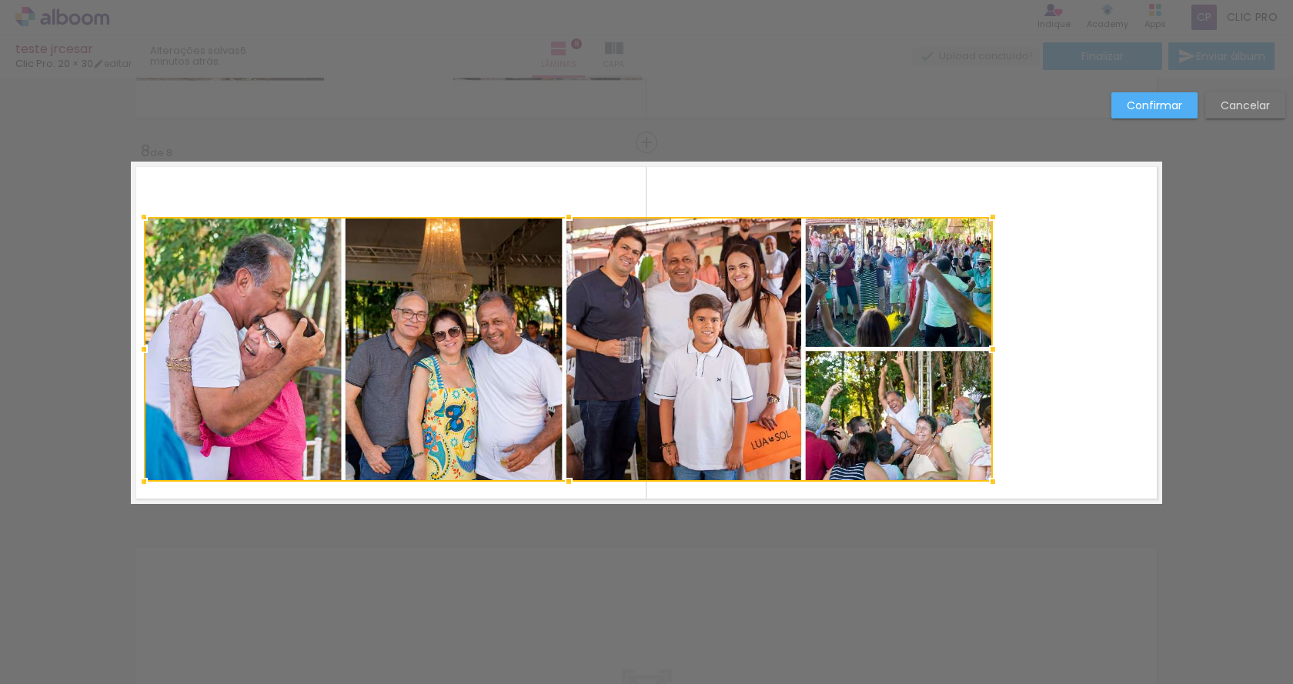
drag, startPoint x: 296, startPoint y: 445, endPoint x: 140, endPoint y: 479, distance: 159.8
click at [140, 479] on div at bounding box center [144, 481] width 31 height 31
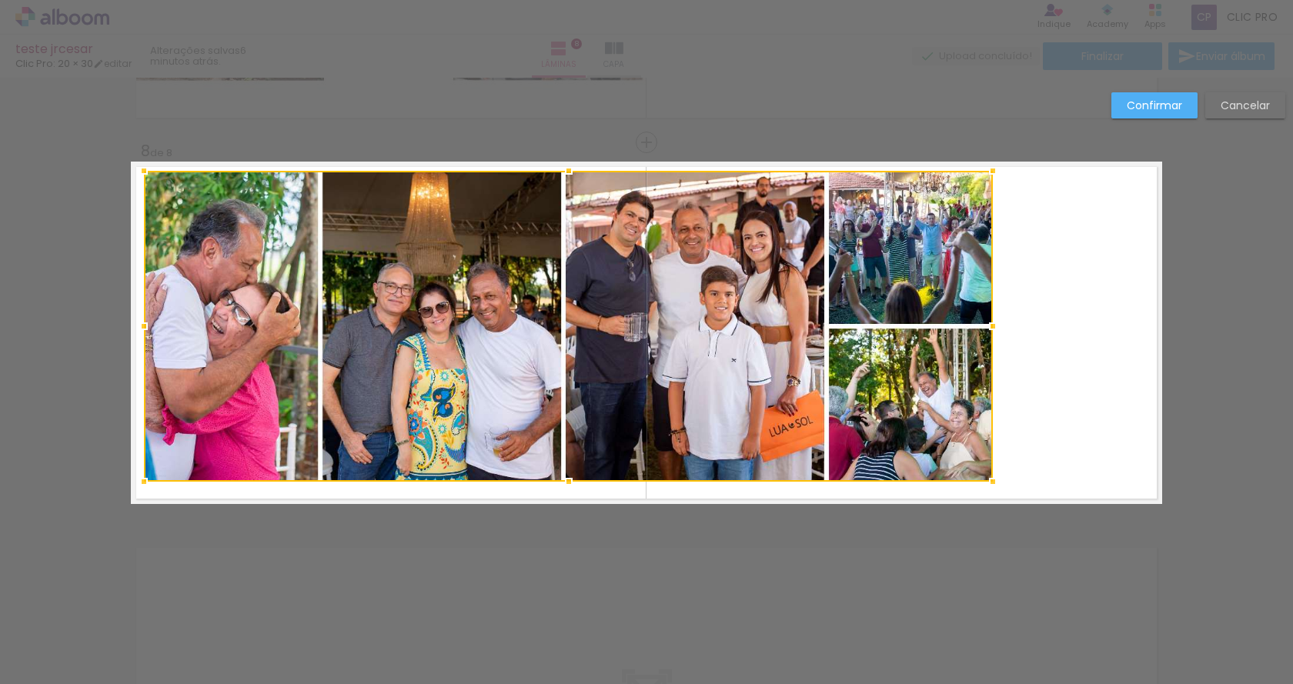
drag, startPoint x: 559, startPoint y: 222, endPoint x: 559, endPoint y: 175, distance: 46.2
click at [559, 175] on div at bounding box center [568, 170] width 31 height 31
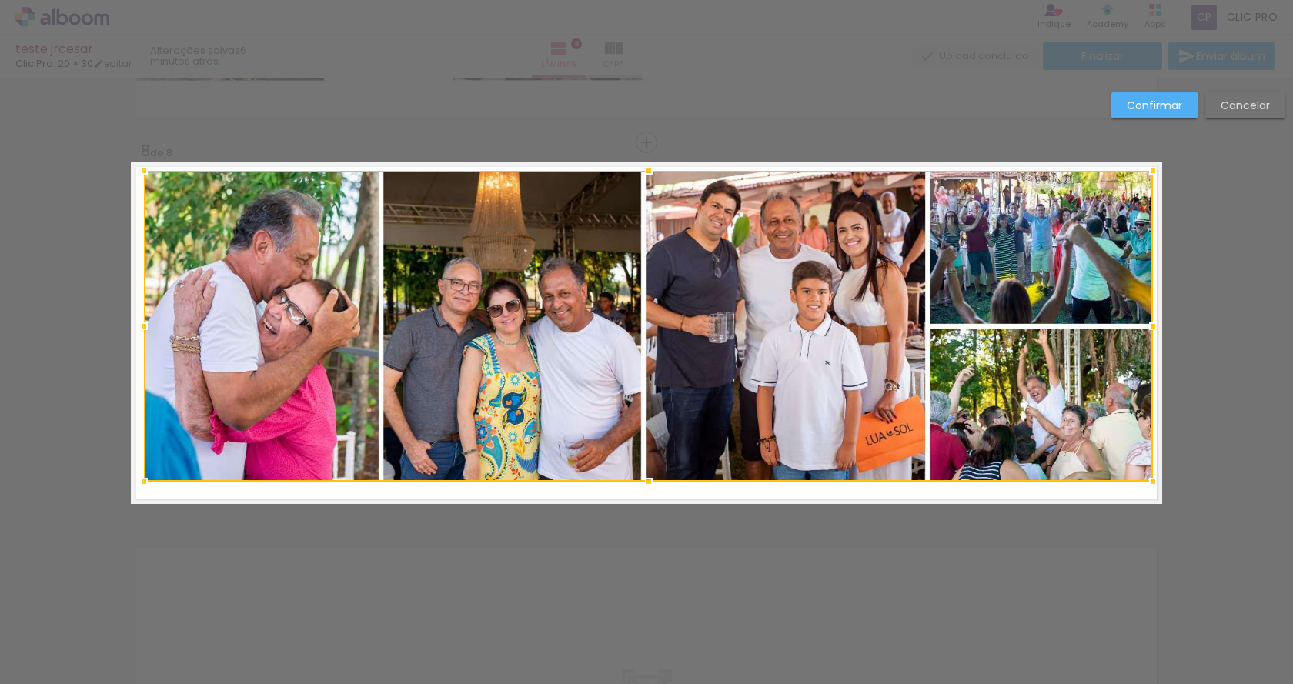
drag, startPoint x: 984, startPoint y: 325, endPoint x: 1144, endPoint y: 336, distance: 160.4
click at [1144, 336] on div at bounding box center [1152, 326] width 31 height 31
click at [0, 0] on slot "Confirmar" at bounding box center [0, 0] width 0 height 0
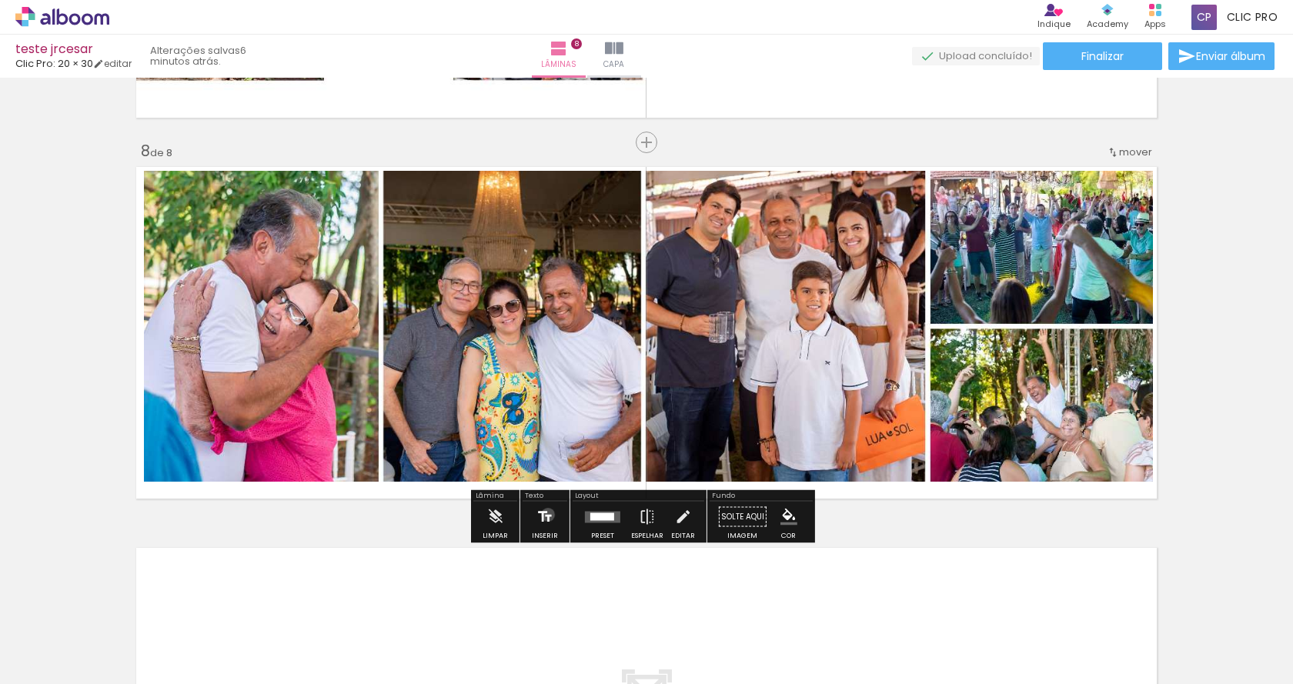
click at [546, 515] on iron-icon at bounding box center [544, 517] width 17 height 31
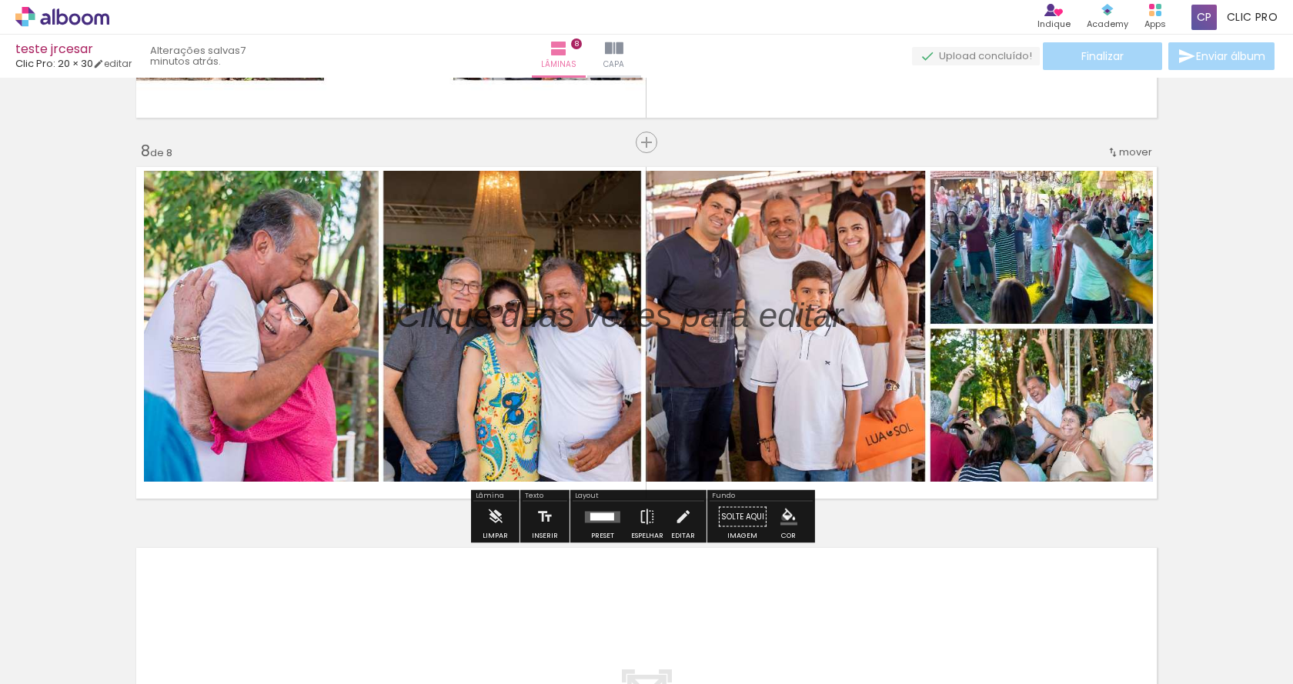
click at [780, 518] on iron-icon "color picker" at bounding box center [788, 517] width 17 height 17
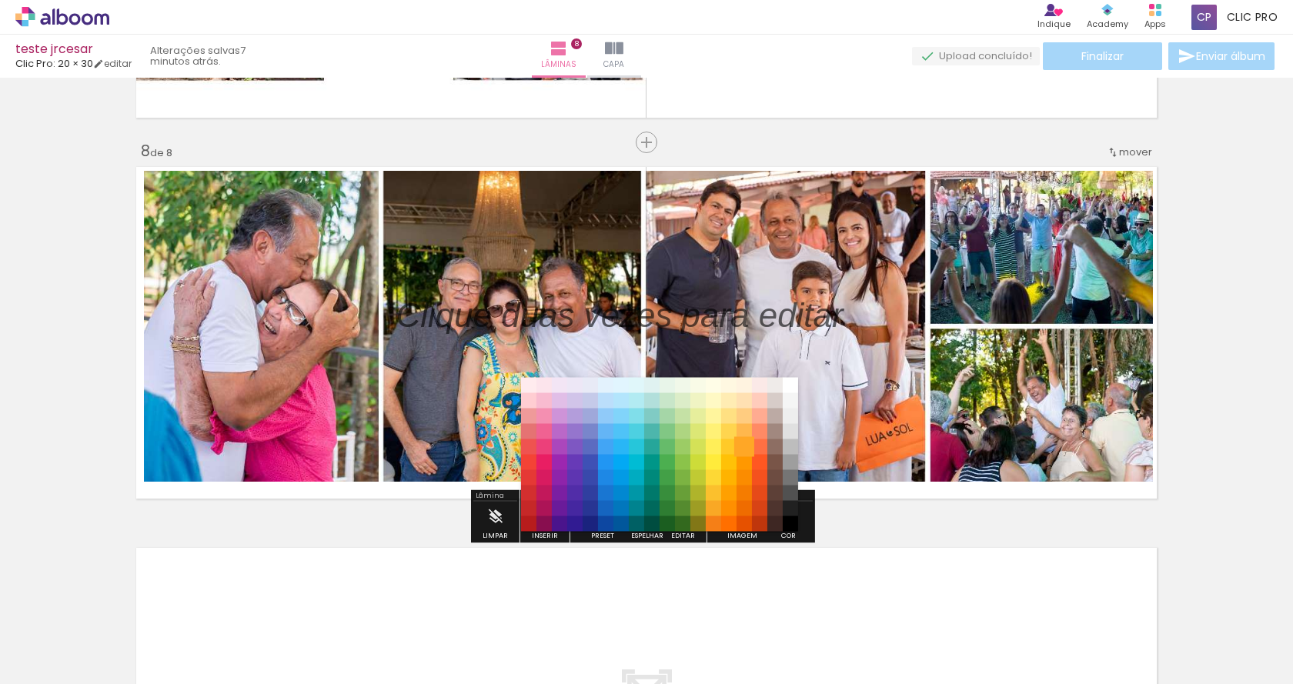
click at [739, 443] on paper-item "#ffa726" at bounding box center [743, 446] width 15 height 15
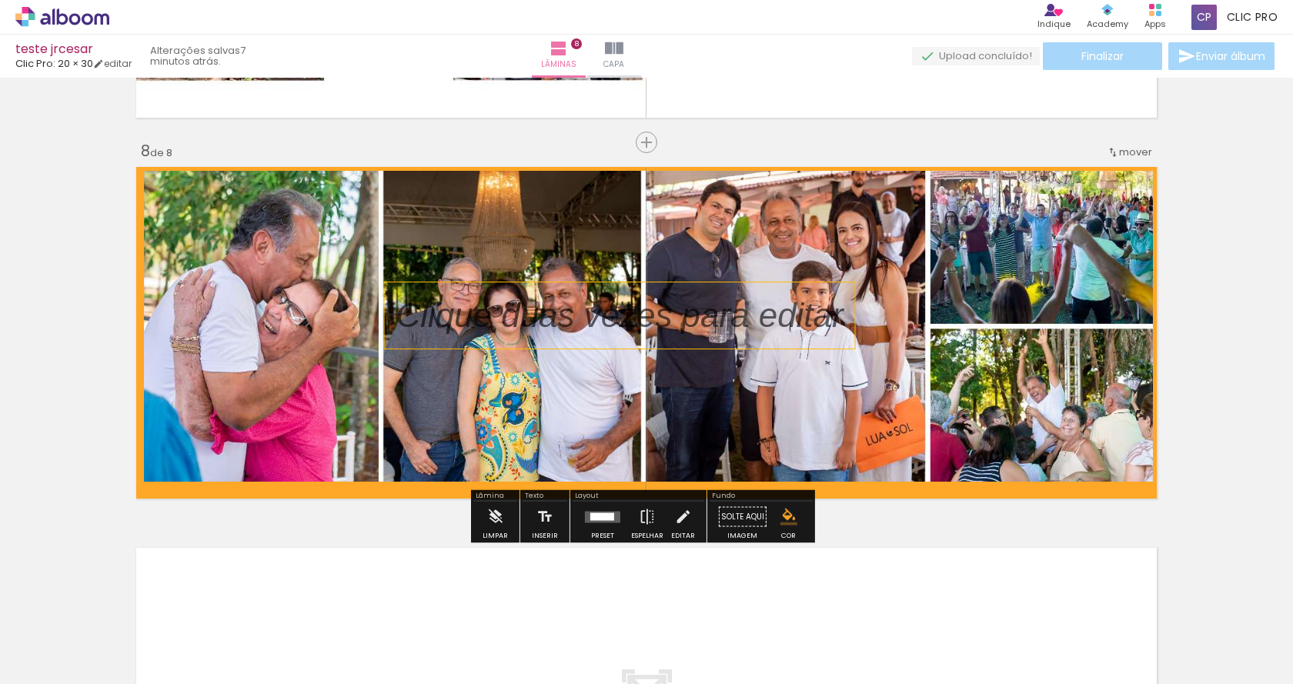
click at [552, 317] on p at bounding box center [631, 316] width 470 height 48
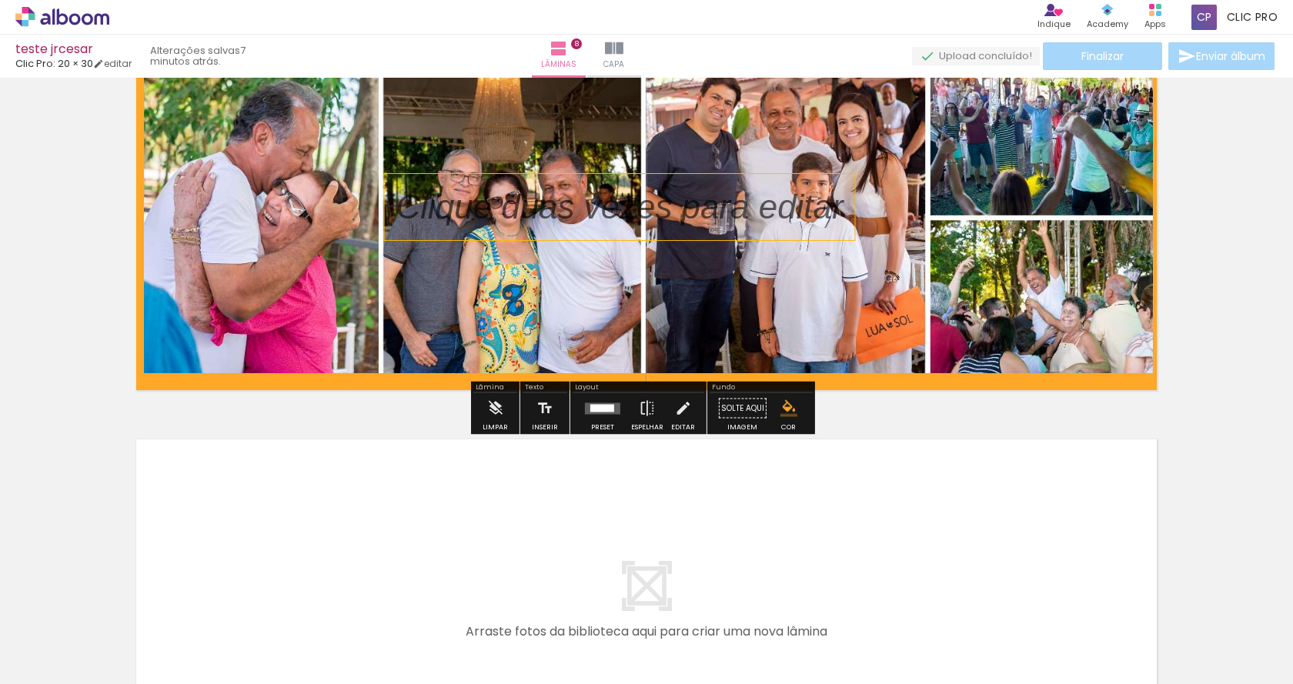
scroll to position [2990, 0]
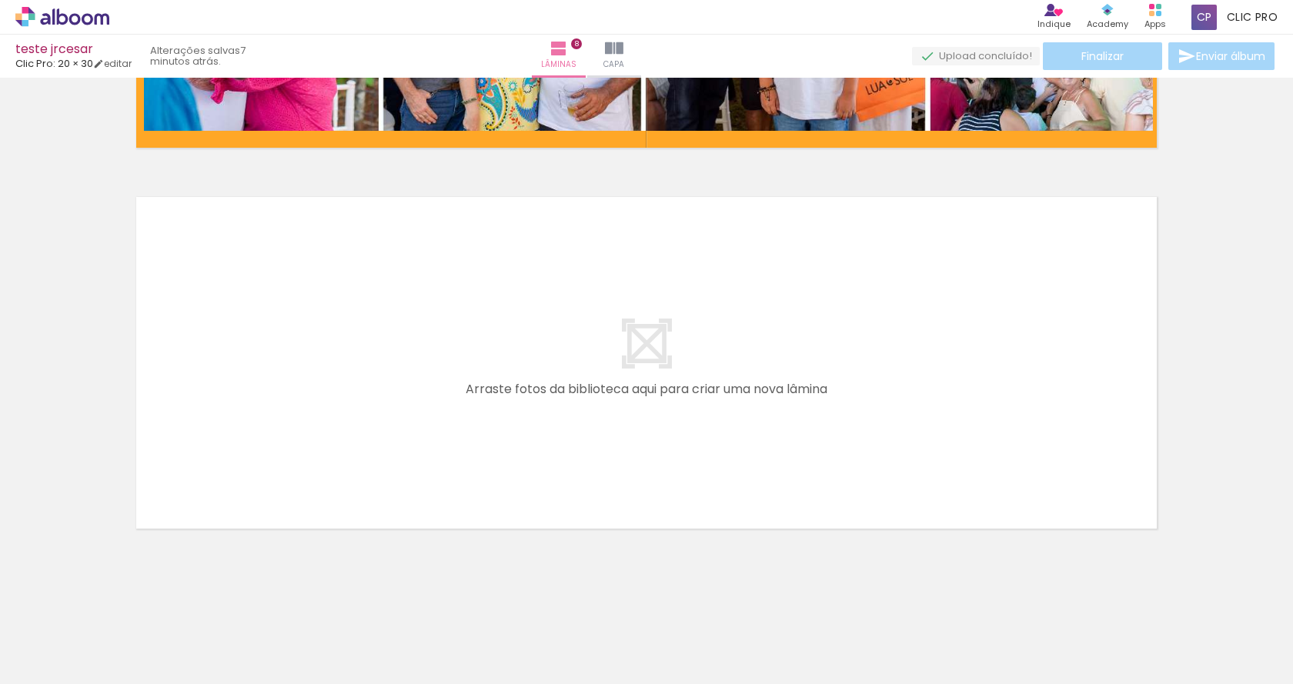
click at [1098, 631] on div at bounding box center [1102, 631] width 76 height 25
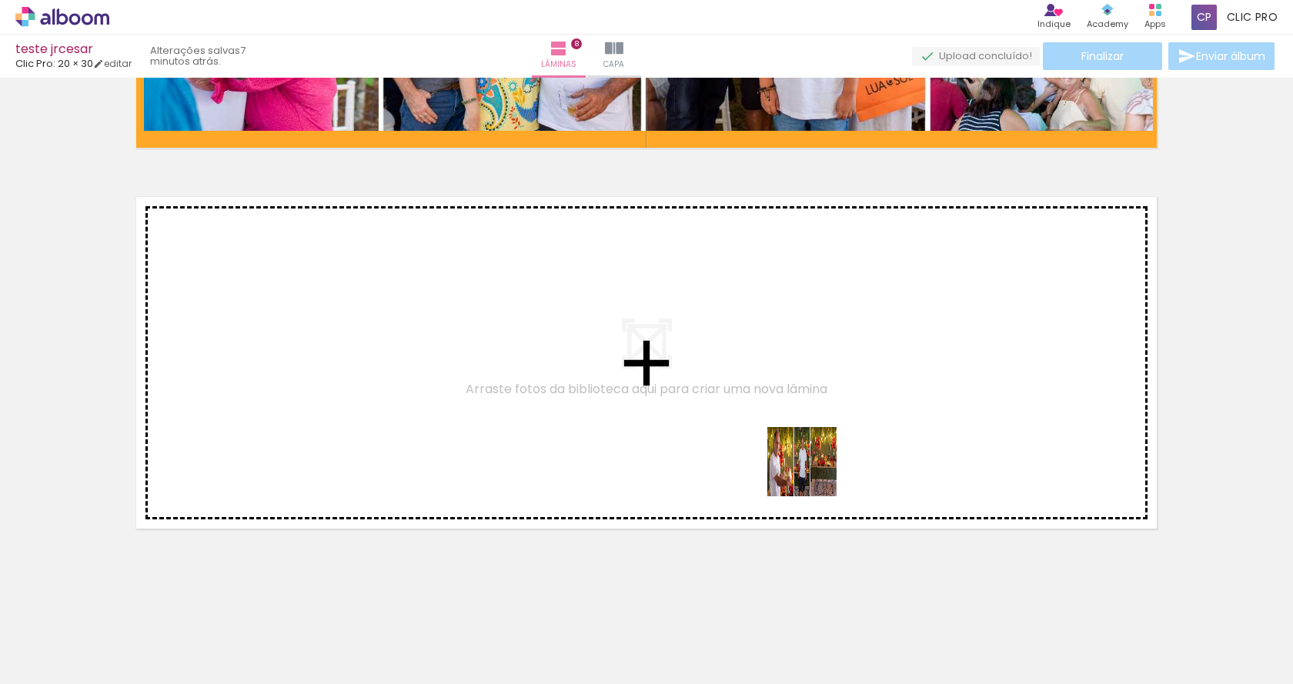
drag, startPoint x: 1087, startPoint y: 624, endPoint x: 770, endPoint y: 446, distance: 362.8
click at [770, 446] on quentale-workspace at bounding box center [646, 342] width 1293 height 684
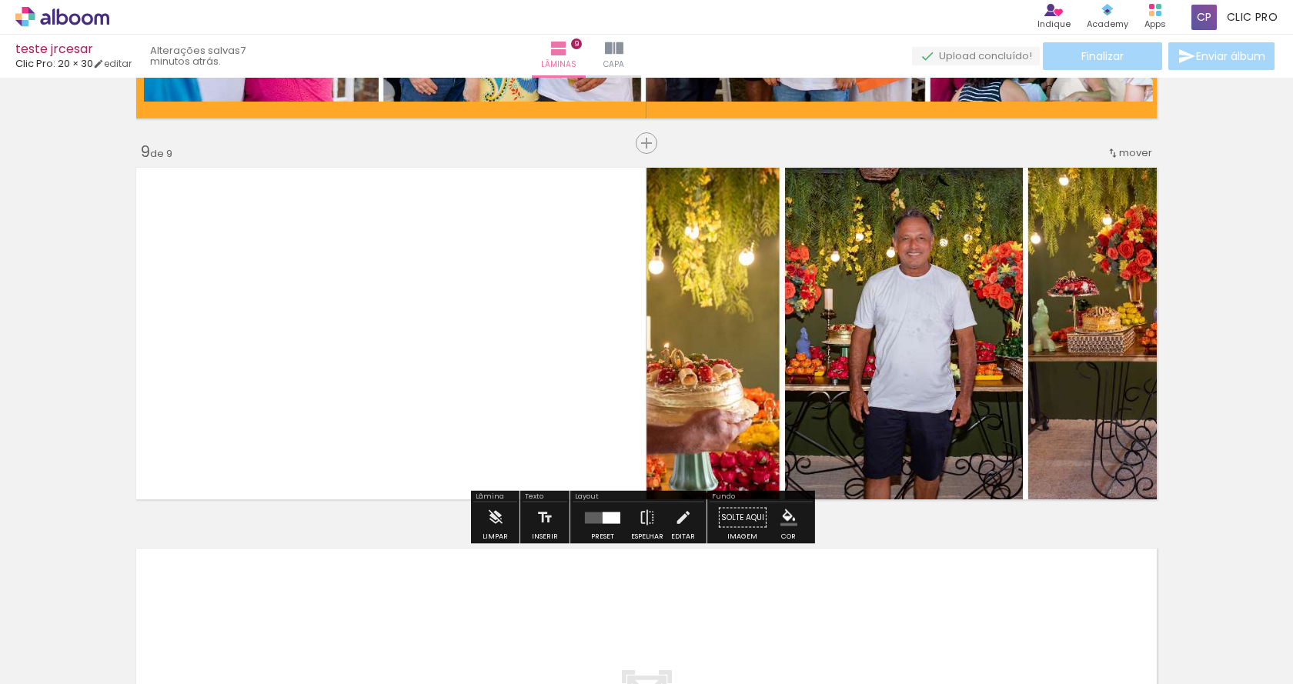
scroll to position [3008, 0]
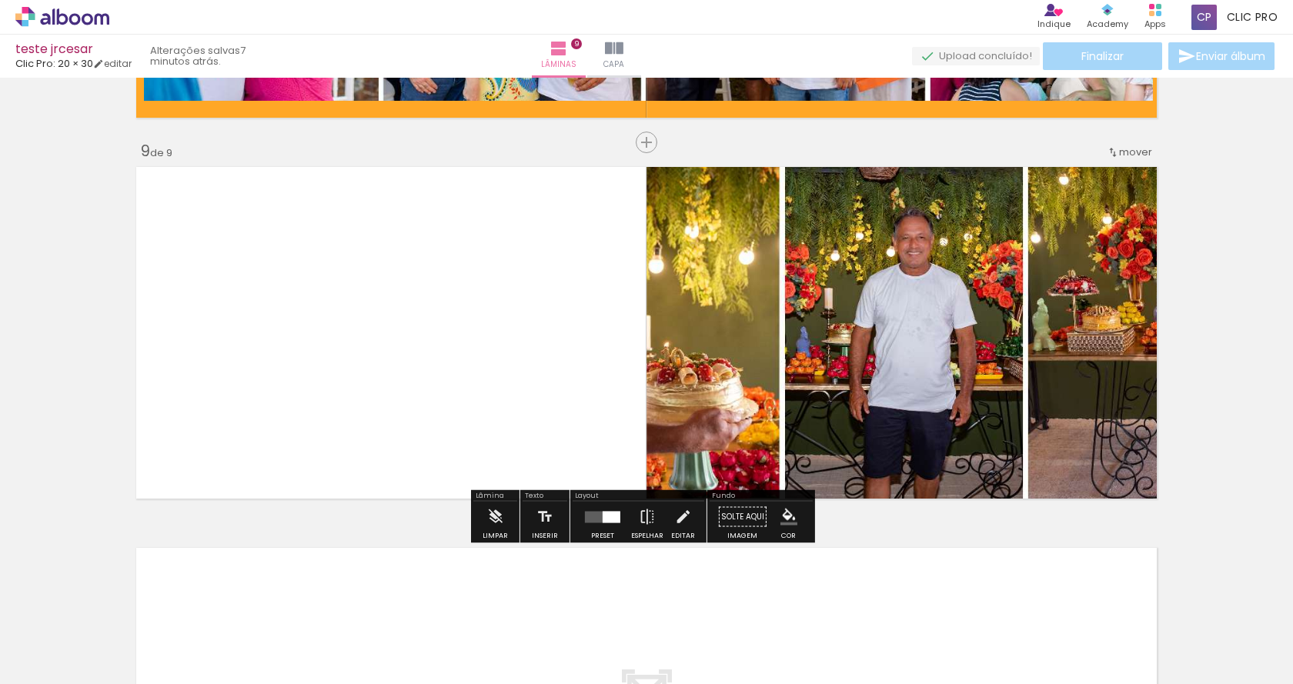
click at [595, 541] on div "Layout Preset Espelhar Editar" at bounding box center [638, 516] width 136 height 53
click at [603, 517] on div at bounding box center [612, 517] width 18 height 12
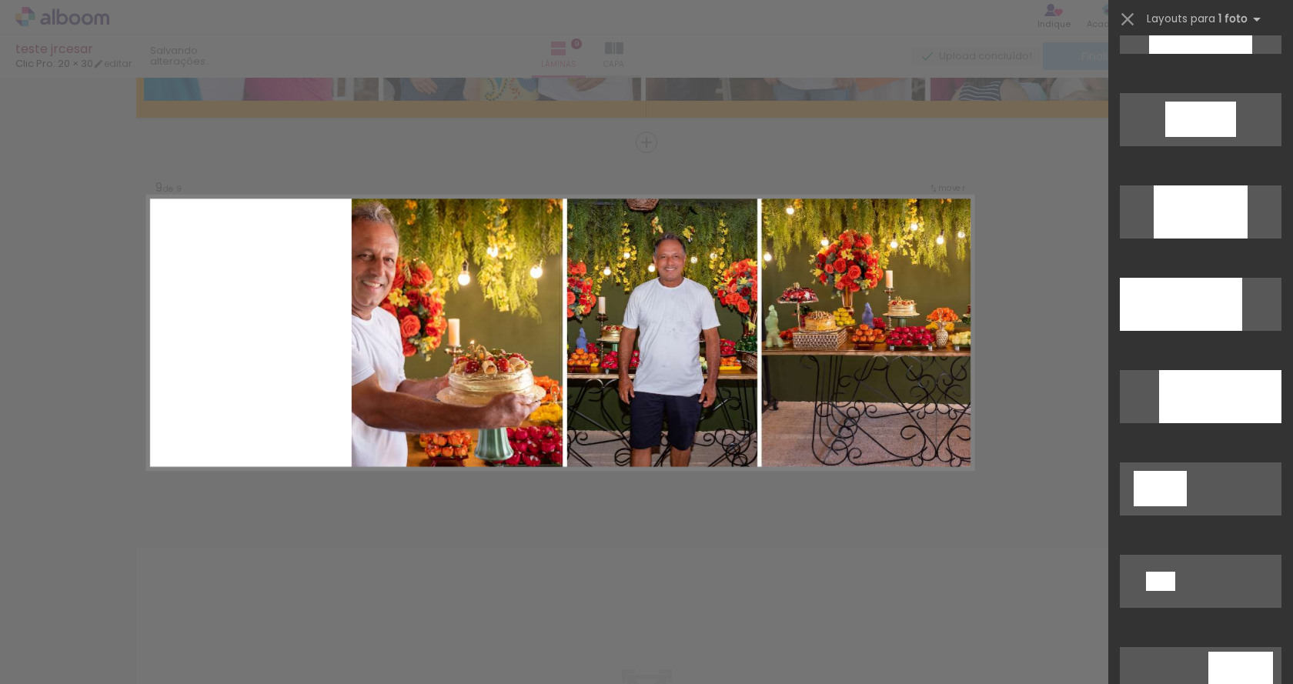
scroll to position [385, 0]
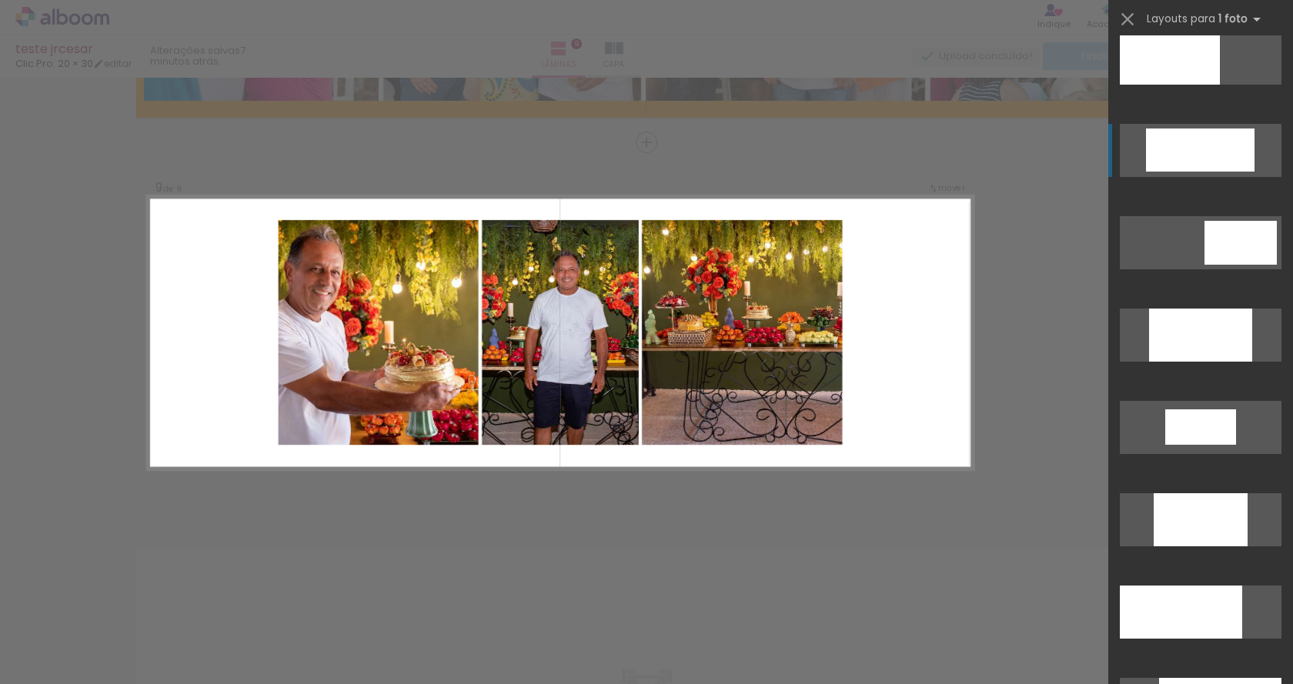
click at [1205, 136] on div at bounding box center [1200, 150] width 109 height 43
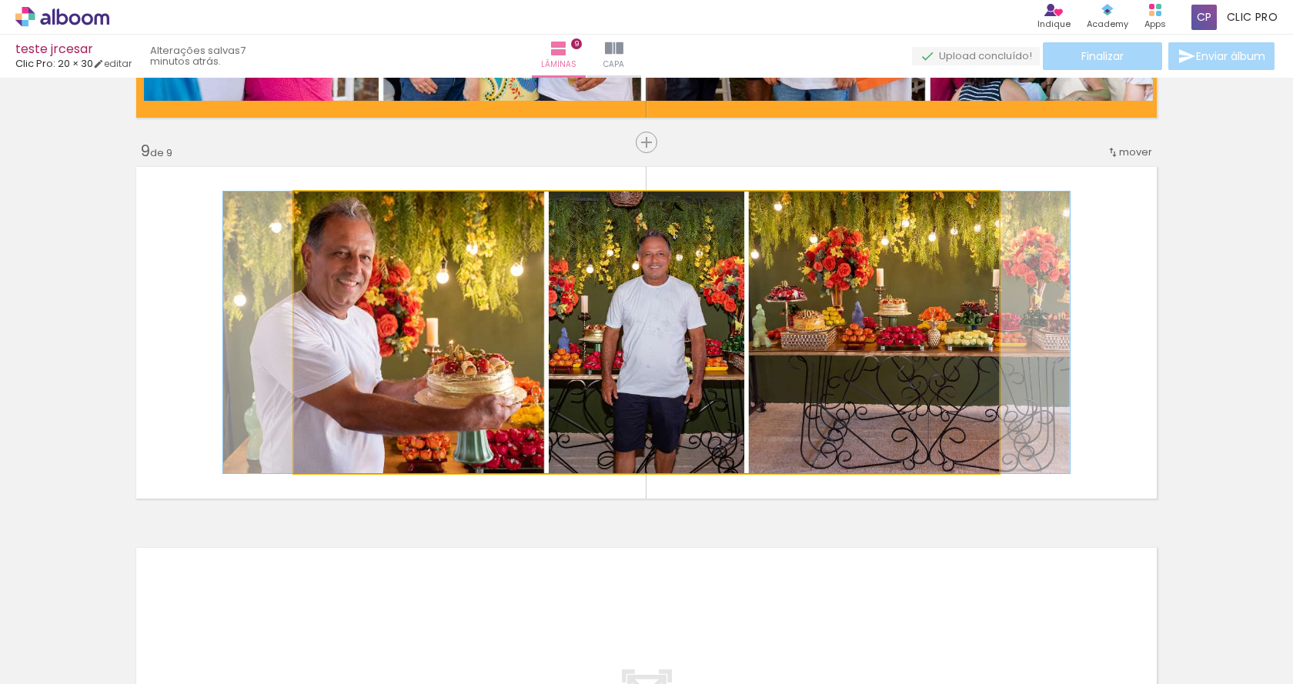
click at [415, 392] on quentale-photo at bounding box center [646, 333] width 705 height 282
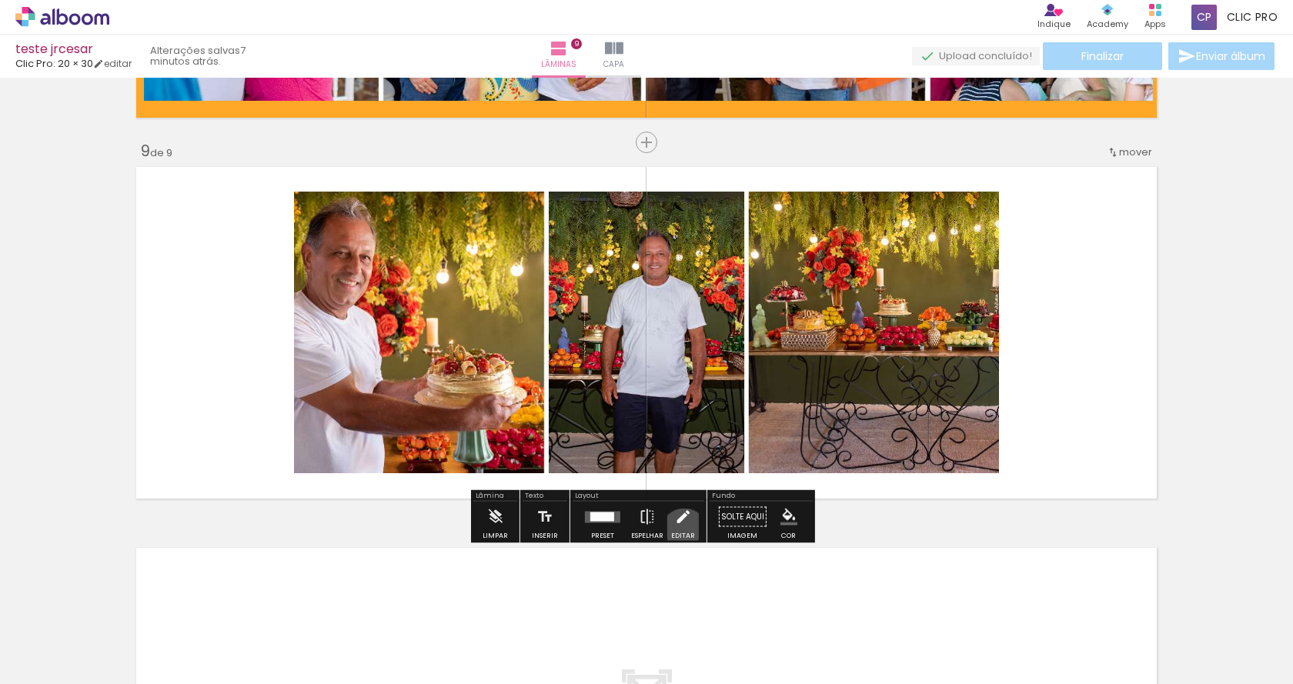
click at [680, 533] on div "Editar" at bounding box center [683, 536] width 24 height 7
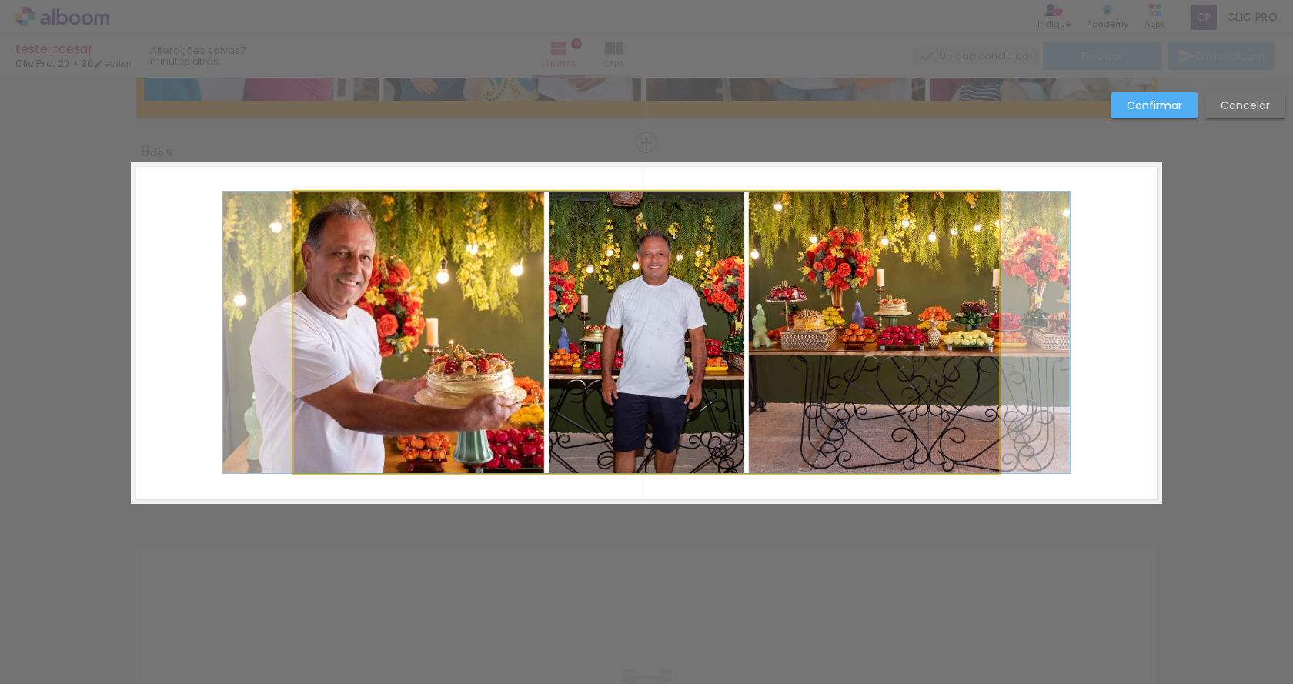
click at [374, 438] on quentale-photo at bounding box center [646, 333] width 705 height 282
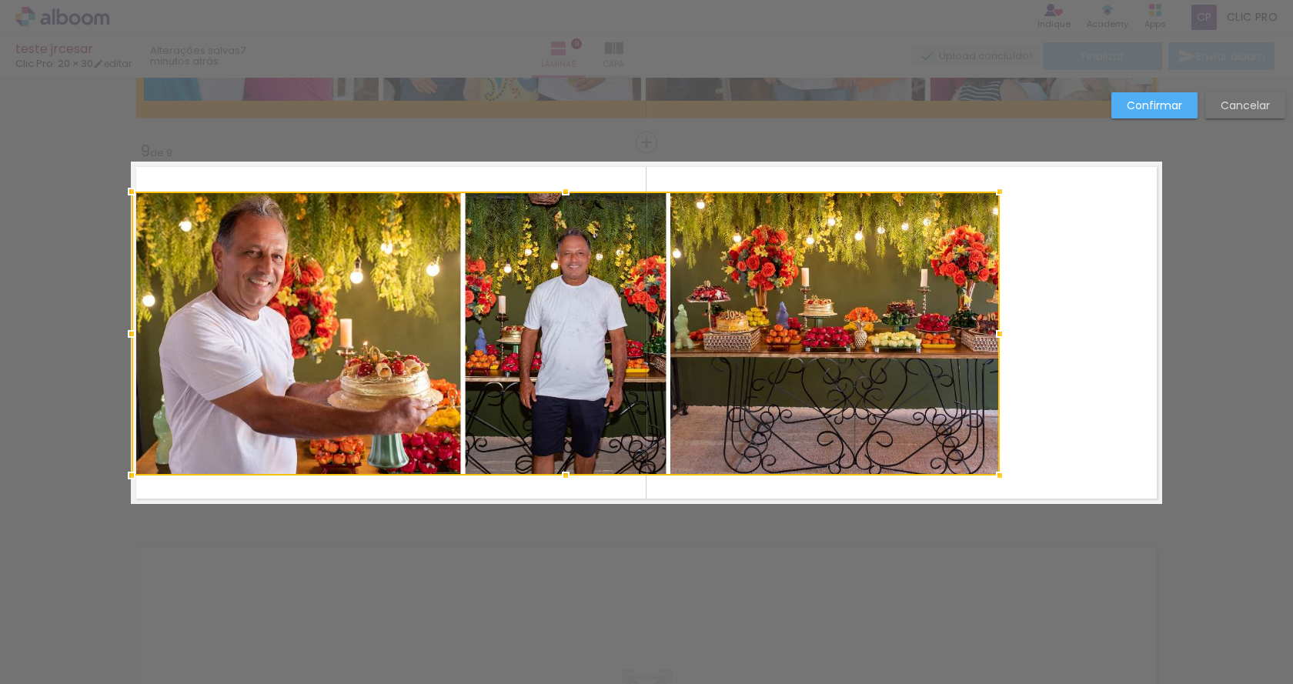
drag, startPoint x: 288, startPoint y: 474, endPoint x: 129, endPoint y: 476, distance: 159.3
click at [129, 476] on div at bounding box center [131, 475] width 31 height 31
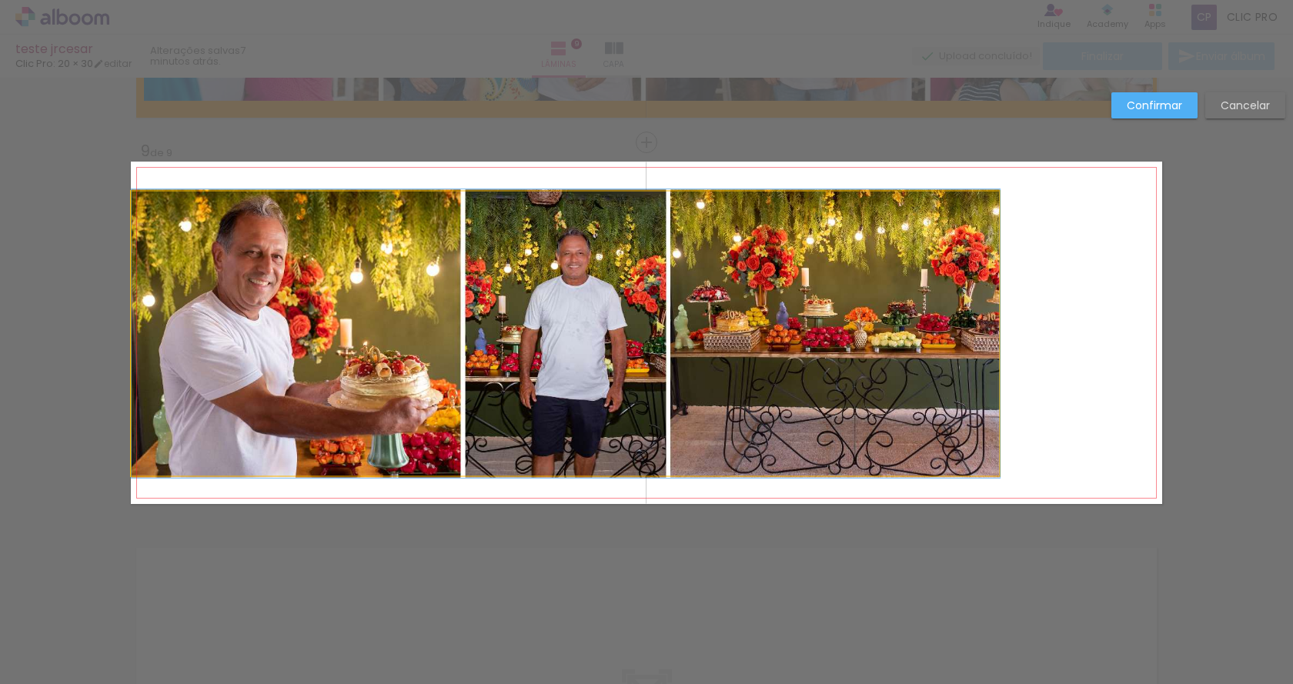
click at [546, 234] on quentale-photo at bounding box center [566, 334] width 868 height 284
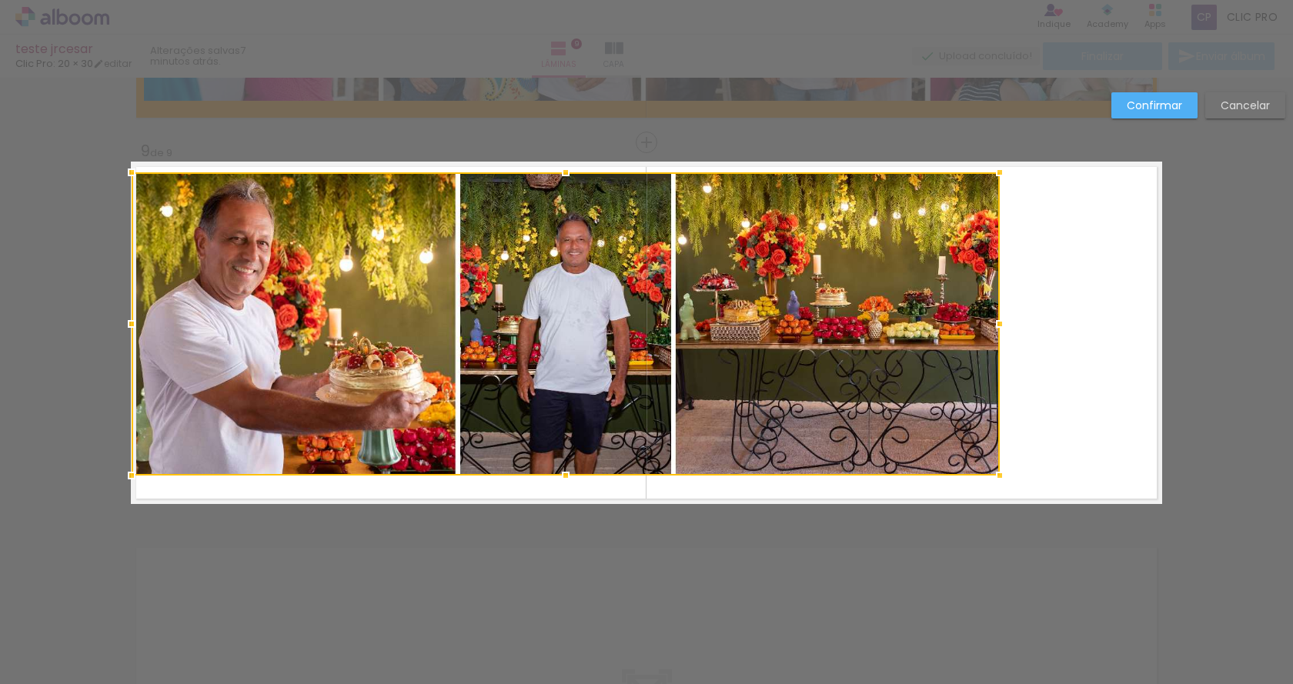
drag, startPoint x: 560, startPoint y: 195, endPoint x: 566, endPoint y: 175, distance: 20.0
click at [566, 175] on div at bounding box center [565, 172] width 31 height 31
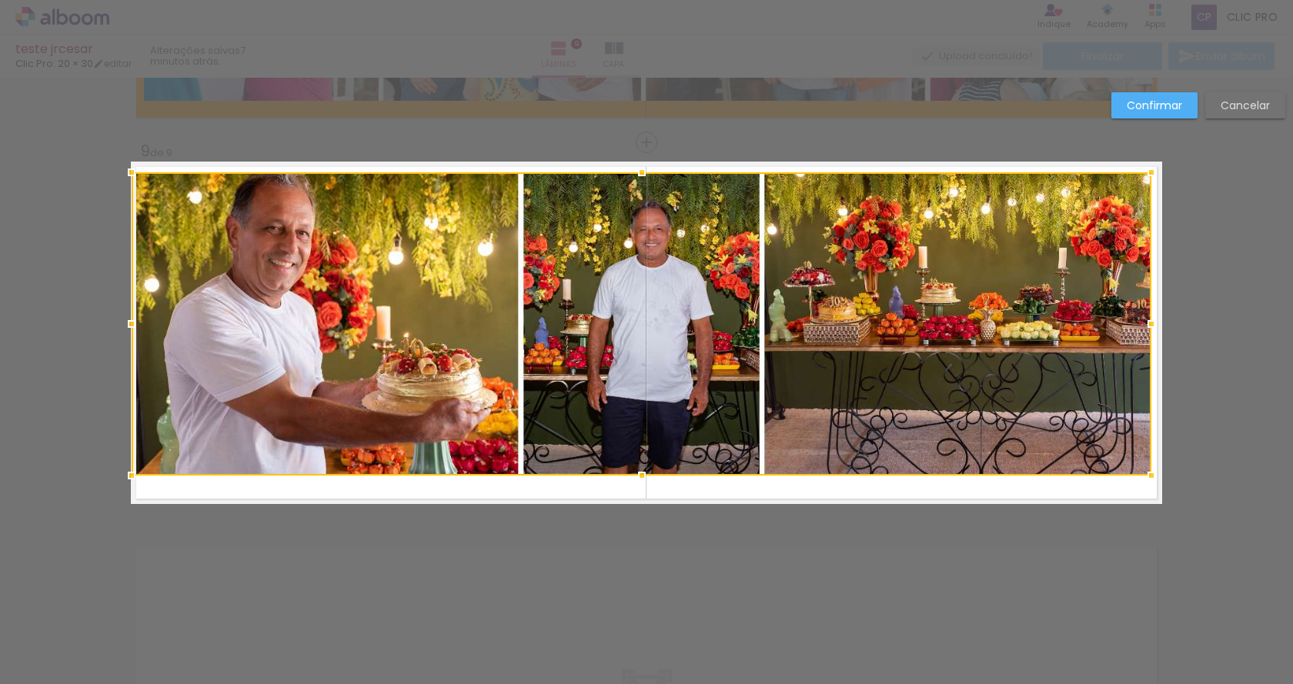
drag, startPoint x: 997, startPoint y: 322, endPoint x: 1148, endPoint y: 325, distance: 151.6
click at [1148, 325] on div at bounding box center [1151, 324] width 31 height 31
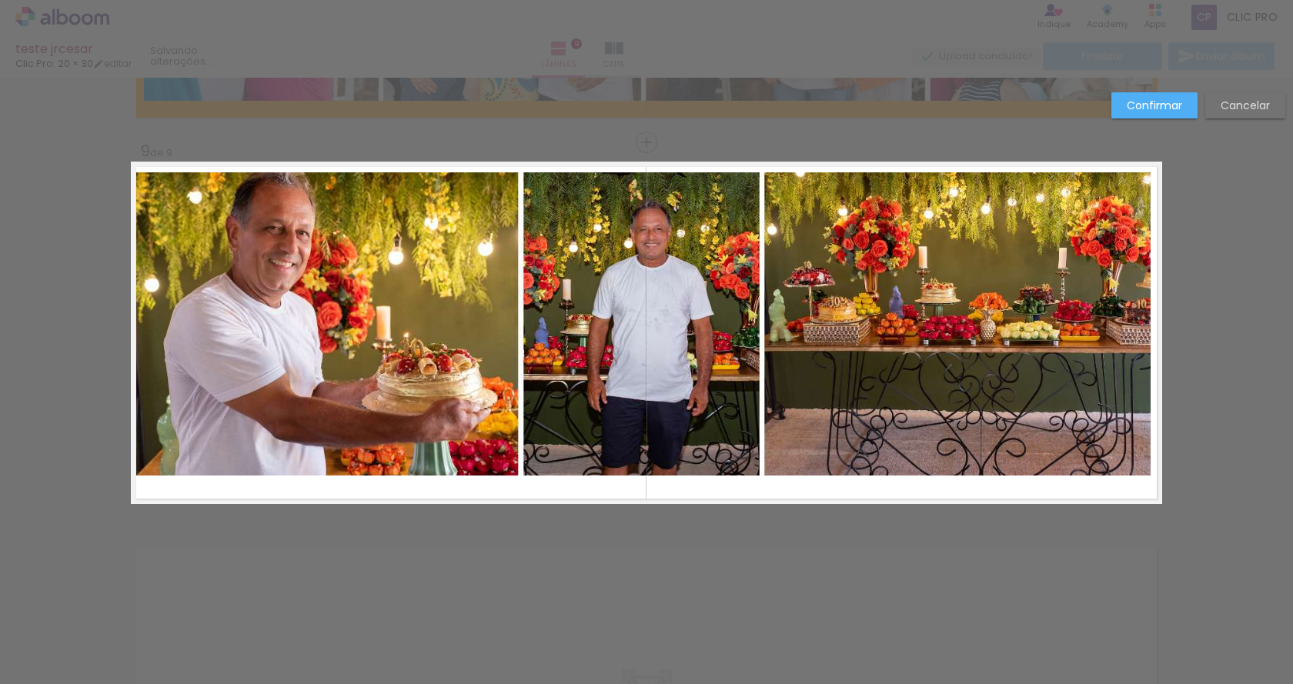
click at [661, 435] on quentale-photo at bounding box center [642, 323] width 1020 height 303
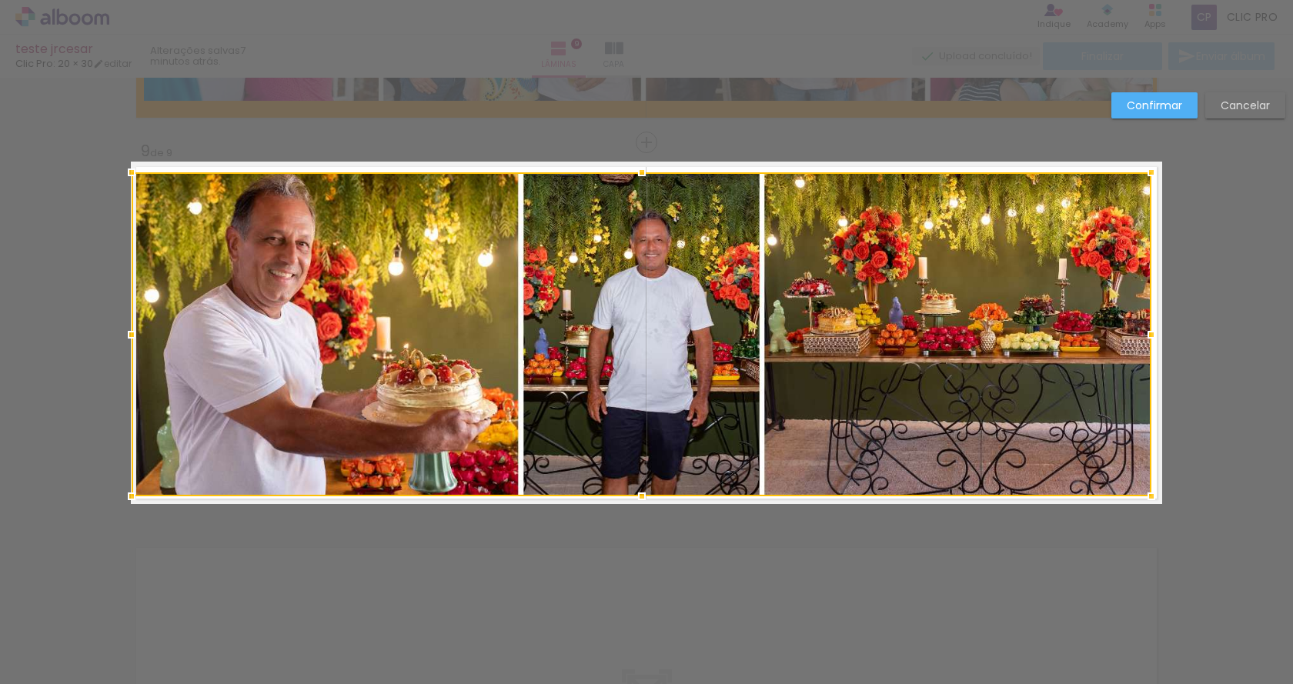
drag, startPoint x: 636, startPoint y: 476, endPoint x: 637, endPoint y: 496, distance: 20.1
click at [637, 496] on div at bounding box center [641, 496] width 31 height 31
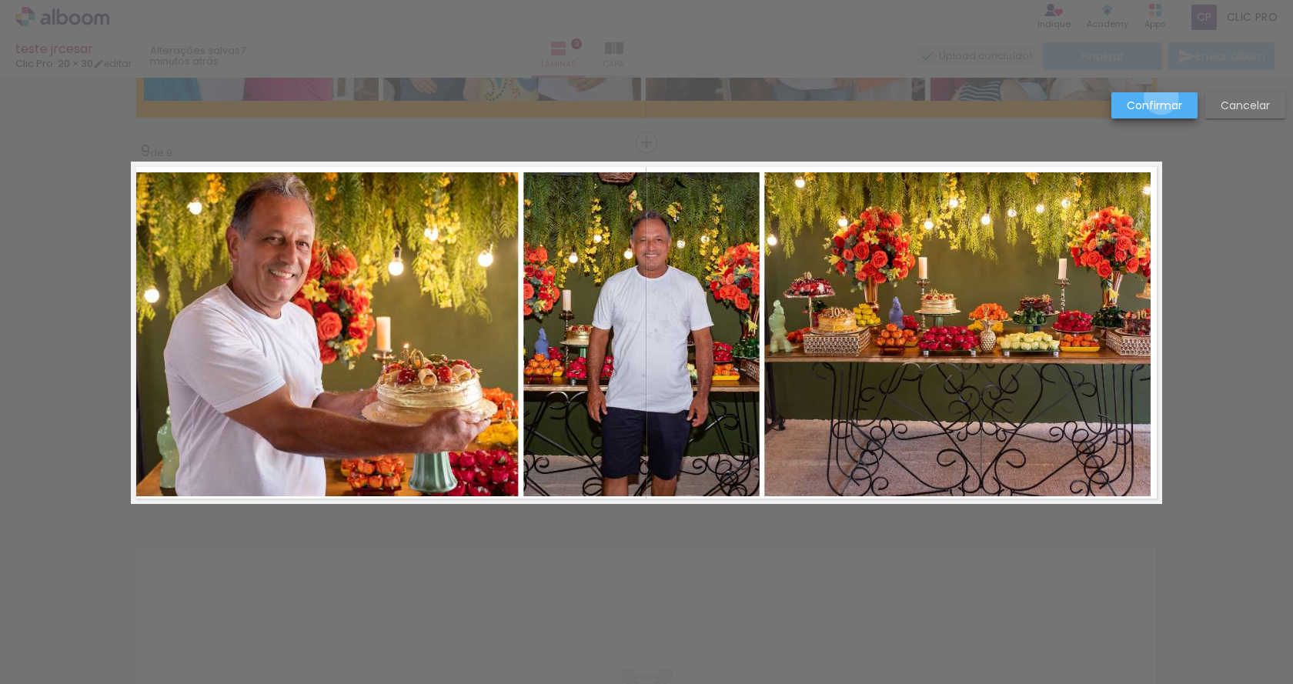
click at [0, 0] on slot "Confirmar" at bounding box center [0, 0] width 0 height 0
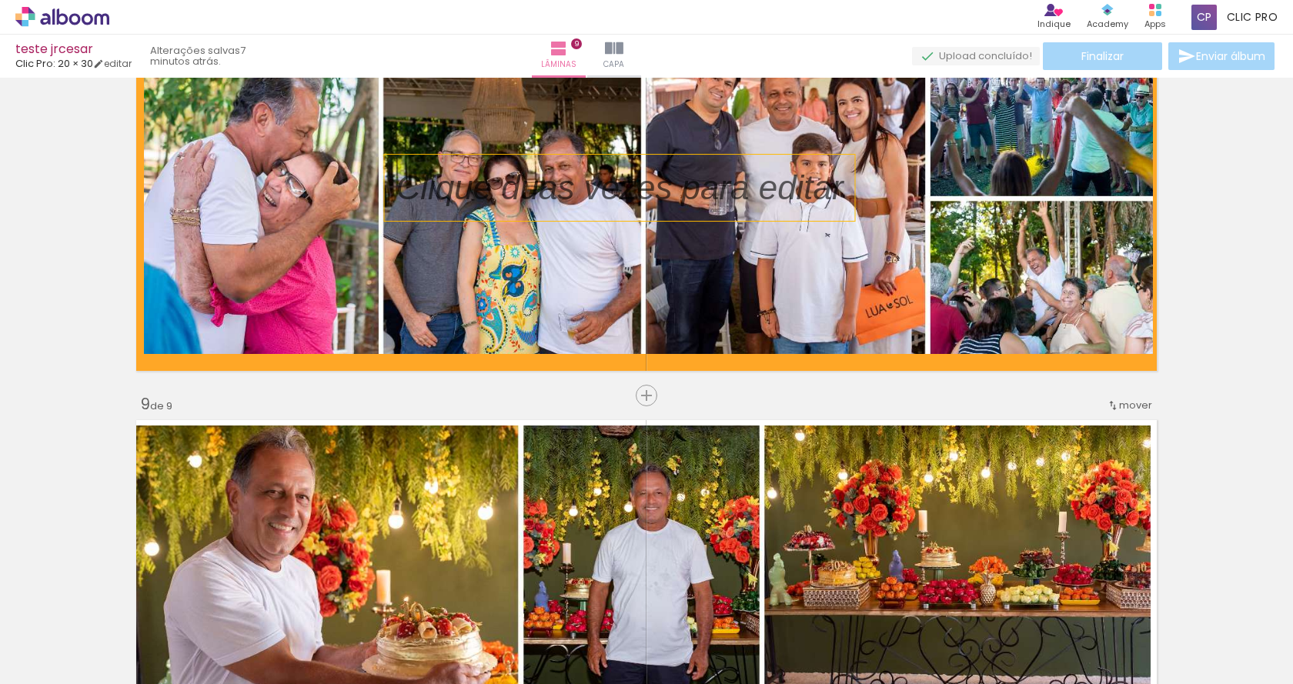
scroll to position [2216, 0]
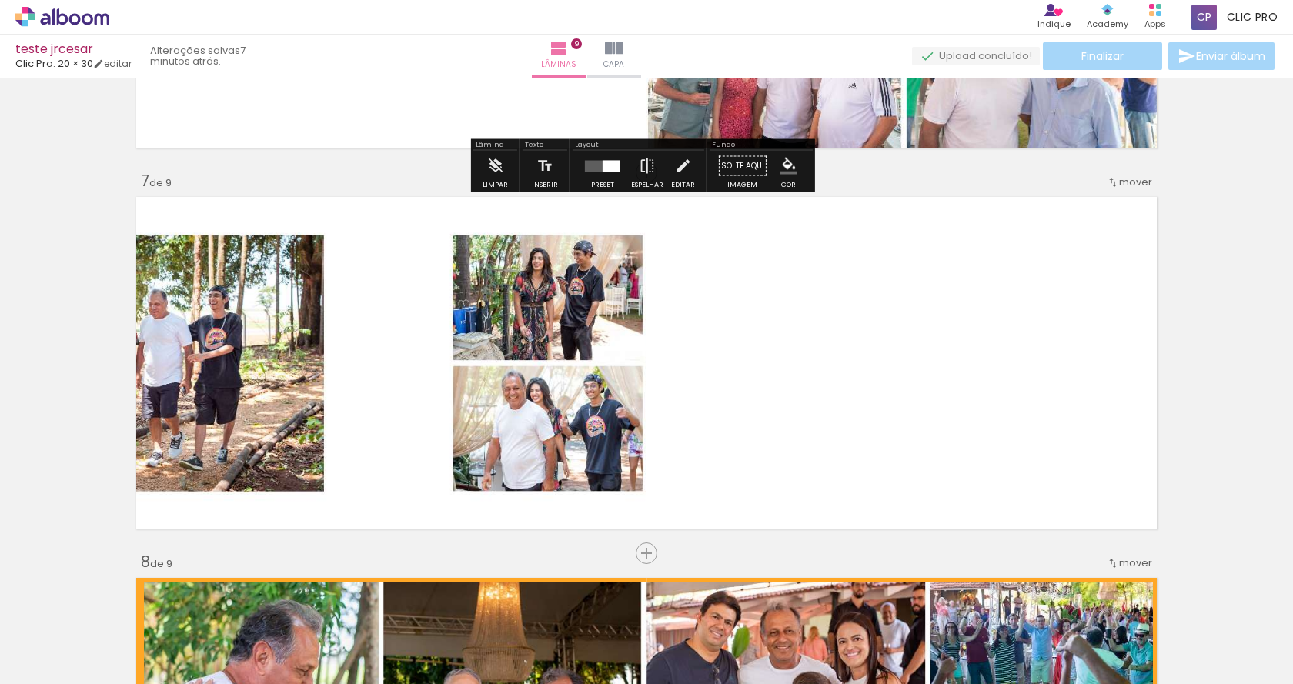
click at [987, 58] on quentale-upload-monitor at bounding box center [976, 56] width 128 height 19
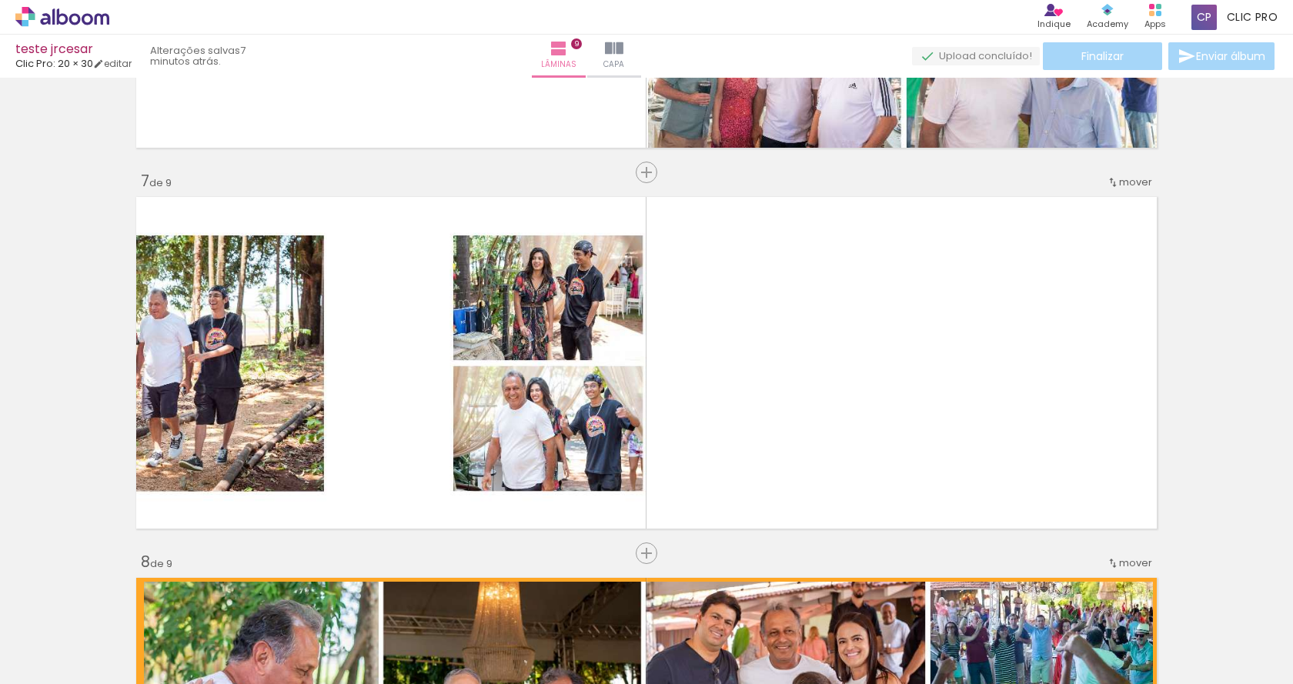
click at [972, 54] on quentale-upload-monitor at bounding box center [976, 56] width 128 height 19
